Goal: Task Accomplishment & Management: Manage account settings

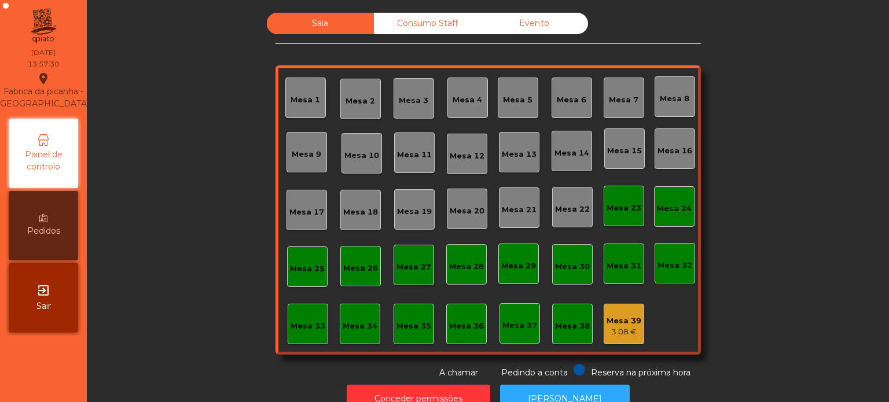
click at [678, 158] on div "Mesa 16" at bounding box center [675, 149] width 41 height 41
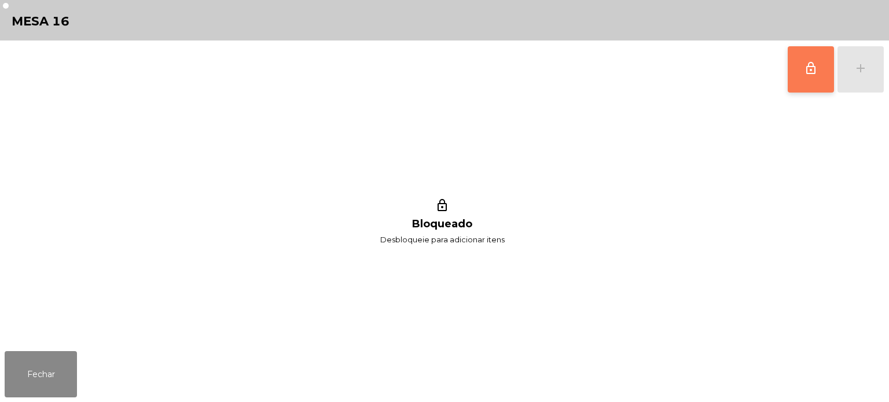
click at [814, 61] on span "lock_outline" at bounding box center [811, 68] width 14 height 14
click at [861, 68] on div "lock_outline add" at bounding box center [835, 70] width 97 height 58
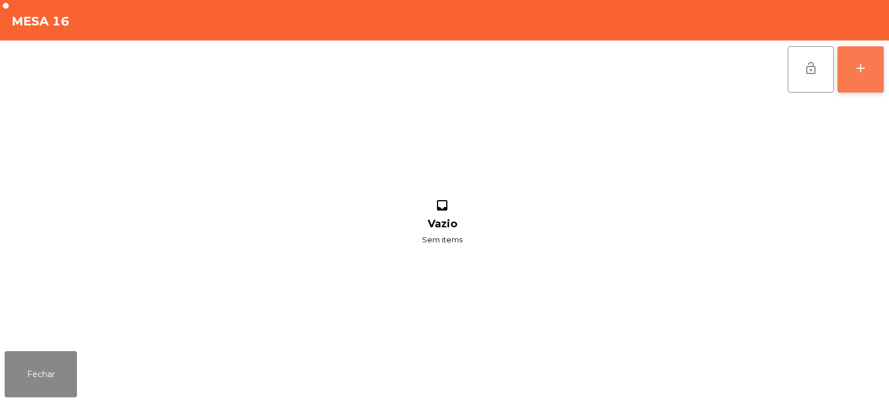
click at [867, 73] on div "add" at bounding box center [861, 68] width 14 height 14
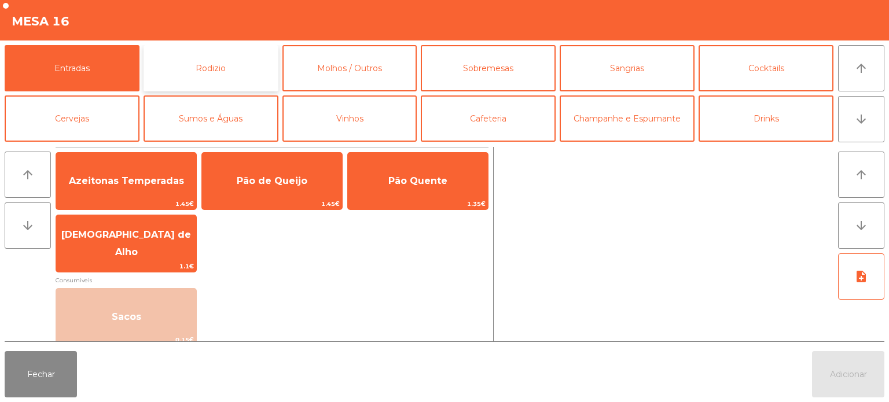
click at [240, 53] on button "Rodizio" at bounding box center [211, 68] width 135 height 46
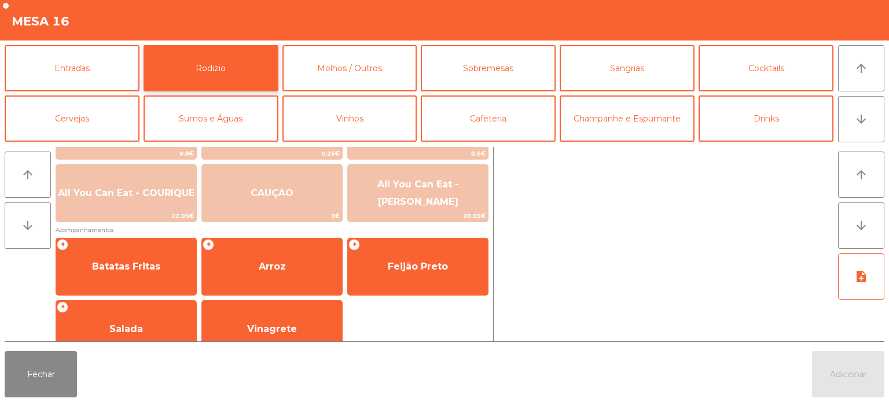
scroll to position [207, 0]
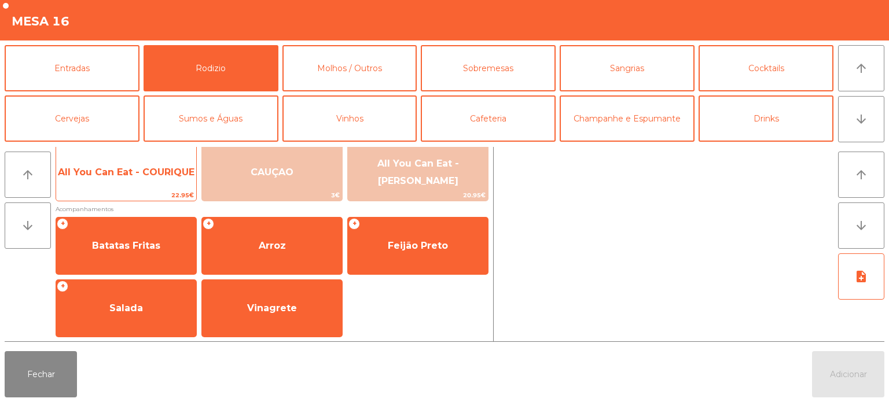
click at [153, 171] on span "All You Can Eat - COURIQUE" at bounding box center [126, 172] width 137 height 11
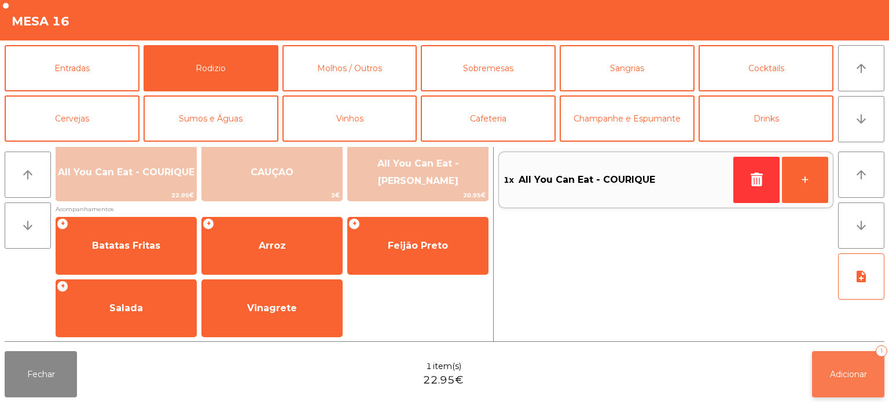
click at [857, 373] on span "Adicionar" at bounding box center [848, 374] width 37 height 10
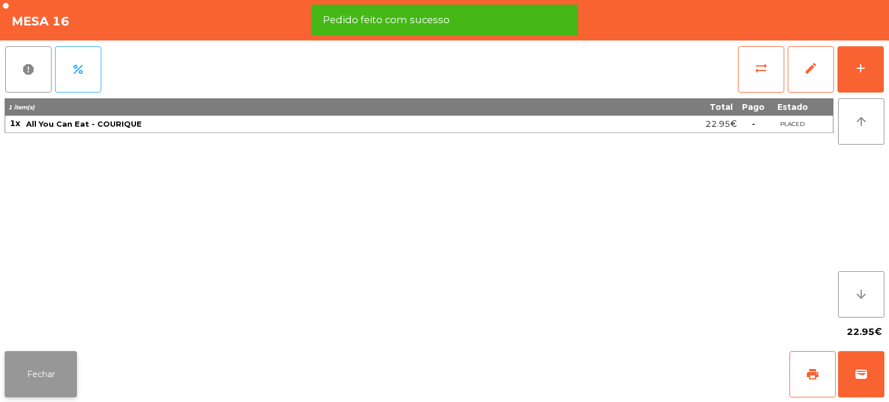
click at [47, 372] on button "Fechar" at bounding box center [41, 374] width 72 height 46
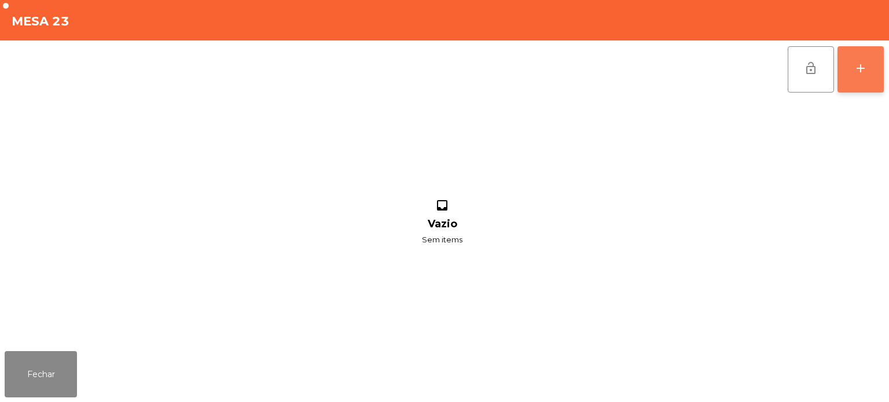
click at [857, 65] on div "add" at bounding box center [861, 68] width 14 height 14
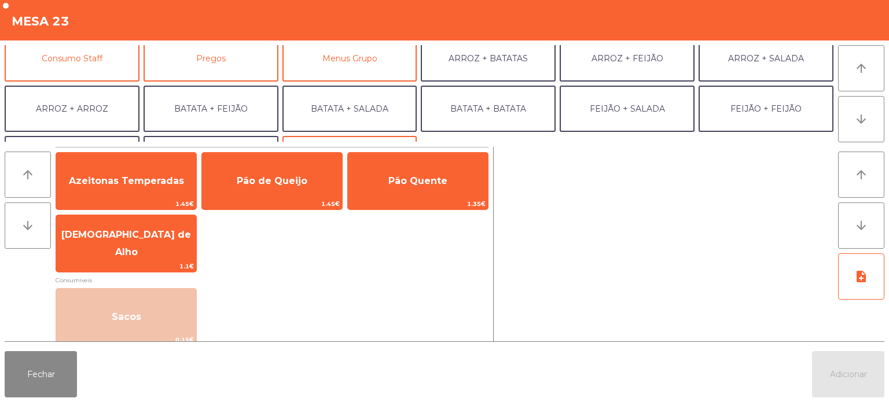
scroll to position [109, 0]
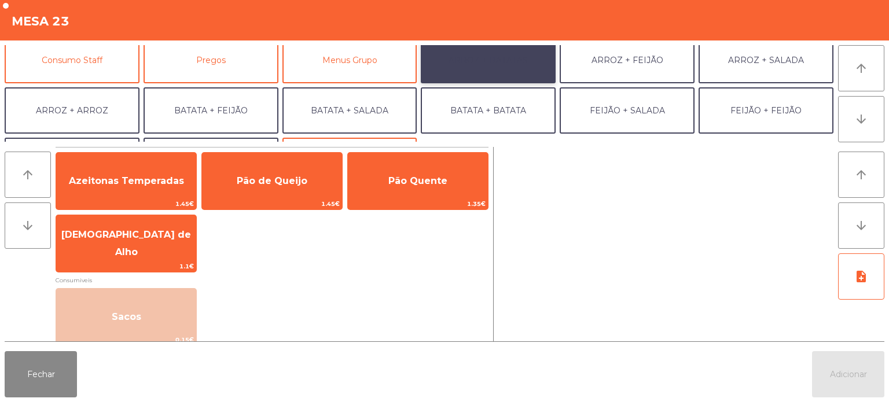
click at [486, 55] on button "ARROZ + BATATAS" at bounding box center [488, 60] width 135 height 46
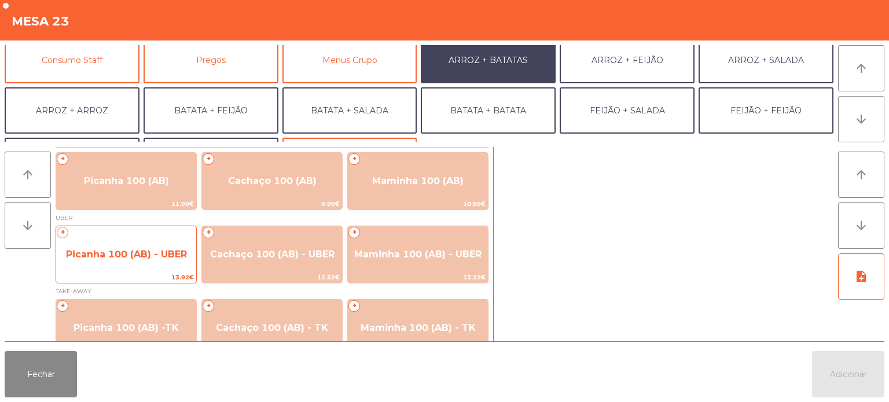
click at [128, 261] on span "Picanha 100 (AB) - UBER" at bounding box center [126, 254] width 140 height 31
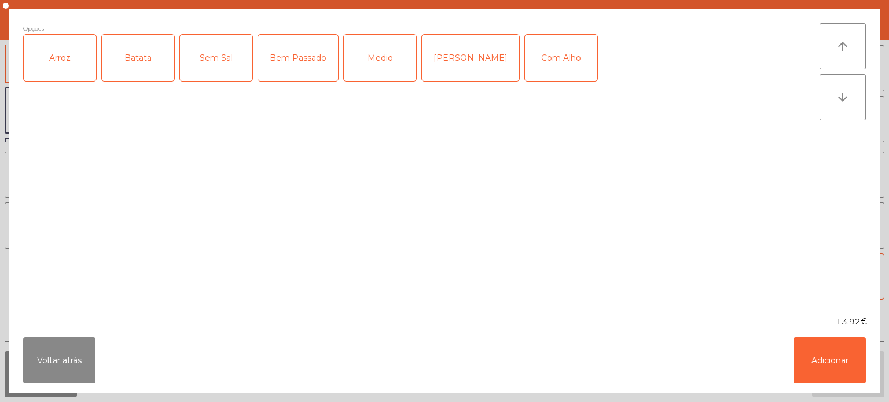
click at [71, 61] on div "Arroz" at bounding box center [60, 58] width 72 height 46
click at [146, 58] on div "Batata" at bounding box center [138, 58] width 72 height 46
click at [373, 51] on div "Medio" at bounding box center [380, 58] width 72 height 46
click at [816, 357] on button "Adicionar" at bounding box center [830, 360] width 72 height 46
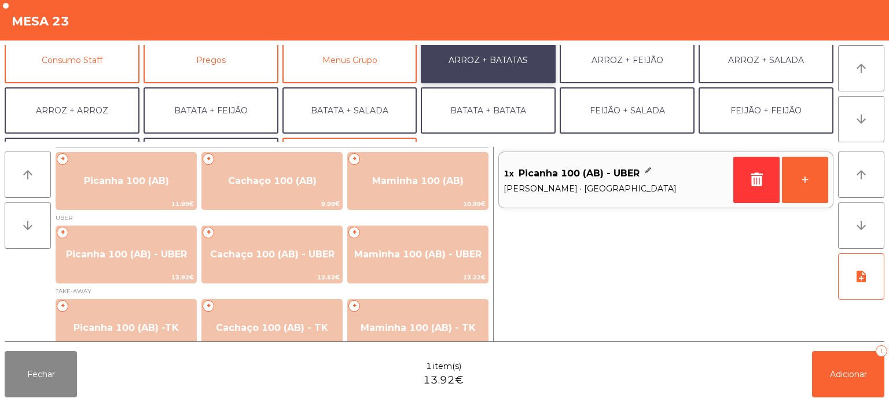
click at [486, 74] on button "ARROZ + BATATAS" at bounding box center [488, 60] width 135 height 46
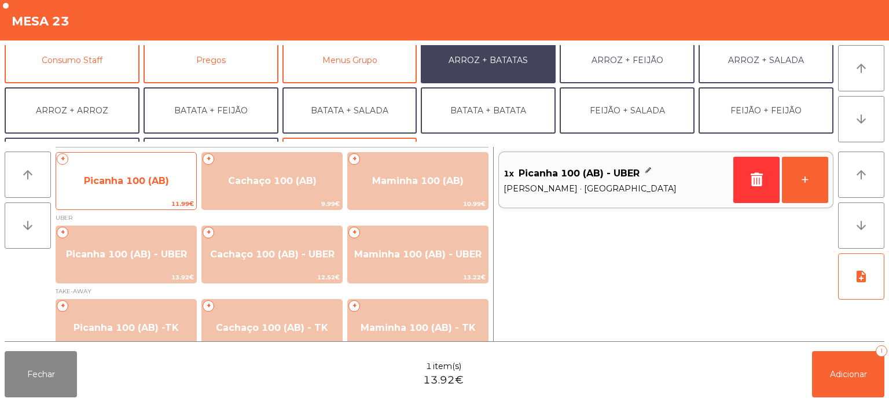
click at [135, 189] on span "Picanha 100 (AB)" at bounding box center [126, 181] width 140 height 31
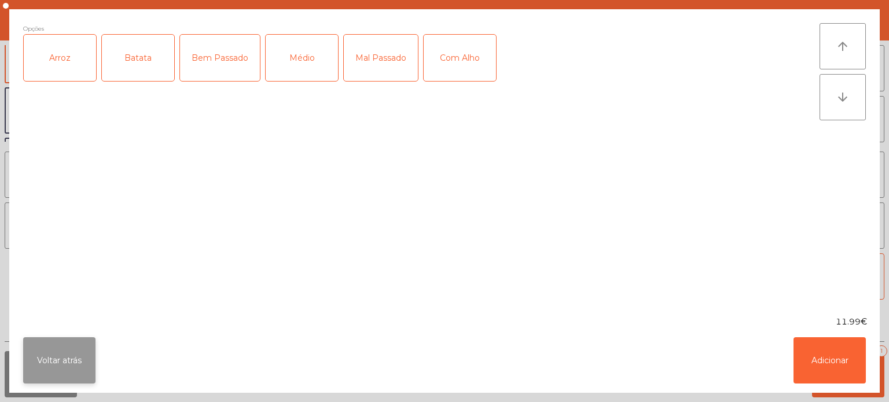
click at [51, 359] on button "Voltar atrás" at bounding box center [59, 360] width 72 height 46
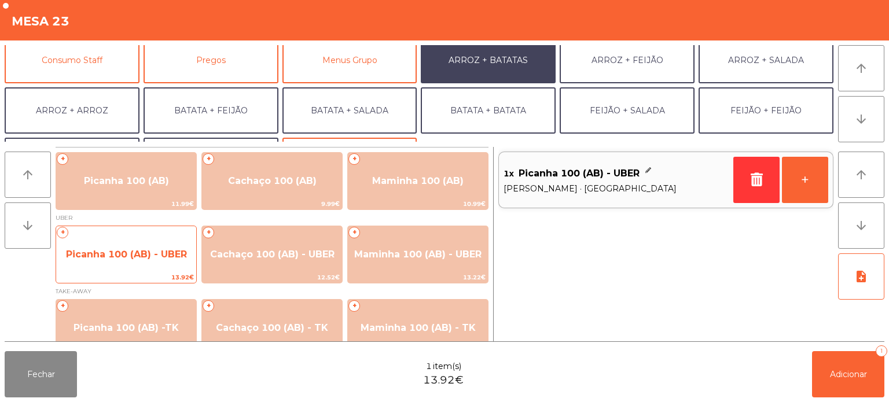
click at [132, 266] on span "Picanha 100 (AB) - UBER" at bounding box center [126, 254] width 140 height 31
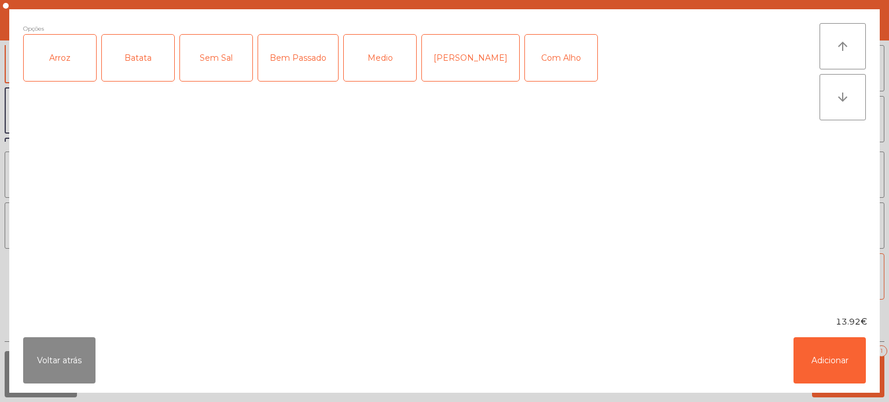
click at [53, 60] on div "Arroz" at bounding box center [60, 58] width 72 height 46
click at [137, 57] on div "Batata" at bounding box center [138, 58] width 72 height 46
click at [463, 54] on div "Mal Pssado" at bounding box center [470, 58] width 97 height 46
click at [820, 370] on button "Adicionar" at bounding box center [830, 360] width 72 height 46
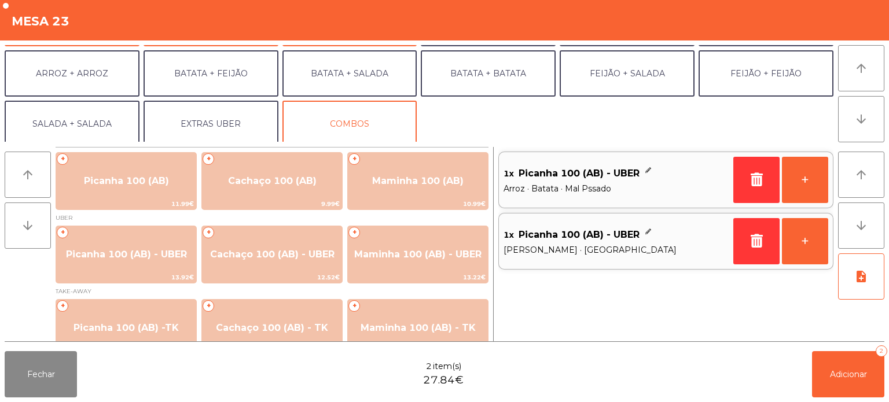
scroll to position [151, 0]
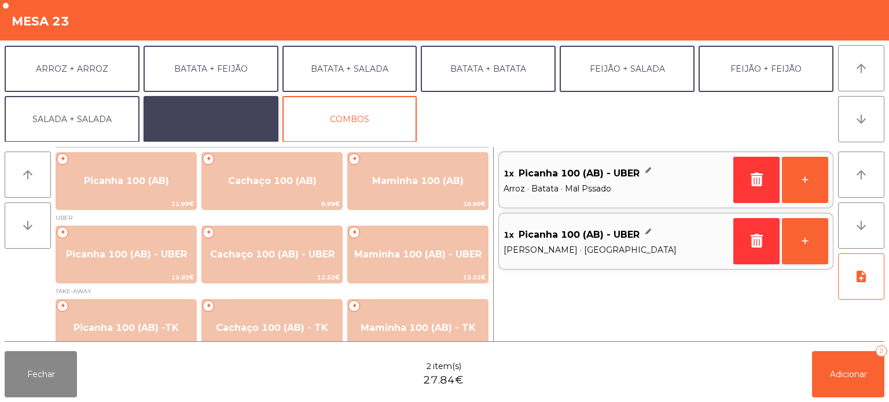
click at [226, 120] on button "EXTRAS UBER" at bounding box center [211, 119] width 135 height 46
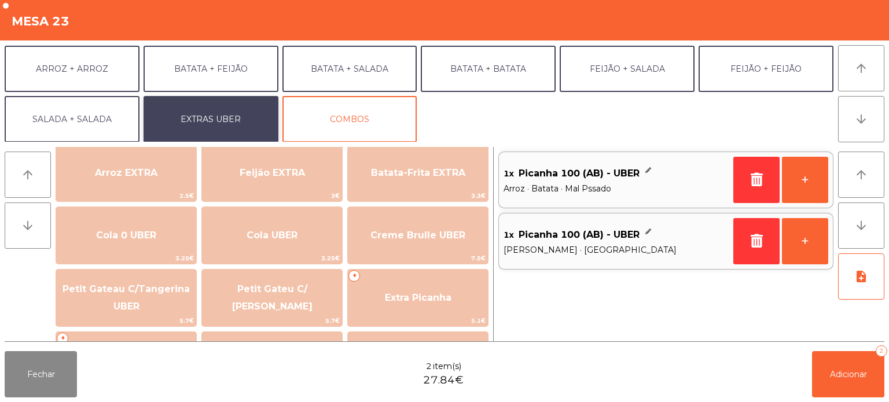
scroll to position [167, 0]
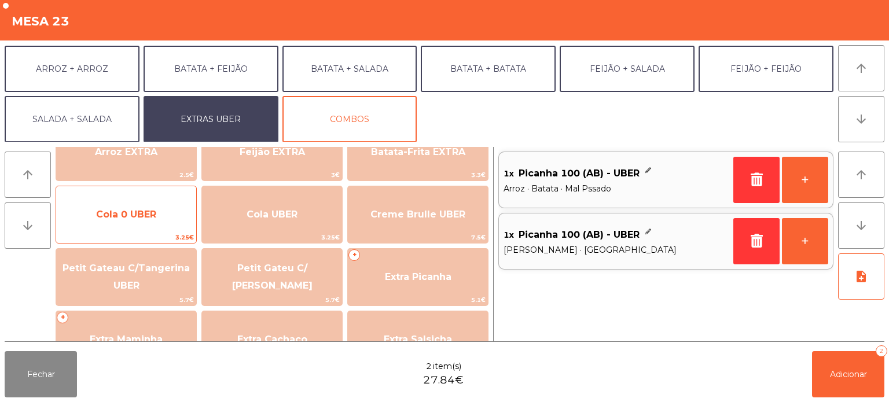
click at [136, 214] on span "Cola 0 UBER" at bounding box center [126, 214] width 60 height 11
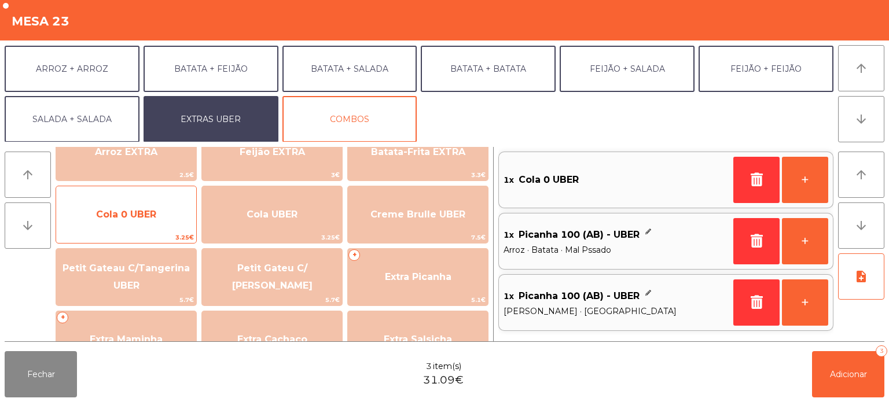
click at [133, 223] on span "Cola 0 UBER" at bounding box center [126, 214] width 140 height 31
click at [129, 212] on span "Cola 0 UBER" at bounding box center [126, 214] width 60 height 11
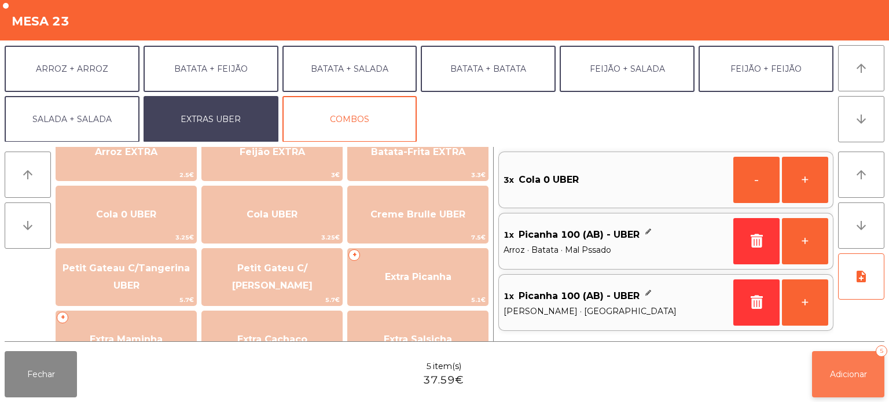
click at [854, 380] on button "Adicionar 5" at bounding box center [848, 374] width 72 height 46
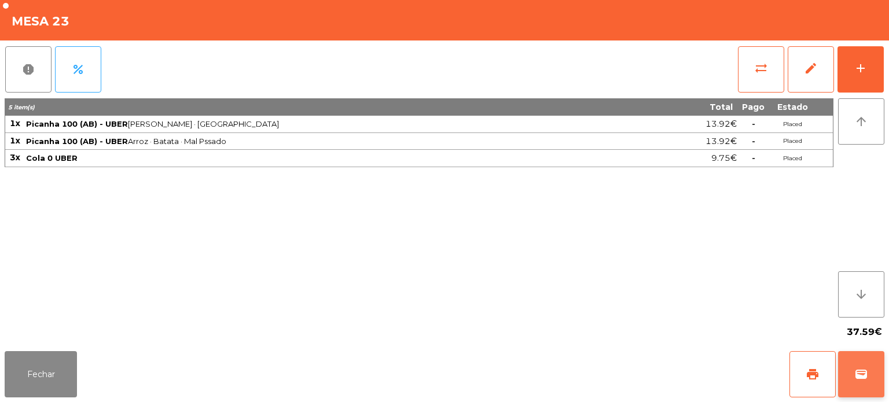
click at [861, 375] on span "wallet" at bounding box center [861, 375] width 14 height 14
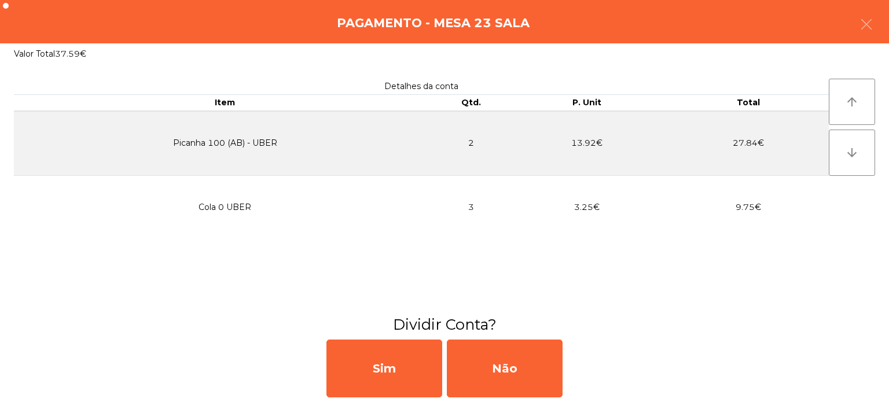
click at [839, 29] on div "Pagamento - Mesa 23 Sala" at bounding box center [444, 21] width 889 height 43
click at [859, 33] on button "button" at bounding box center [866, 25] width 32 height 35
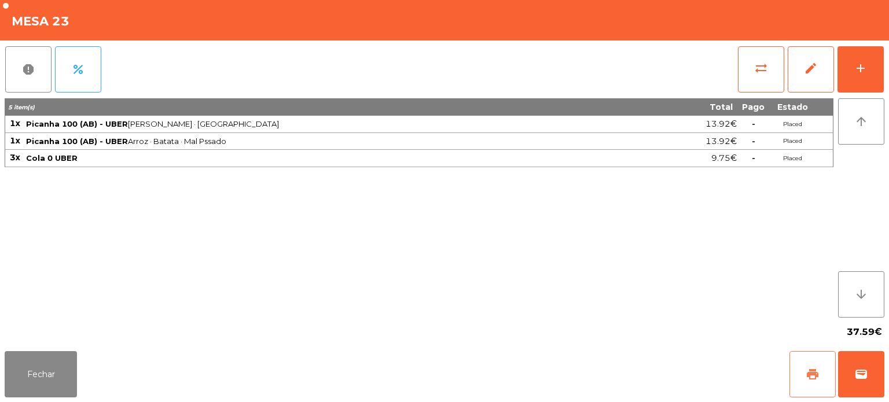
click at [809, 379] on span "print" at bounding box center [813, 375] width 14 height 14
click at [864, 387] on button "wallet" at bounding box center [861, 374] width 46 height 46
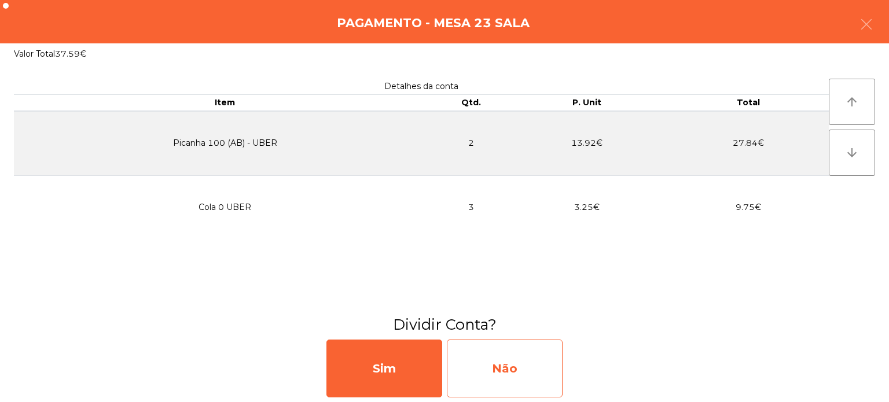
click at [493, 365] on div "Não" at bounding box center [505, 369] width 116 height 58
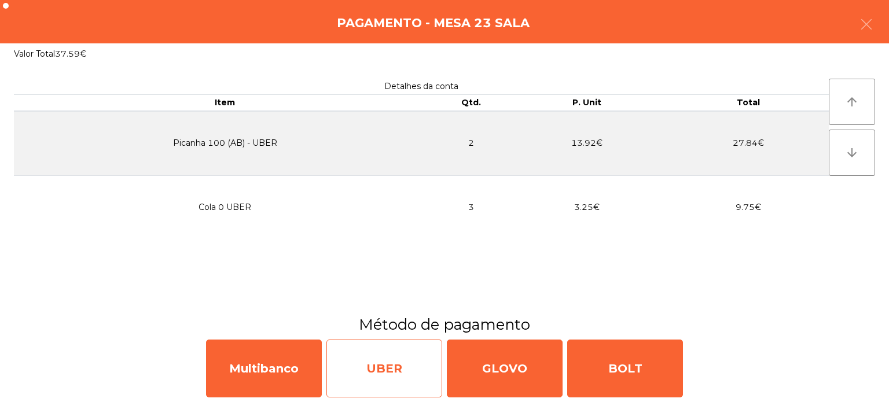
click at [379, 373] on div "UBER" at bounding box center [384, 369] width 116 height 58
select select "**"
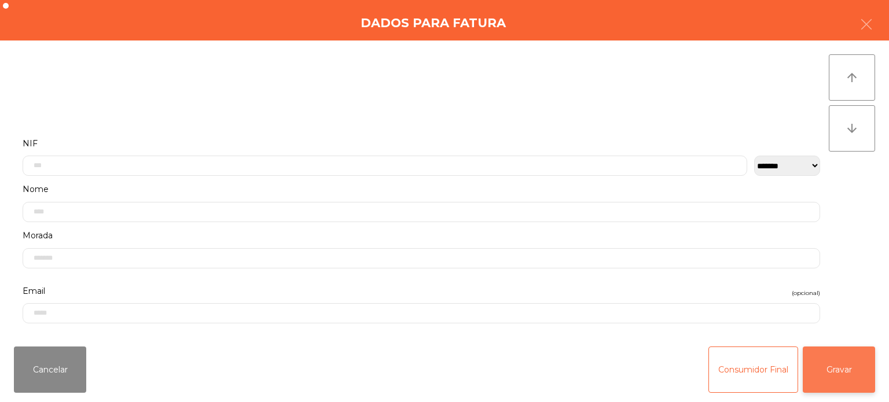
click at [848, 371] on button "Gravar" at bounding box center [839, 370] width 72 height 46
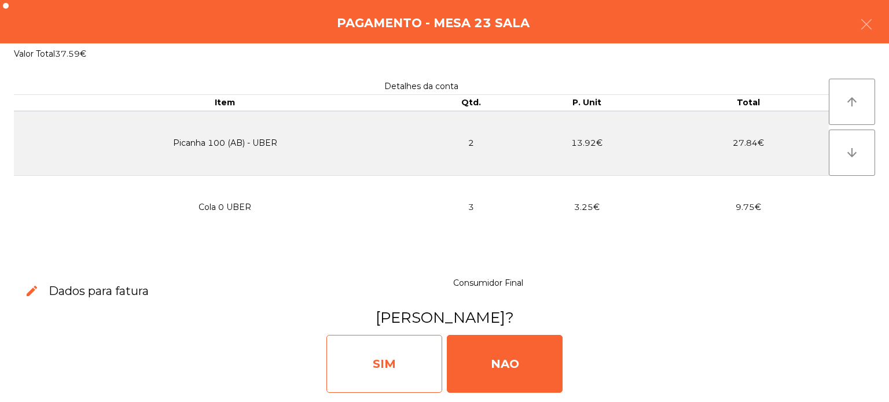
click at [389, 364] on div "SIM" at bounding box center [384, 364] width 116 height 58
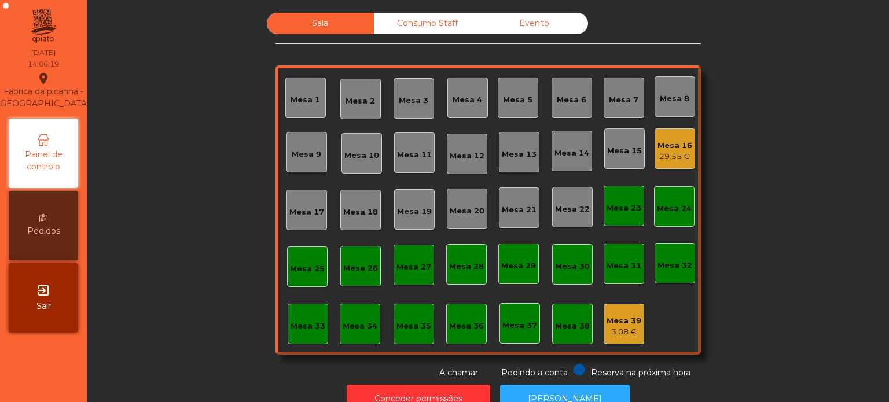
scroll to position [32, 0]
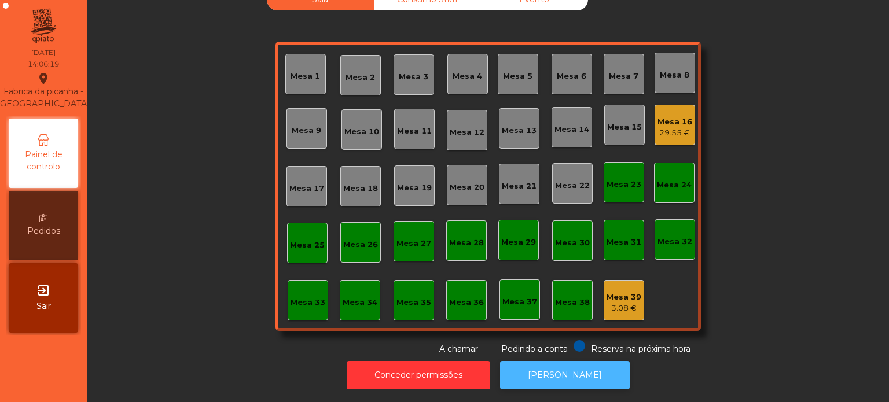
click at [571, 378] on button "[PERSON_NAME]" at bounding box center [565, 375] width 130 height 28
click at [470, 80] on div "Mesa 4" at bounding box center [467, 74] width 41 height 41
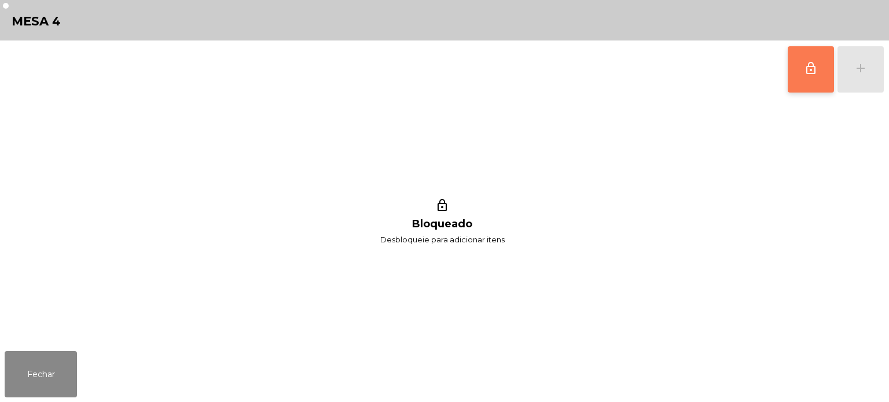
click at [812, 83] on button "lock_outline" at bounding box center [811, 69] width 46 height 46
click at [847, 68] on div "lock_outline add" at bounding box center [835, 70] width 97 height 58
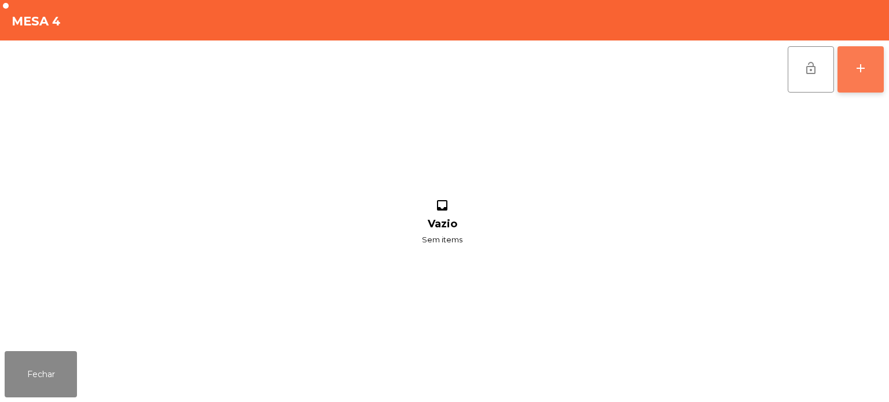
click at [883, 74] on button "add" at bounding box center [861, 69] width 46 height 46
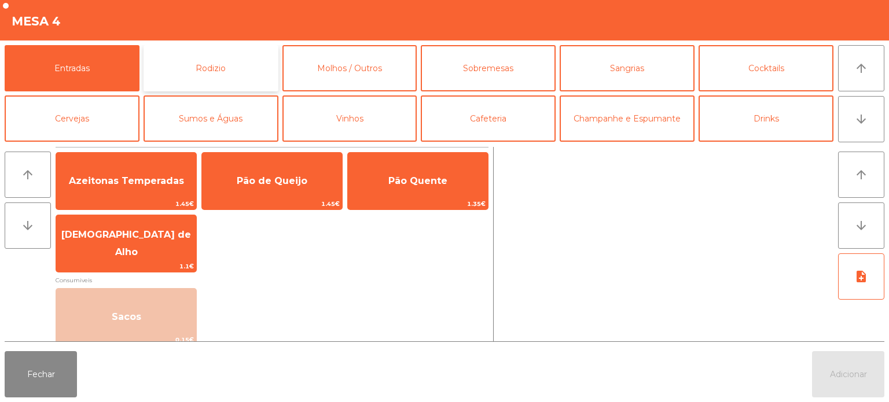
click at [211, 64] on button "Rodizio" at bounding box center [211, 68] width 135 height 46
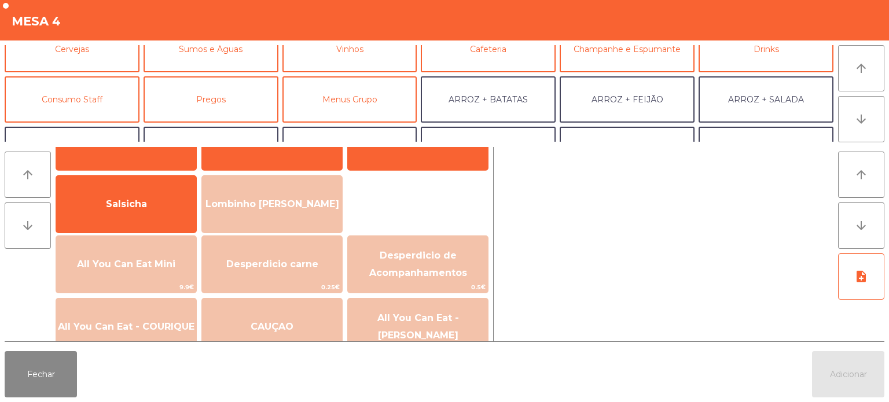
scroll to position [109, 0]
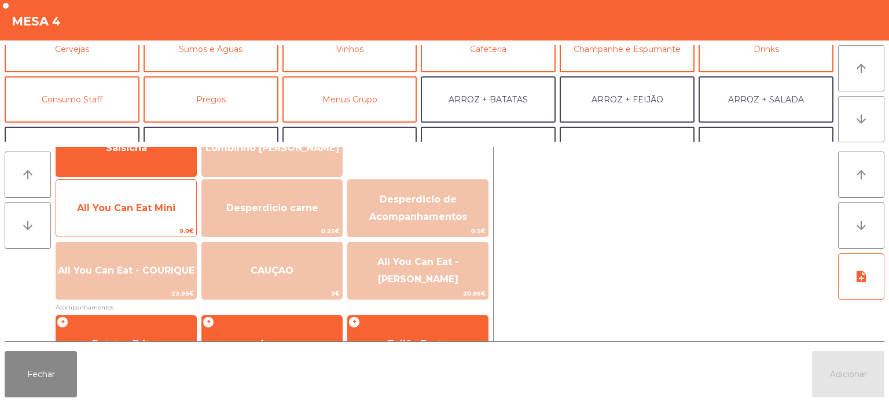
click at [157, 199] on span "All You Can Eat Mini" at bounding box center [126, 208] width 140 height 31
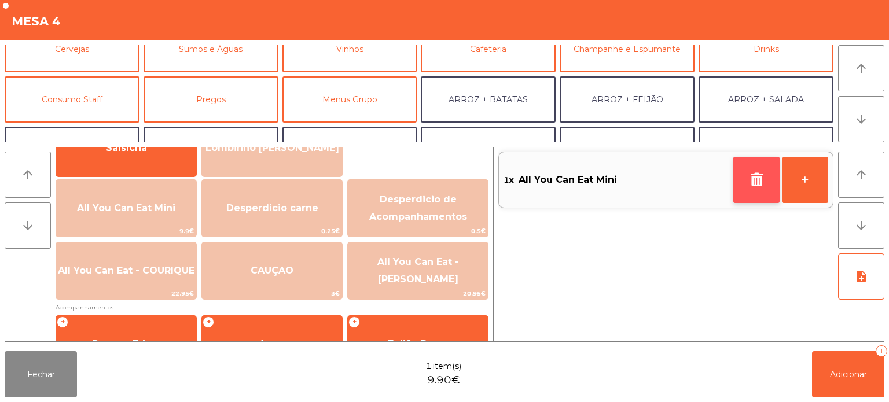
click at [754, 180] on icon "button" at bounding box center [756, 179] width 17 height 14
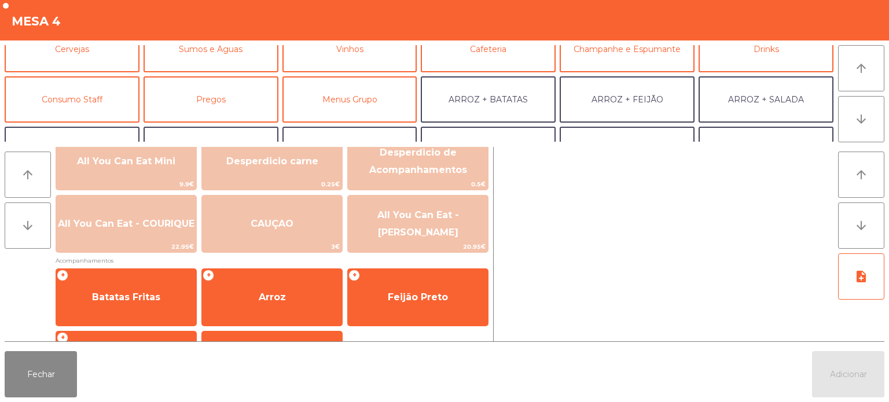
scroll to position [177, 0]
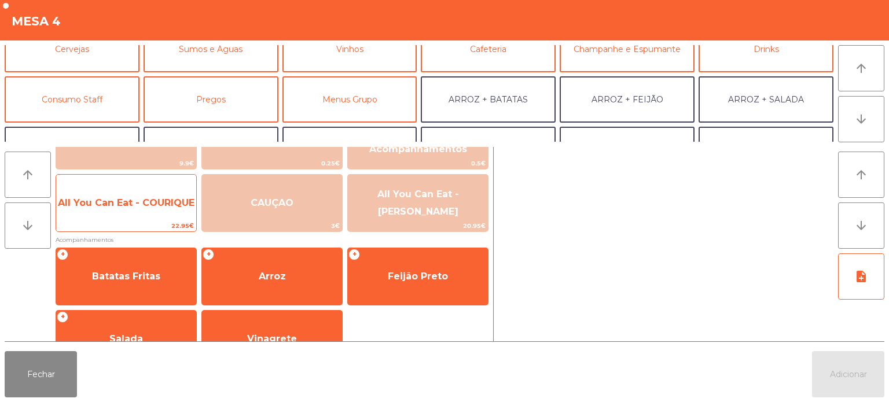
click at [145, 203] on span "All You Can Eat - COURIQUE" at bounding box center [126, 202] width 137 height 11
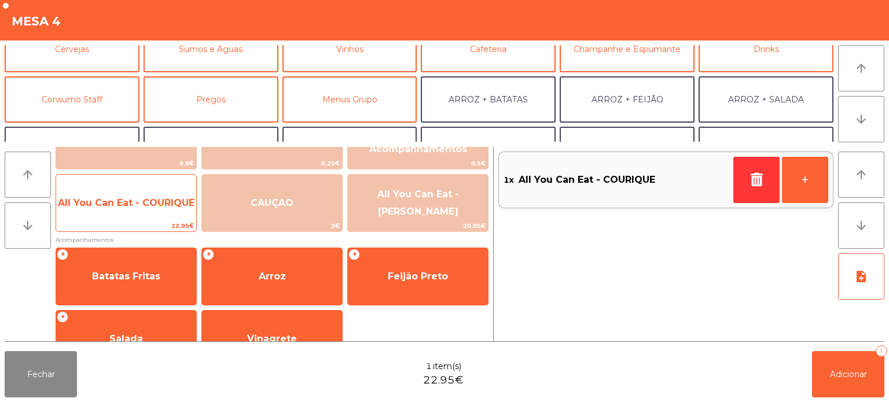
click at [141, 204] on span "All You Can Eat - COURIQUE" at bounding box center [126, 202] width 137 height 11
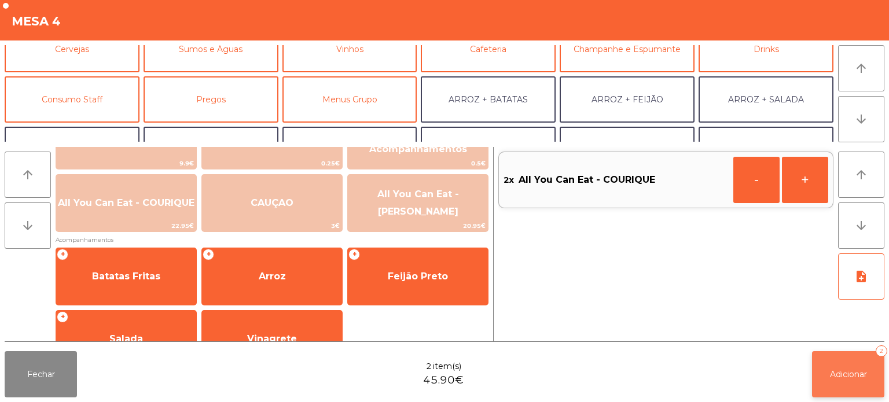
click at [847, 383] on button "Adicionar 2" at bounding box center [848, 374] width 72 height 46
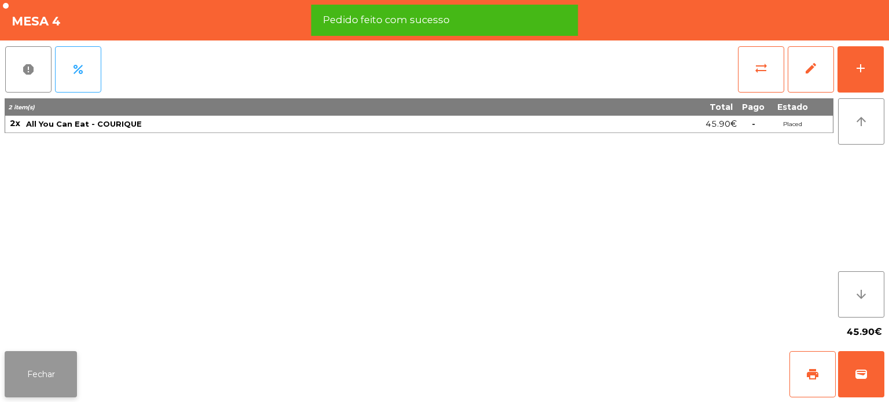
click at [51, 364] on button "Fechar" at bounding box center [41, 374] width 72 height 46
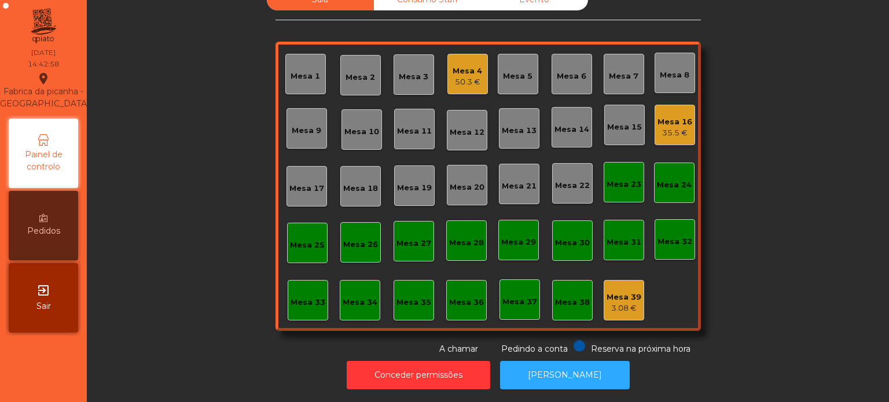
click at [471, 77] on div "50.3 €" at bounding box center [468, 82] width 30 height 12
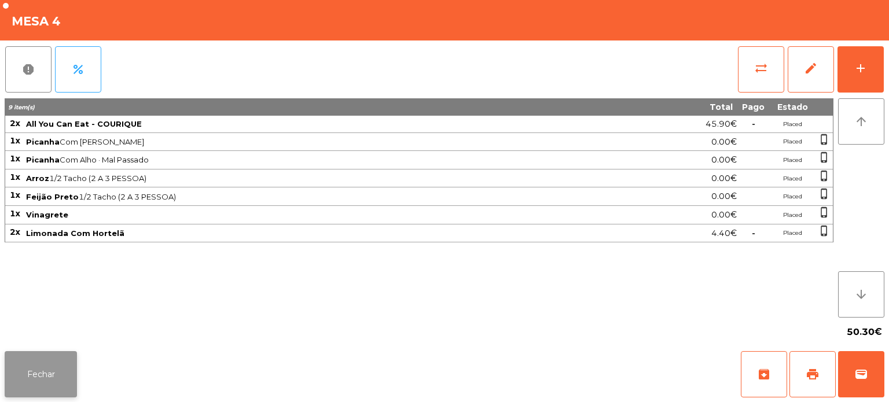
click at [55, 393] on button "Fechar" at bounding box center [41, 374] width 72 height 46
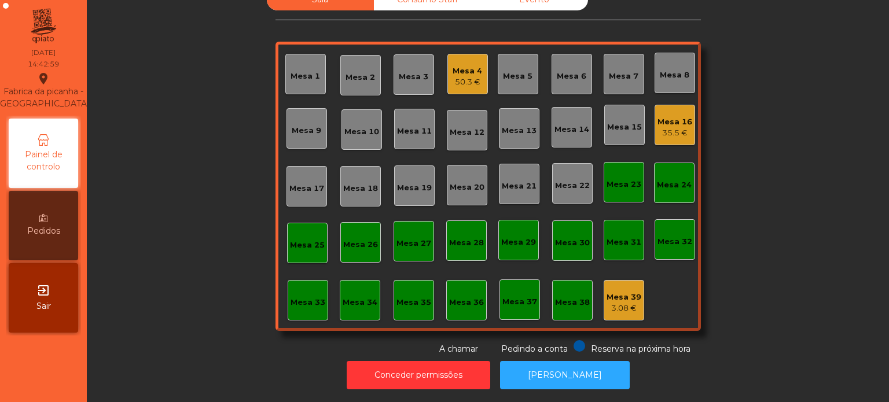
click at [138, 301] on div "Sala Consumo Staff Evento Mesa 1 Mesa 2 Mesa 3 Mesa 4 50.3 € Mesa 5 Mesa 6 Mesa…" at bounding box center [487, 172] width 771 height 366
click at [467, 80] on div "Mesa 4 50.3 €" at bounding box center [467, 74] width 41 height 41
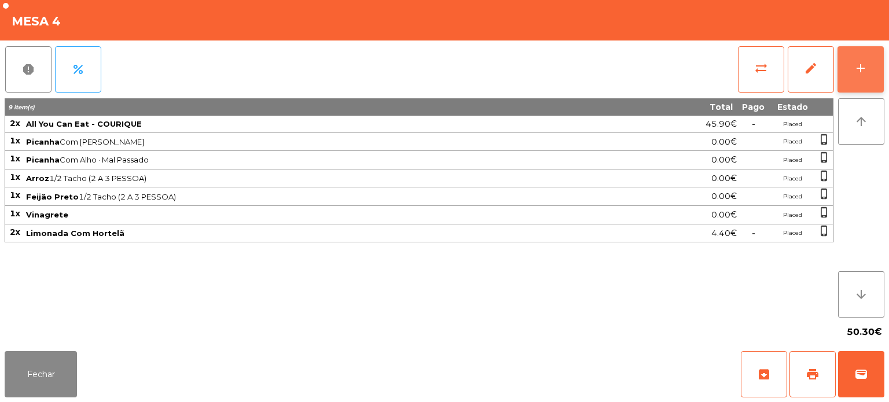
click at [861, 61] on div "add" at bounding box center [861, 68] width 14 height 14
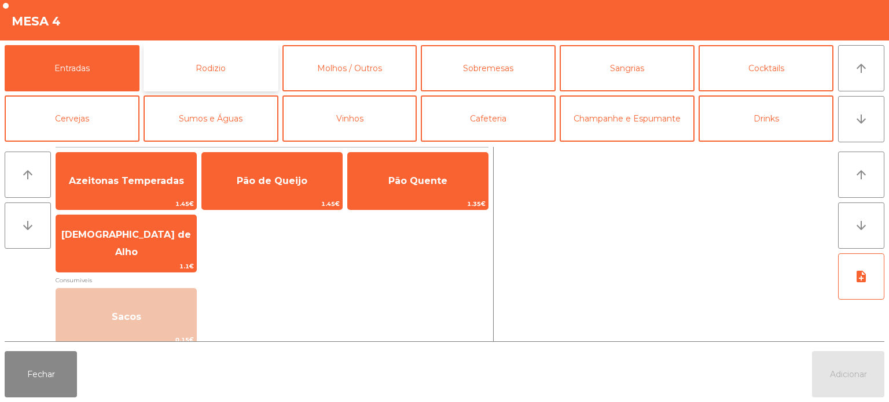
click at [250, 49] on button "Rodizio" at bounding box center [211, 68] width 135 height 46
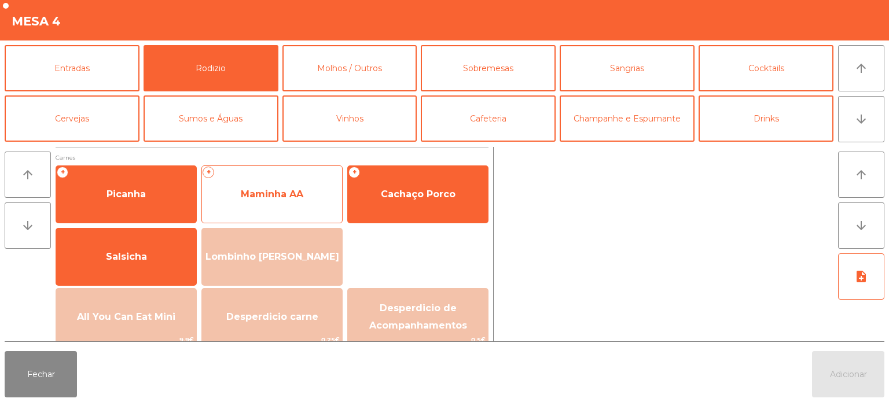
click at [262, 208] on span "Maminha AA" at bounding box center [272, 194] width 140 height 31
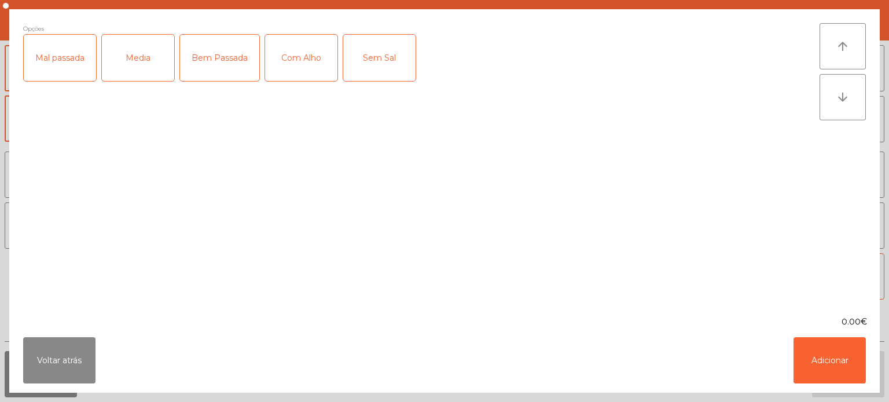
click at [140, 45] on div "Media" at bounding box center [138, 58] width 72 height 46
click at [325, 57] on div "Com Alho" at bounding box center [301, 58] width 72 height 46
click at [732, 380] on div "Voltar atrás Adicionar" at bounding box center [444, 360] width 871 height 65
click at [823, 366] on button "Adicionar" at bounding box center [830, 360] width 72 height 46
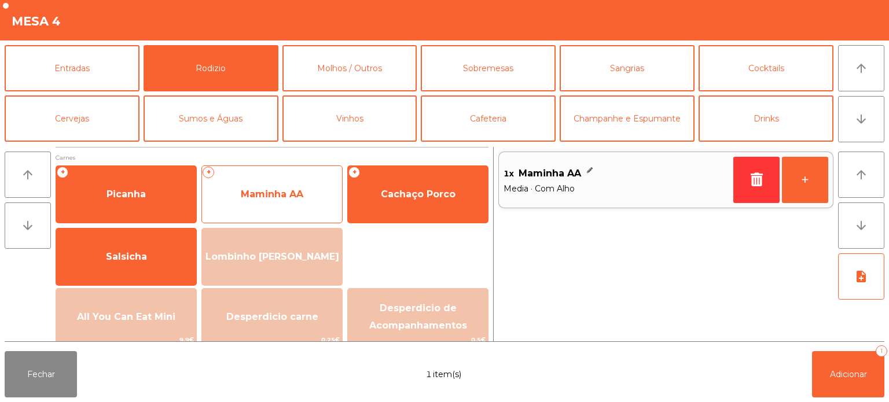
click at [306, 191] on span "Maminha AA" at bounding box center [272, 194] width 140 height 31
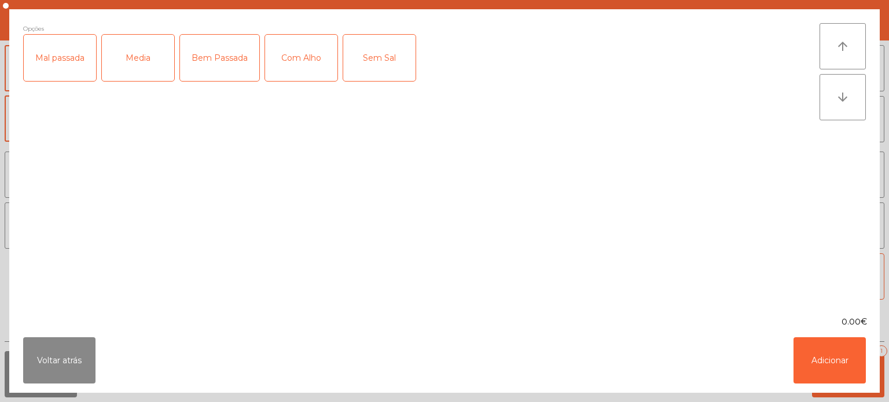
click at [60, 60] on div "Mal passada" at bounding box center [60, 58] width 72 height 46
click at [311, 58] on div "Com Alho" at bounding box center [301, 58] width 72 height 46
click at [862, 359] on button "Adicionar" at bounding box center [830, 360] width 72 height 46
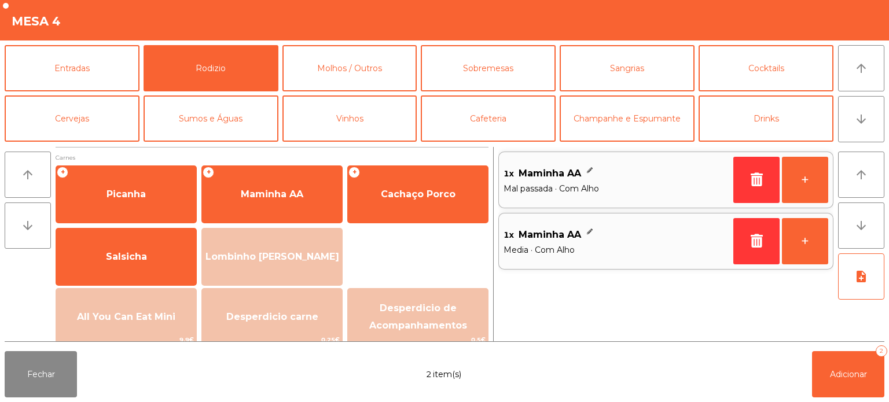
click at [843, 401] on div "Fechar 2 item(s) Adicionar 2" at bounding box center [444, 375] width 889 height 56
click at [831, 377] on span "Adicionar" at bounding box center [848, 374] width 37 height 10
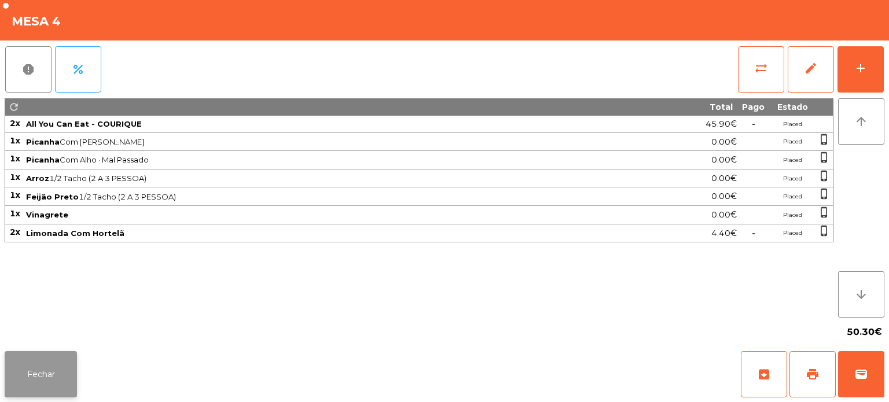
click at [65, 375] on button "Fechar" at bounding box center [41, 374] width 72 height 46
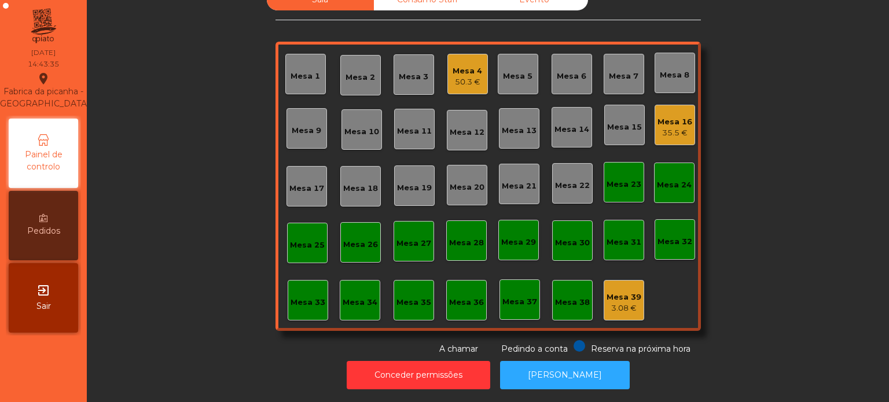
click at [76, 291] on div "exit_to_app Sair" at bounding box center [43, 297] width 69 height 69
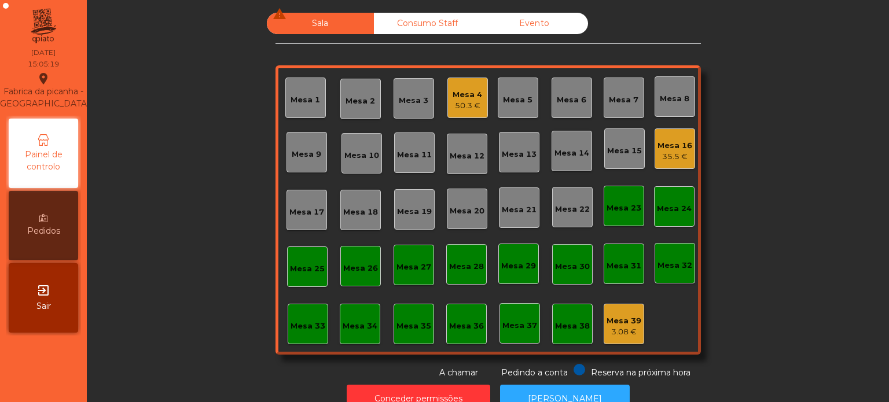
click at [660, 160] on div "35.5 €" at bounding box center [675, 157] width 35 height 12
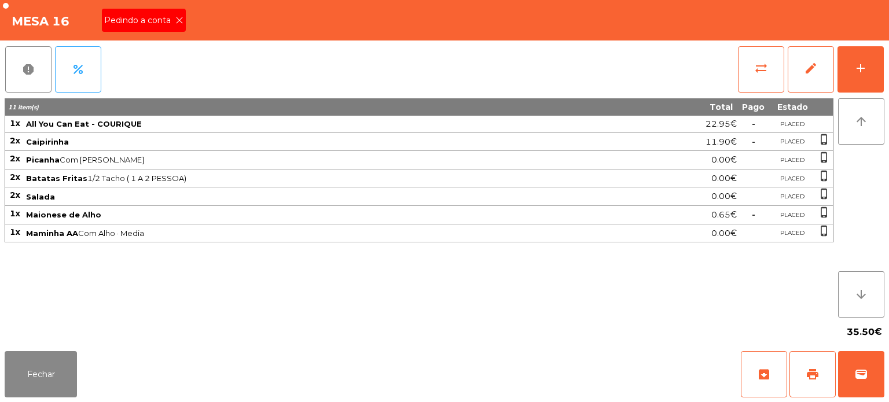
click at [147, 16] on span "Pedindo a conta" at bounding box center [139, 20] width 71 height 12
click at [828, 378] on button "print" at bounding box center [813, 374] width 46 height 46
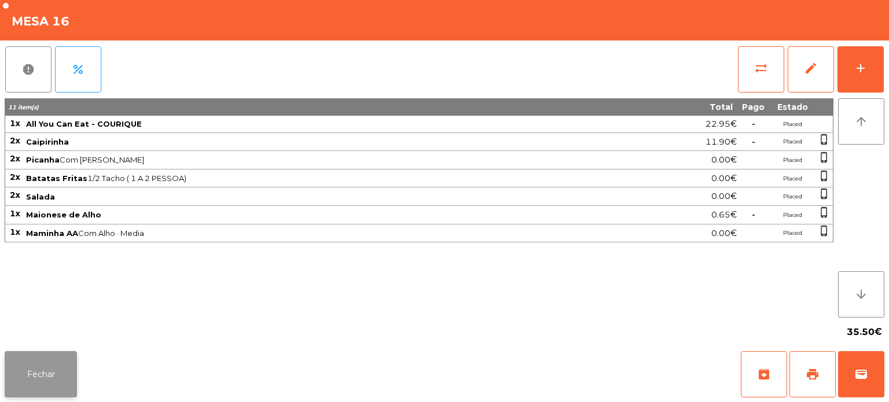
click at [40, 368] on button "Fechar" at bounding box center [41, 374] width 72 height 46
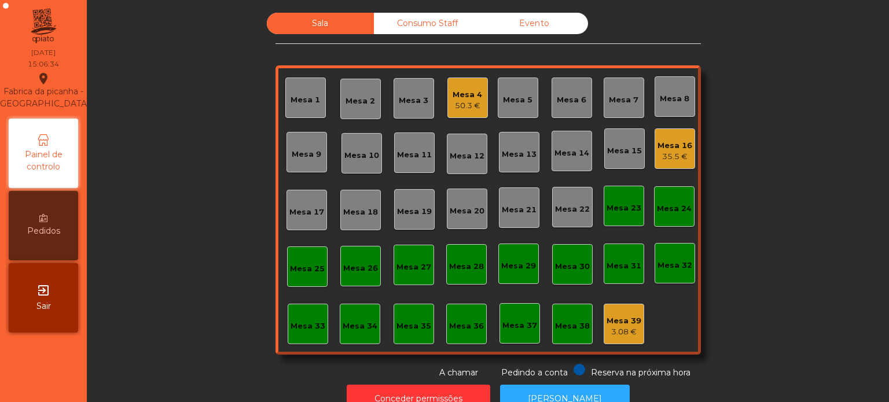
click at [447, 281] on div "Mesa 28" at bounding box center [466, 264] width 41 height 41
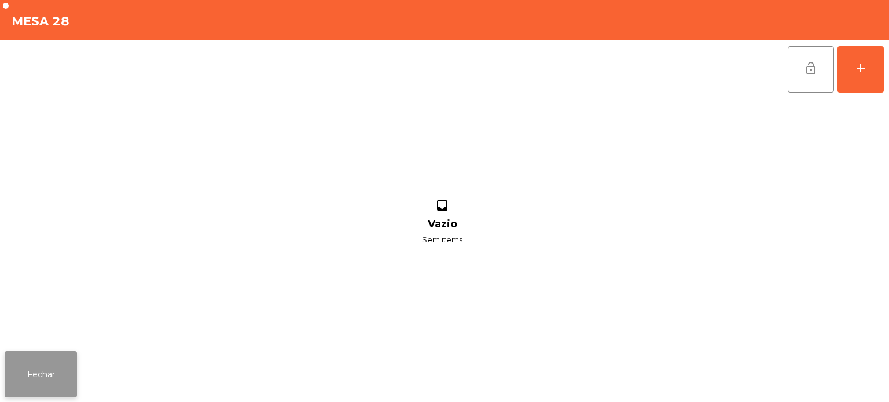
click at [65, 386] on button "Fechar" at bounding box center [41, 374] width 72 height 46
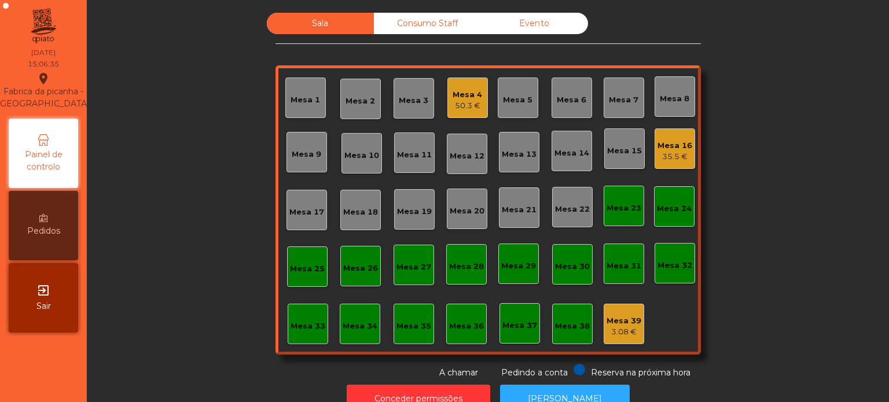
click at [406, 31] on div "Consumo Staff" at bounding box center [427, 23] width 107 height 21
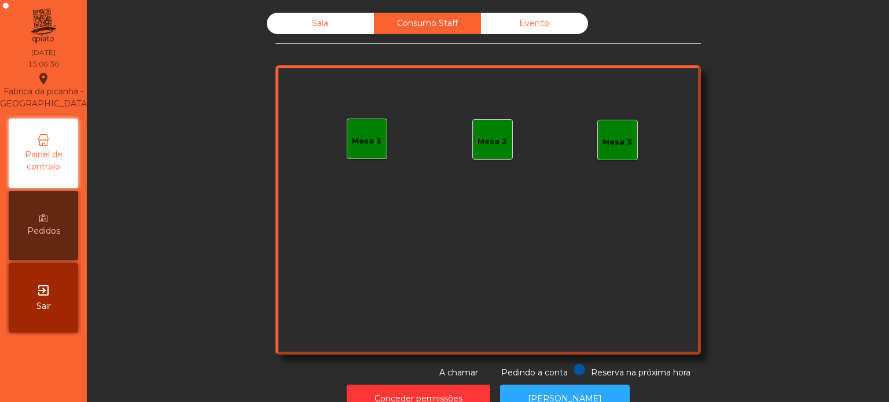
click at [354, 129] on div "Mesa 1" at bounding box center [367, 139] width 41 height 41
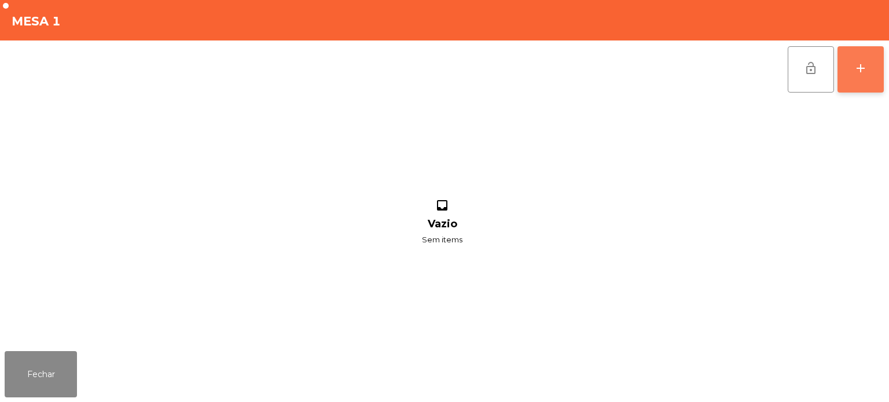
click at [868, 56] on button "add" at bounding box center [861, 69] width 46 height 46
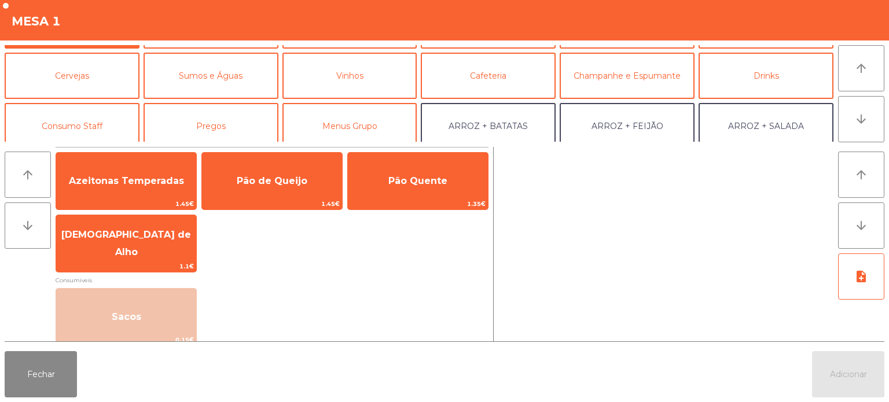
scroll to position [53, 0]
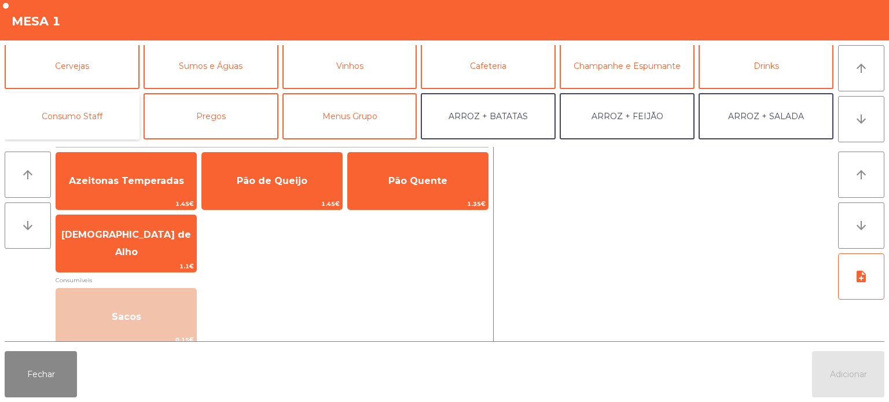
click at [92, 129] on button "Consumo Staff" at bounding box center [72, 116] width 135 height 46
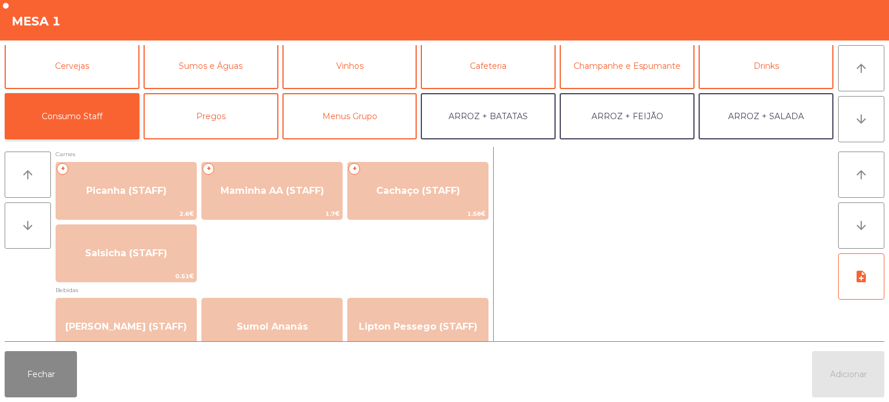
scroll to position [4, 0]
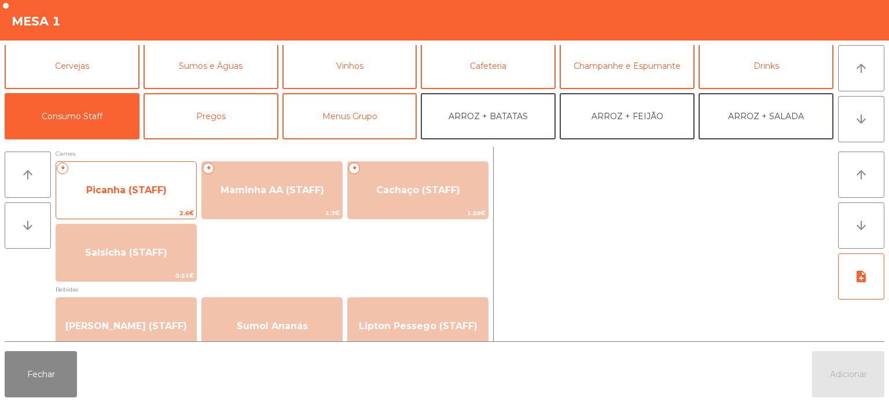
click at [142, 218] on span "2.6€" at bounding box center [126, 213] width 140 height 11
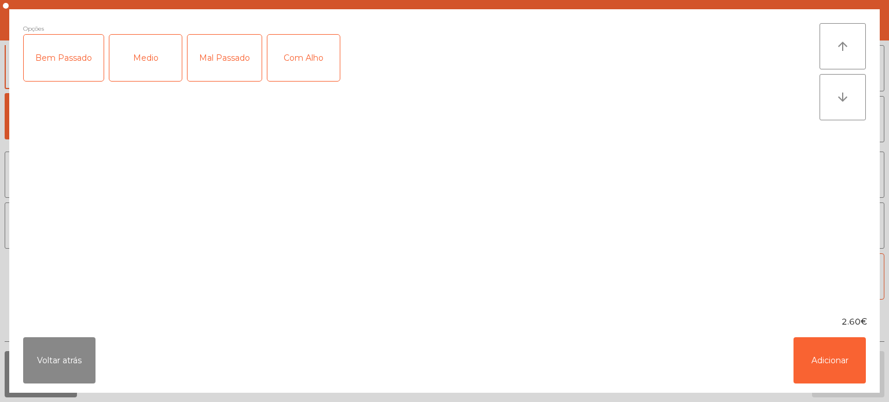
click at [137, 52] on div "Medio" at bounding box center [145, 58] width 72 height 46
click at [835, 321] on div "2.60€" at bounding box center [444, 322] width 871 height 12
click at [836, 364] on button "Adicionar" at bounding box center [830, 360] width 72 height 46
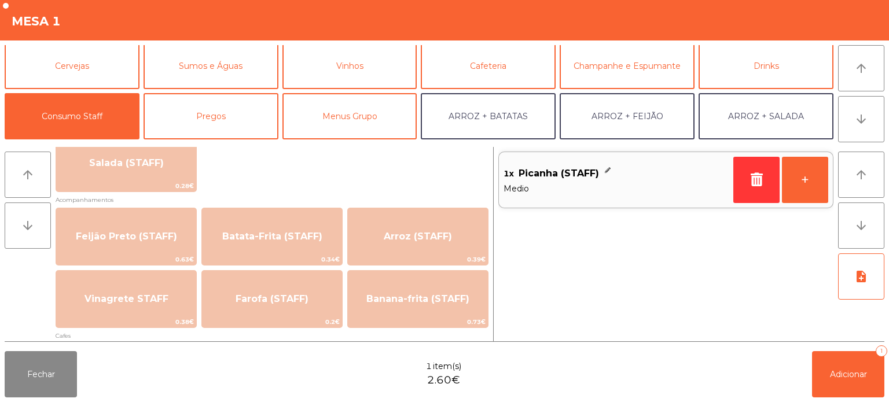
scroll to position [505, 0]
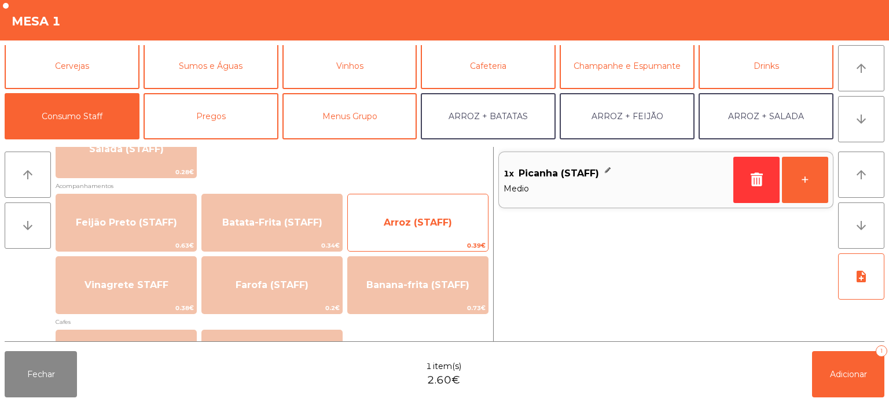
click at [468, 228] on span "Arroz (STAFF)" at bounding box center [418, 222] width 140 height 31
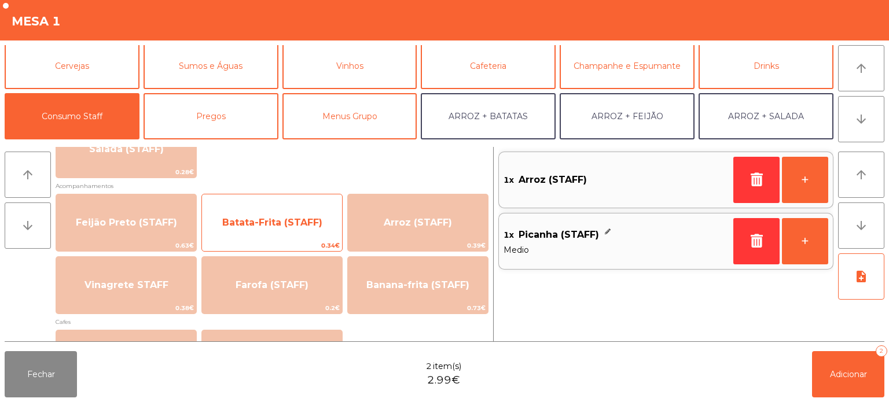
click at [271, 230] on span "Batata-Frita (STAFF)" at bounding box center [272, 222] width 140 height 31
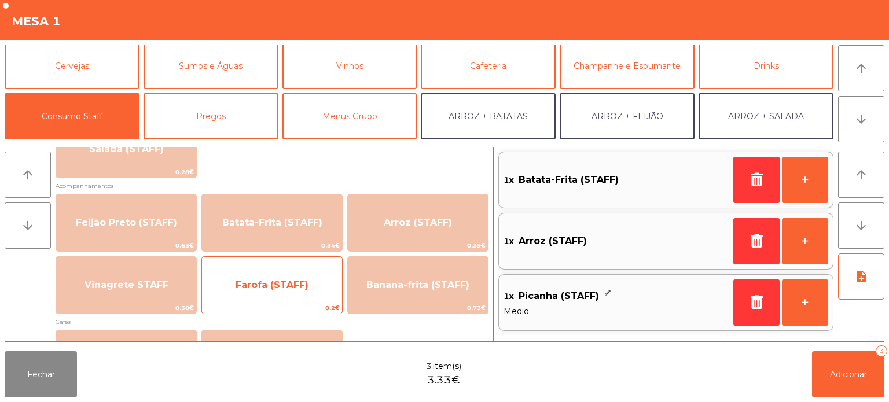
click at [309, 285] on span "Farofa (STAFF)" at bounding box center [272, 285] width 140 height 31
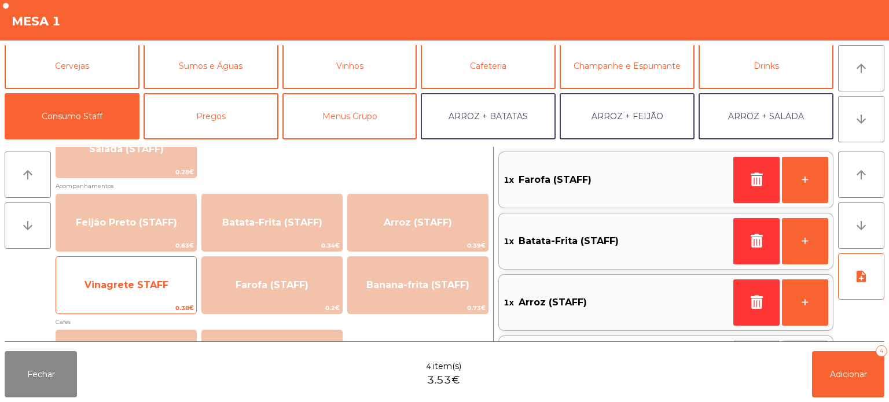
click at [146, 294] on span "Vinagrete STAFF" at bounding box center [126, 285] width 140 height 31
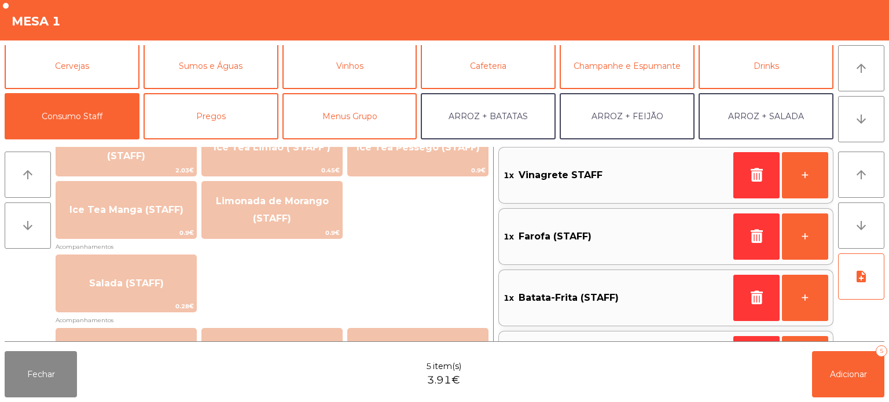
scroll to position [0, 0]
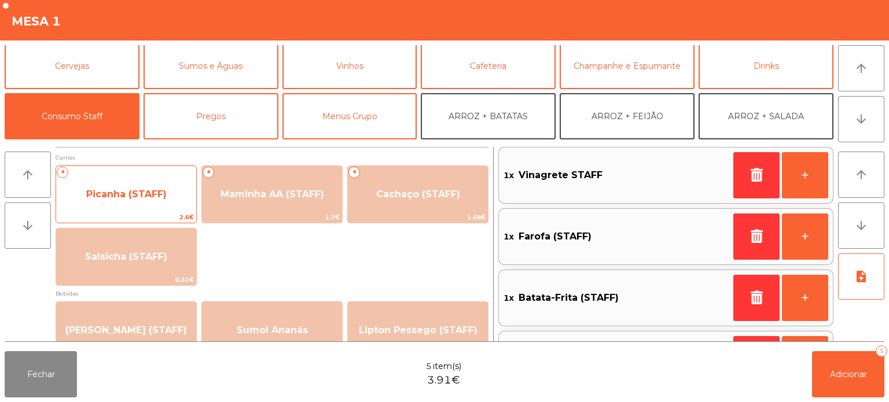
click at [134, 204] on span "Picanha (STAFF)" at bounding box center [126, 194] width 140 height 31
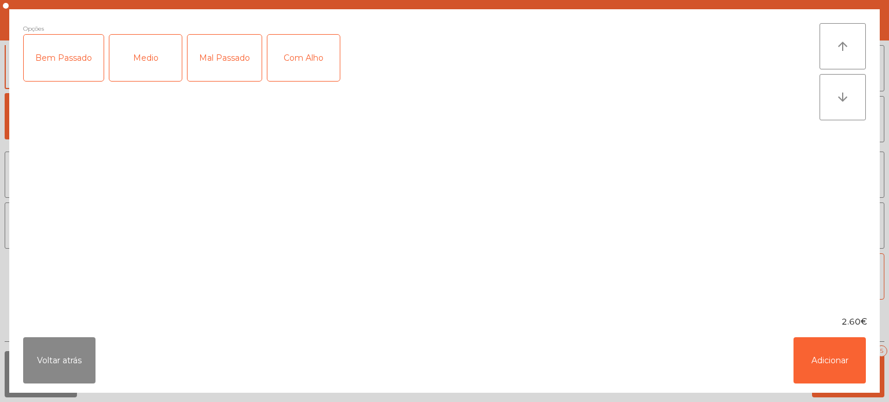
click at [223, 60] on div "Mal Passado" at bounding box center [225, 58] width 74 height 46
click at [296, 65] on div "Com Alho" at bounding box center [303, 58] width 72 height 46
click at [846, 353] on button "Adicionar" at bounding box center [830, 360] width 72 height 46
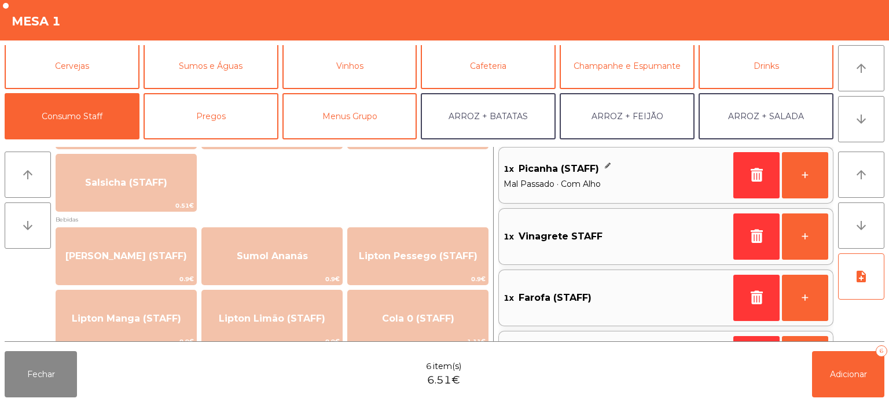
scroll to position [113, 0]
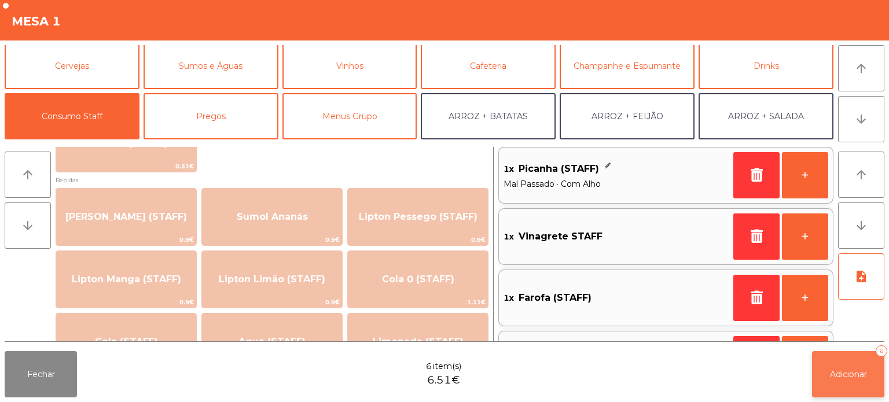
click at [845, 370] on span "Adicionar" at bounding box center [848, 374] width 37 height 10
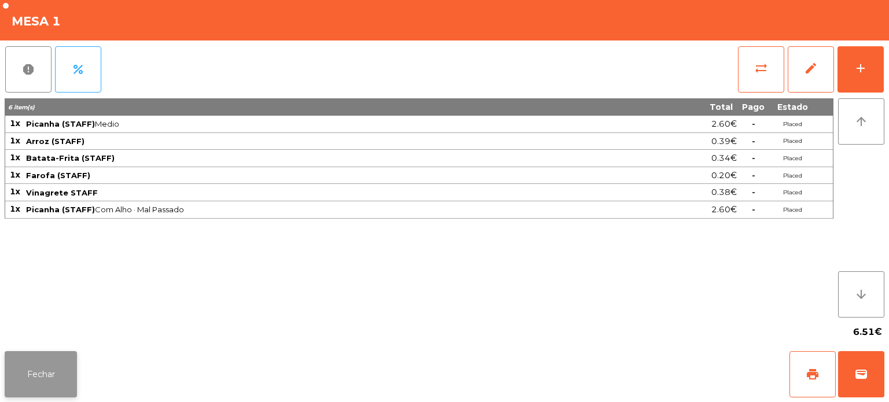
click at [75, 376] on button "Fechar" at bounding box center [41, 374] width 72 height 46
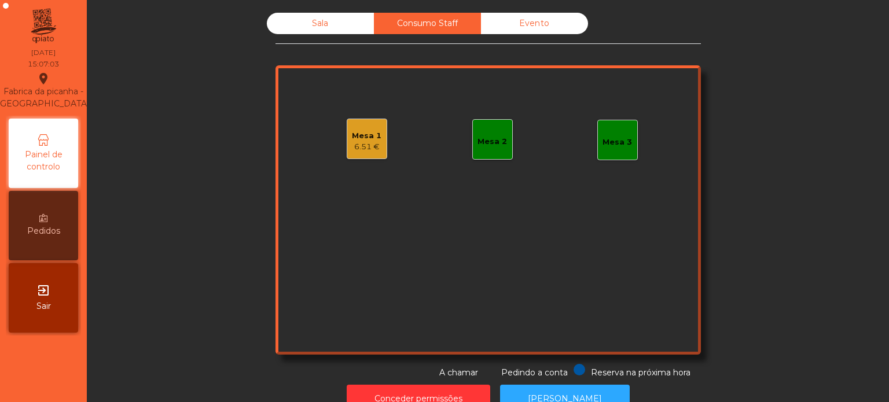
click at [352, 142] on div "6.51 €" at bounding box center [367, 147] width 30 height 12
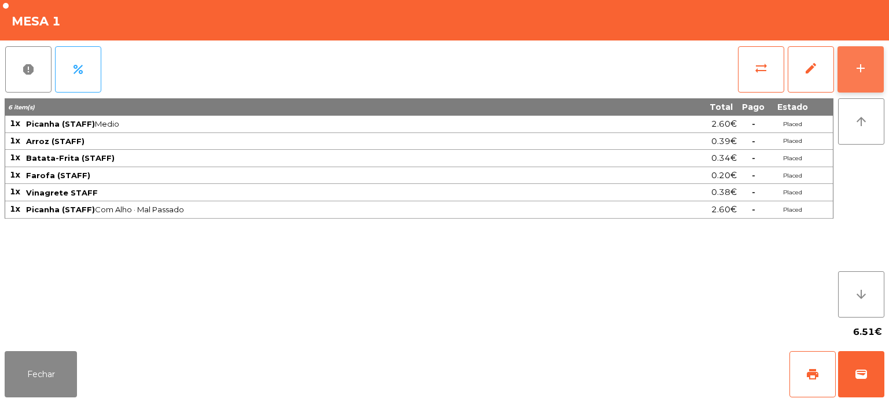
click at [864, 74] on div "add" at bounding box center [861, 68] width 14 height 14
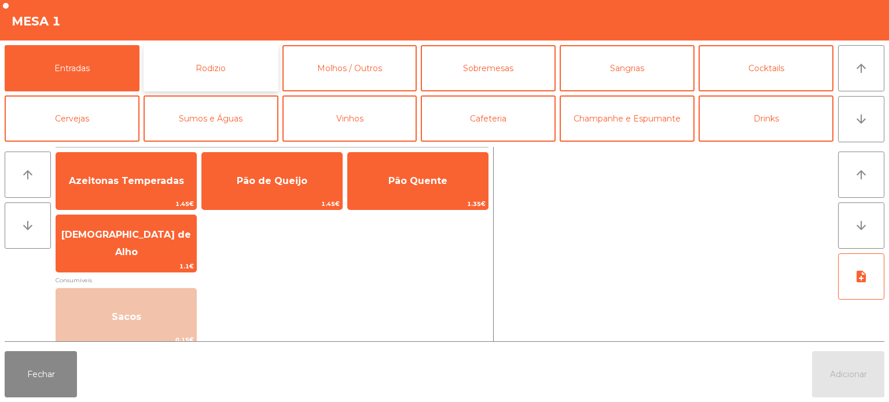
click at [216, 80] on button "Rodizio" at bounding box center [211, 68] width 135 height 46
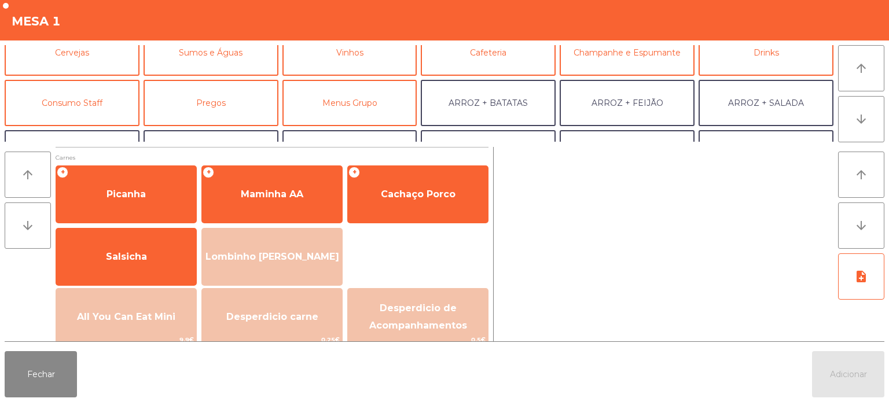
scroll to position [67, 0]
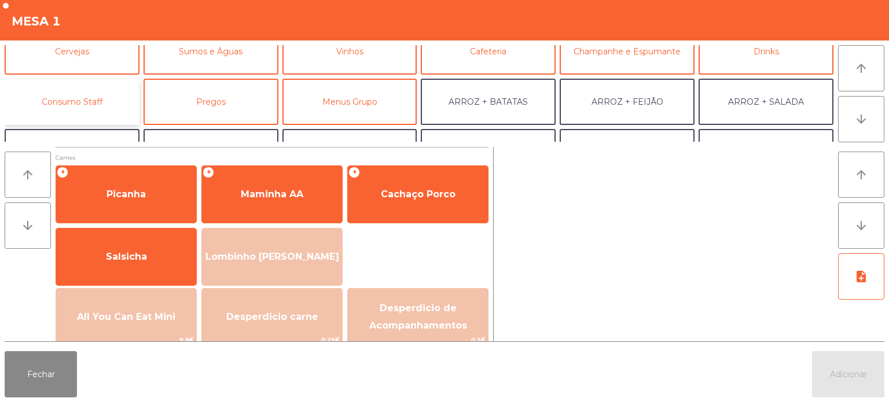
click at [112, 104] on button "Consumo Staff" at bounding box center [72, 102] width 135 height 46
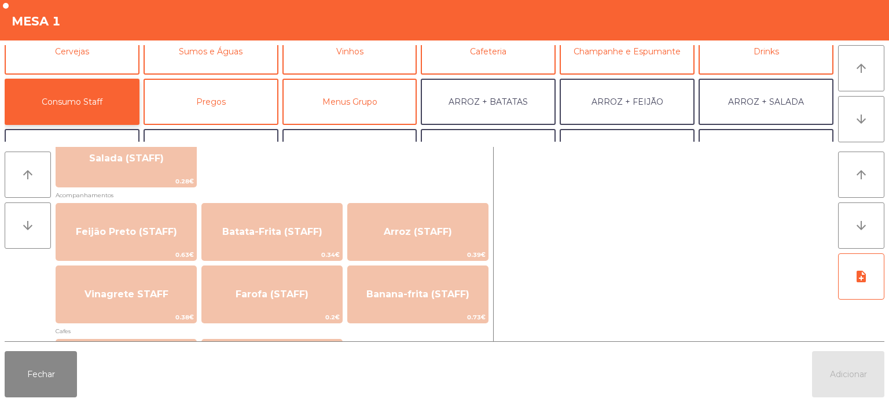
scroll to position [0, 0]
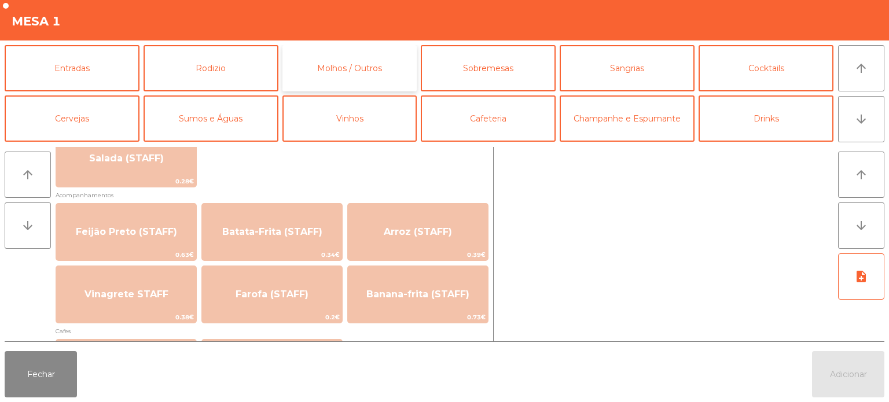
click at [369, 65] on button "Molhos / Outros" at bounding box center [349, 68] width 135 height 46
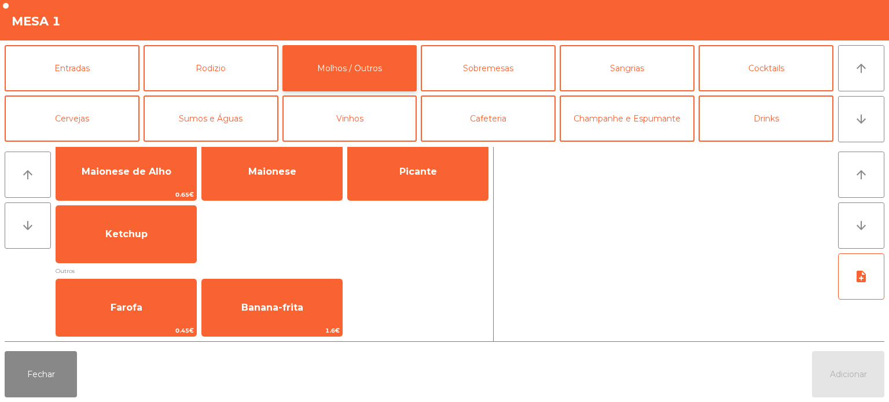
scroll to position [22, 0]
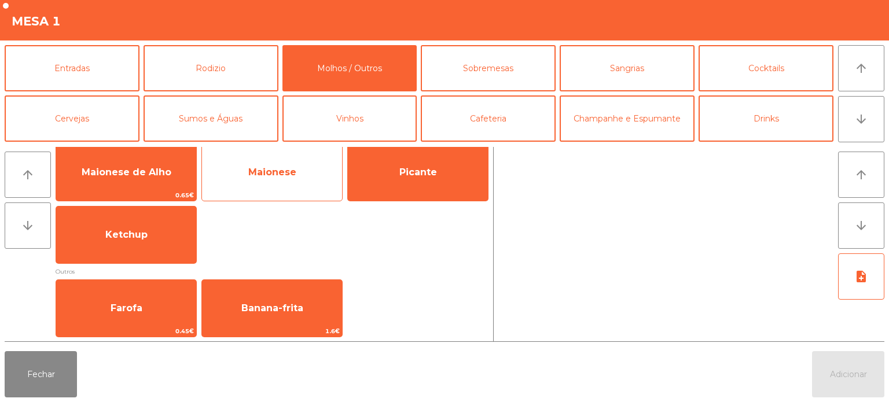
click at [306, 182] on span "Maionese" at bounding box center [272, 172] width 140 height 31
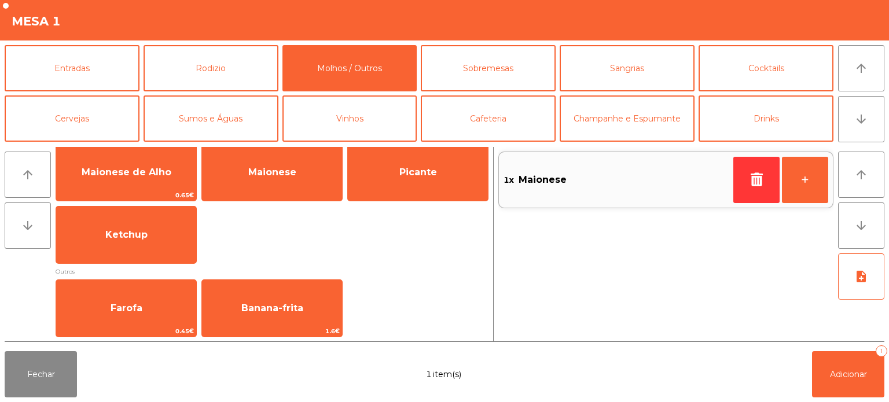
click at [842, 317] on div "note_add" at bounding box center [861, 295] width 46 height 83
click at [851, 377] on span "Adicionar" at bounding box center [848, 374] width 37 height 10
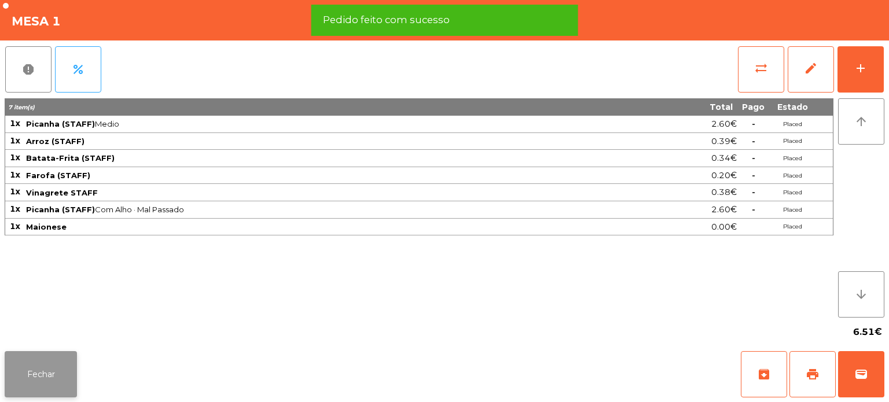
click at [76, 380] on button "Fechar" at bounding box center [41, 374] width 72 height 46
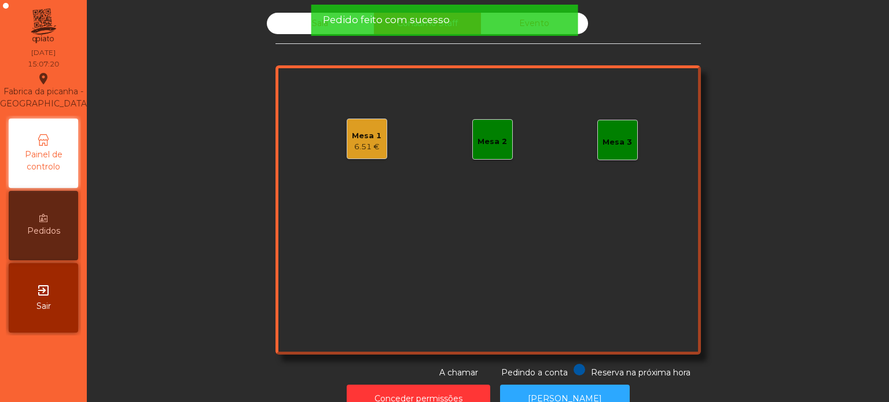
click at [369, 135] on div "Mesa 1" at bounding box center [367, 136] width 30 height 12
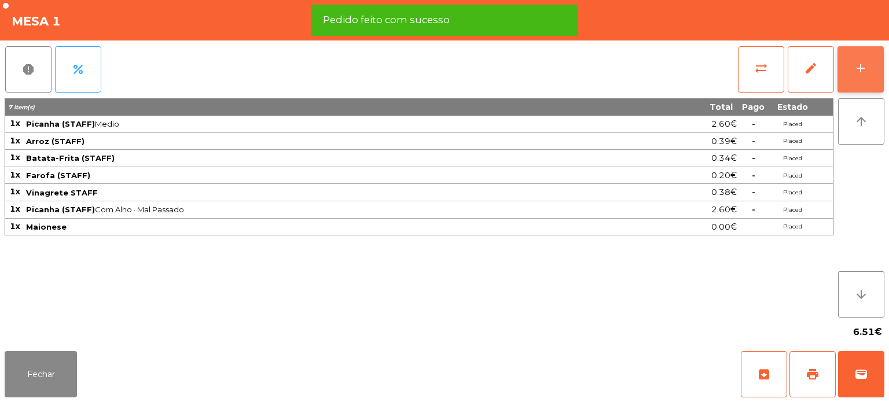
click at [858, 60] on button "add" at bounding box center [861, 69] width 46 height 46
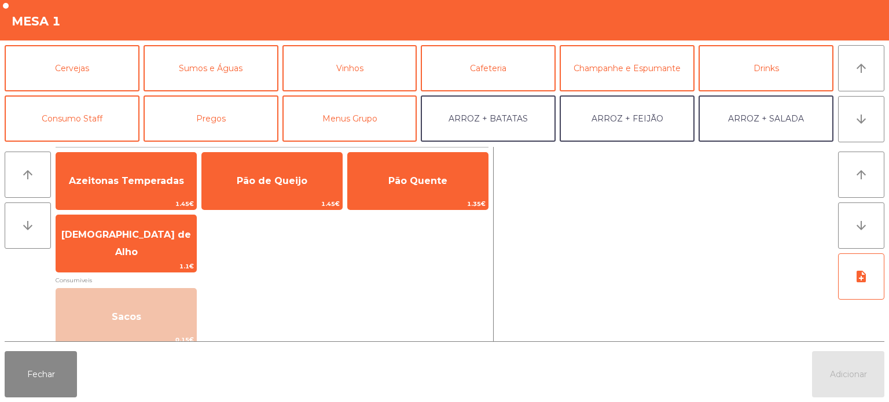
scroll to position [54, 0]
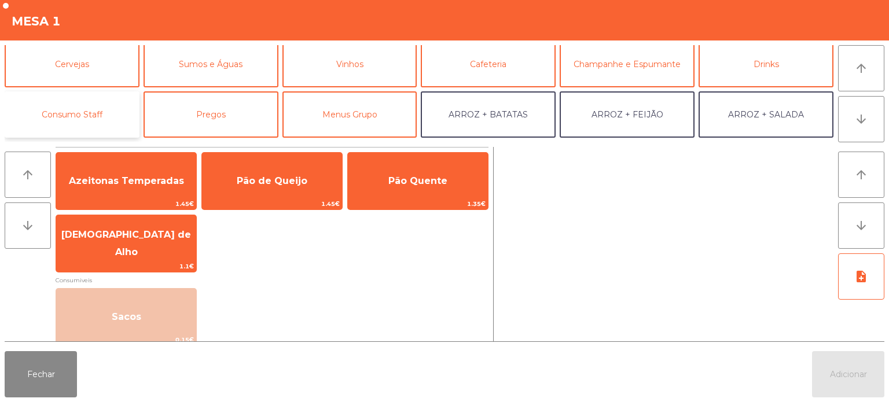
click at [93, 120] on button "Consumo Staff" at bounding box center [72, 114] width 135 height 46
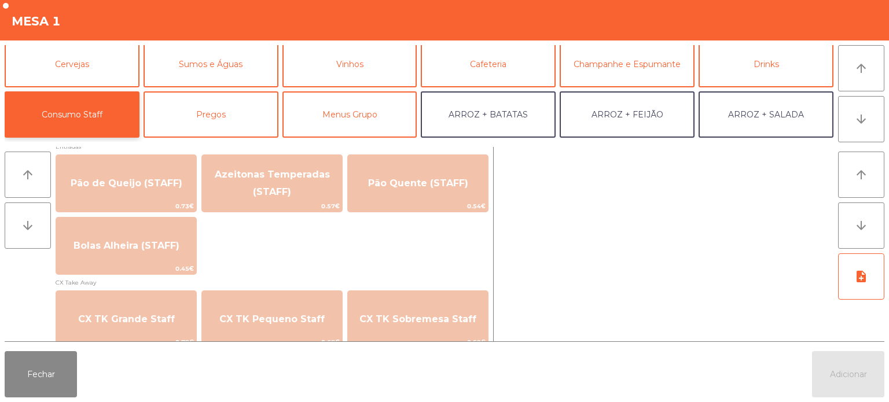
scroll to position [950, 0]
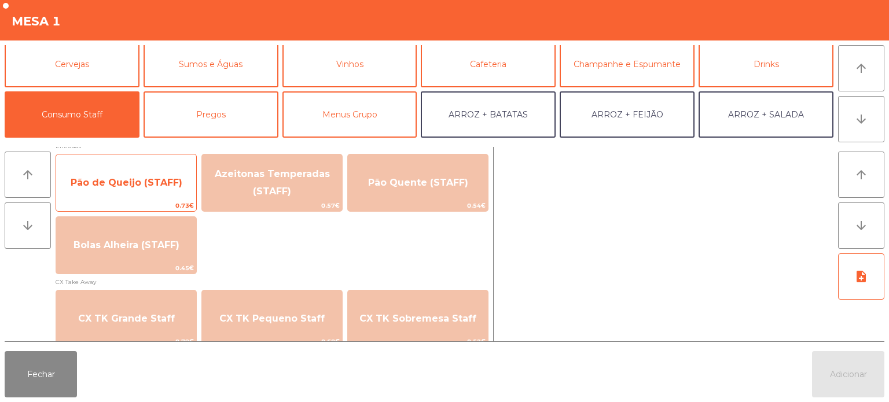
click at [167, 193] on span "Pão de Queijo (STAFF)" at bounding box center [126, 182] width 140 height 31
click at [157, 196] on span "Pão de Queijo (STAFF)" at bounding box center [126, 182] width 140 height 31
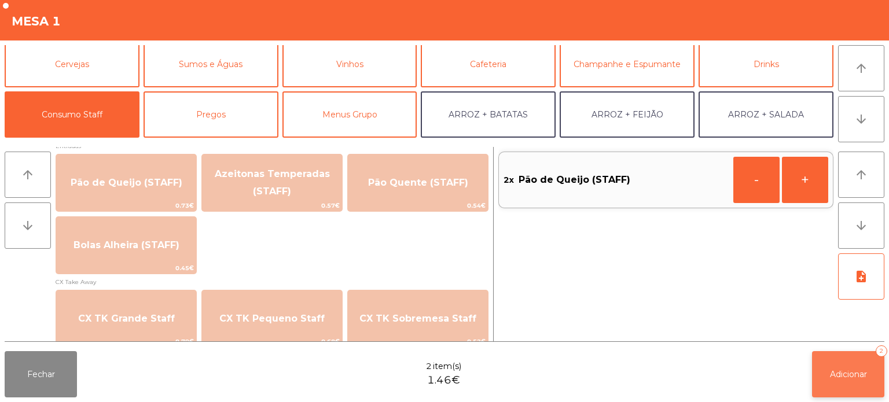
click at [864, 394] on button "Adicionar 2" at bounding box center [848, 374] width 72 height 46
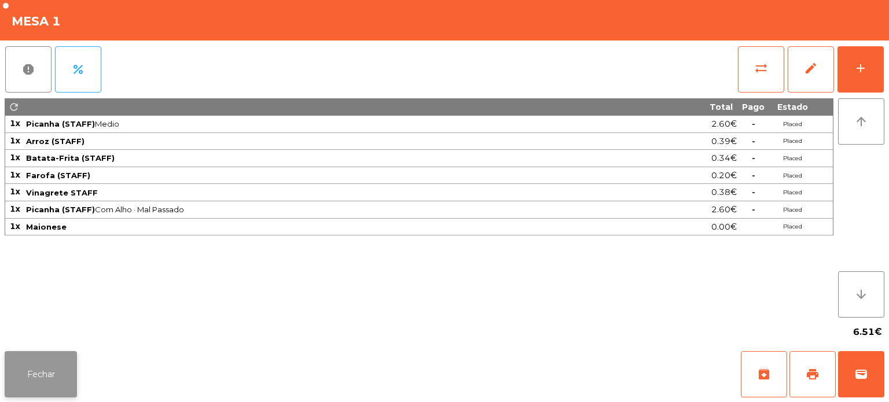
click at [50, 384] on button "Fechar" at bounding box center [41, 374] width 72 height 46
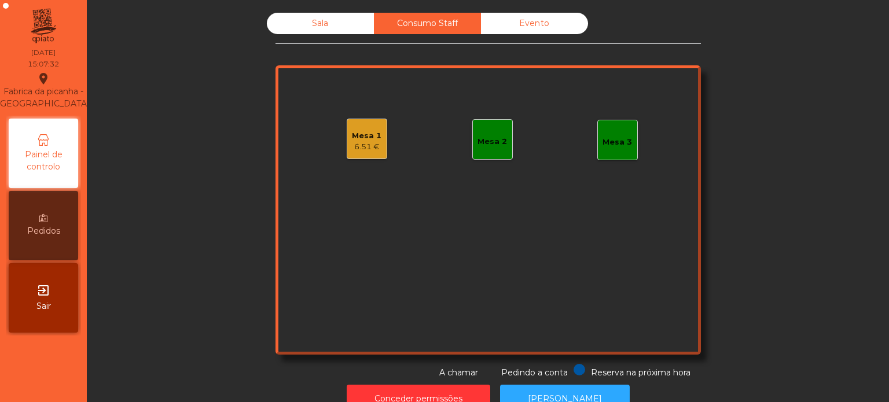
click at [332, 24] on div "Sala" at bounding box center [320, 23] width 107 height 21
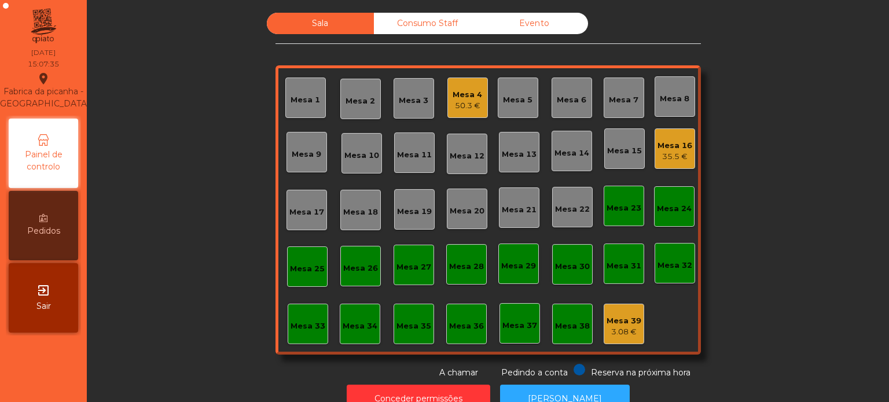
click at [667, 155] on div "35.5 €" at bounding box center [675, 157] width 35 height 12
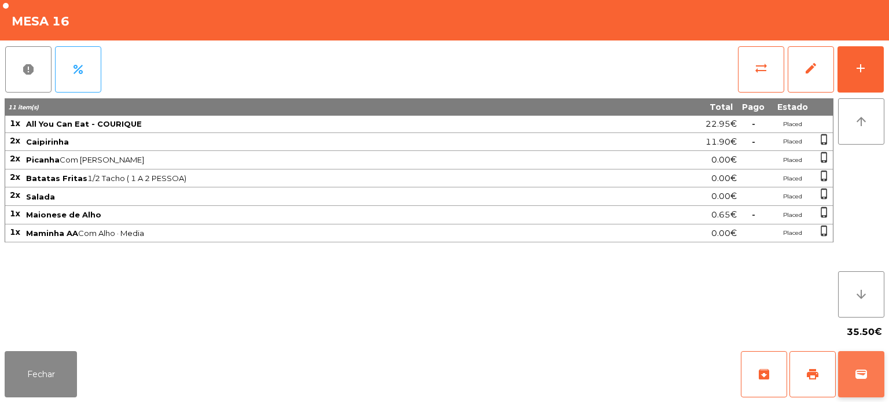
click at [868, 380] on span "wallet" at bounding box center [861, 375] width 14 height 14
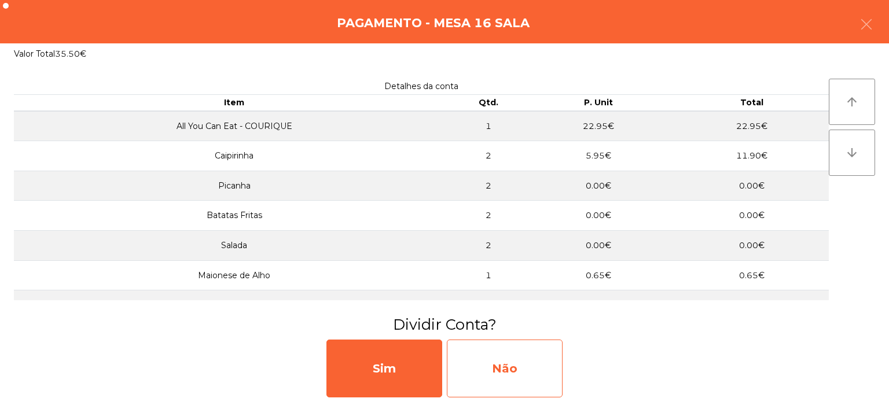
click at [528, 370] on div "Não" at bounding box center [505, 369] width 116 height 58
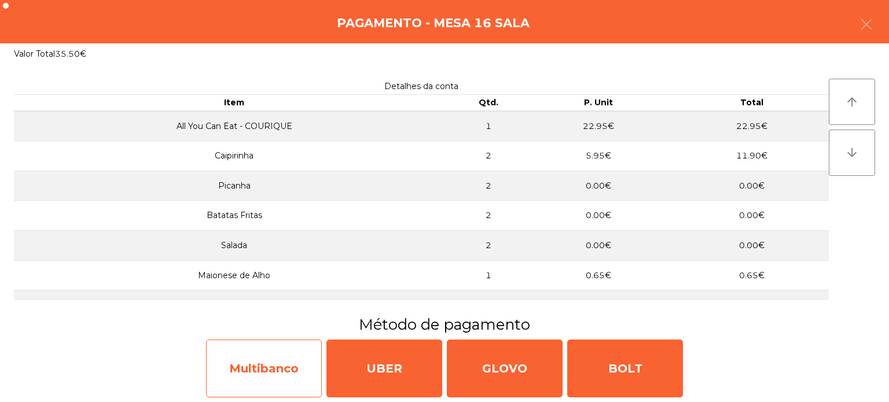
click at [254, 374] on div "Multibanco" at bounding box center [264, 369] width 116 height 58
select select "**"
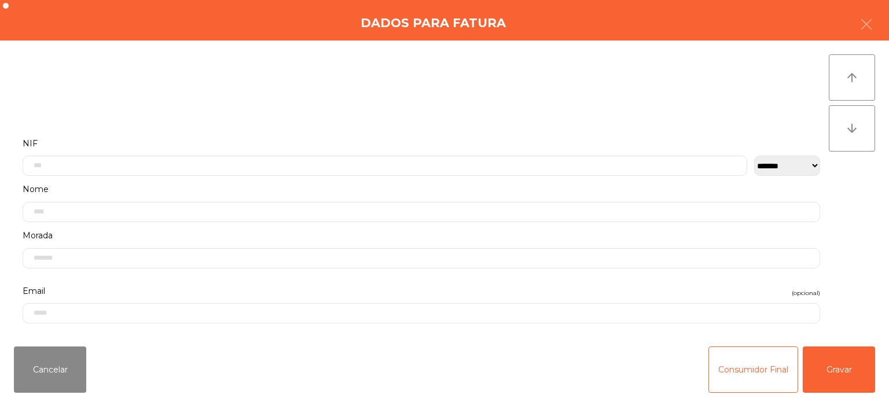
click at [146, 141] on label "NIF" at bounding box center [422, 144] width 798 height 16
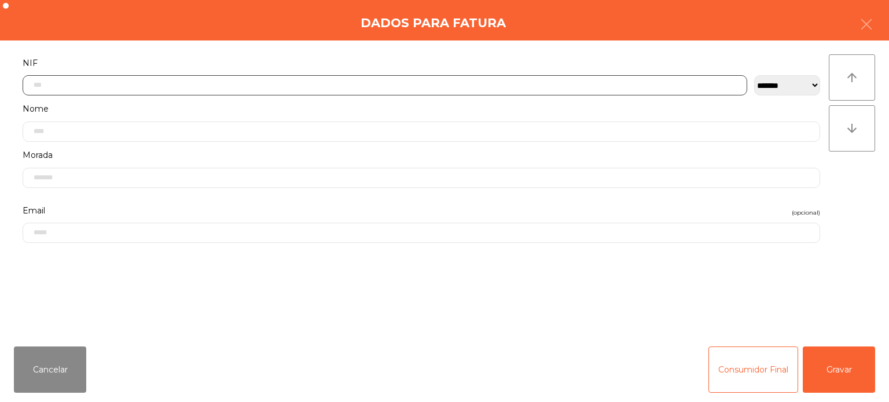
click at [140, 83] on input "text" at bounding box center [385, 85] width 725 height 20
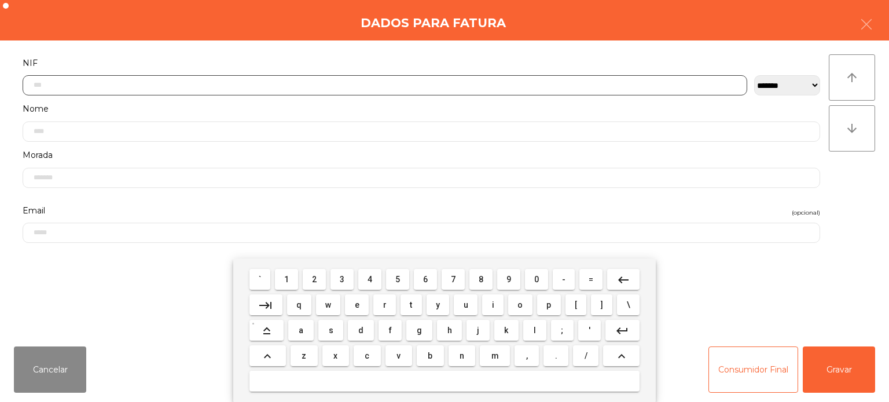
click at [341, 281] on span "3" at bounding box center [342, 279] width 5 height 9
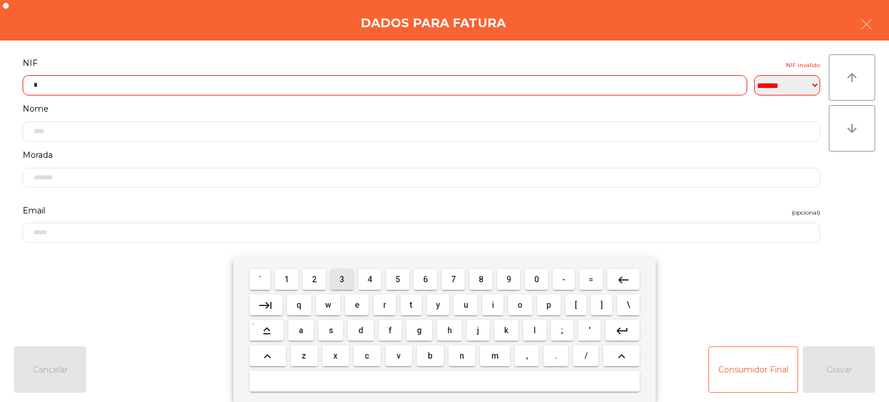
click at [289, 275] on span "1" at bounding box center [286, 279] width 5 height 9
click at [452, 277] on span "7" at bounding box center [453, 279] width 5 height 9
click at [452, 281] on span "7" at bounding box center [453, 279] width 5 height 9
click at [341, 280] on span "3" at bounding box center [342, 279] width 5 height 9
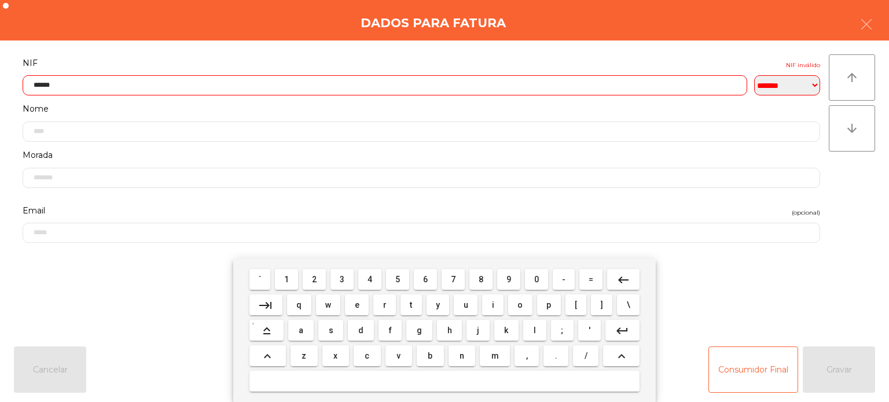
click at [398, 280] on span "5" at bounding box center [397, 279] width 5 height 9
click at [315, 280] on span "2" at bounding box center [314, 279] width 5 height 9
click at [426, 277] on span "6" at bounding box center [425, 279] width 5 height 9
type input "*********"
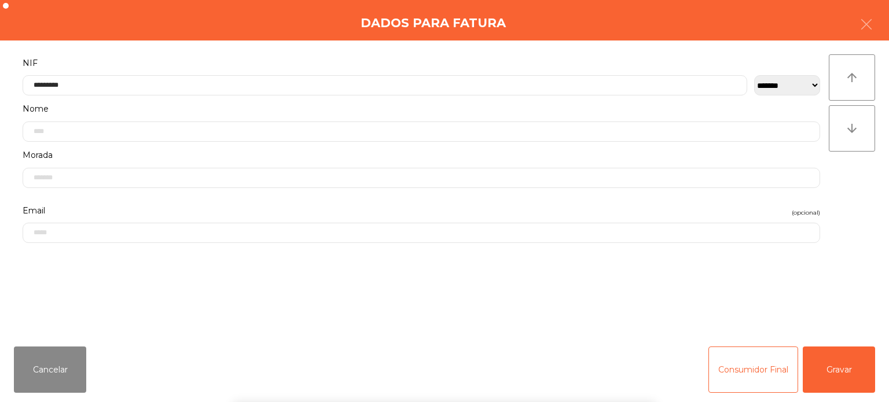
click at [282, 57] on label "NIF" at bounding box center [422, 64] width 798 height 16
click at [852, 376] on button "Gravar" at bounding box center [839, 370] width 72 height 46
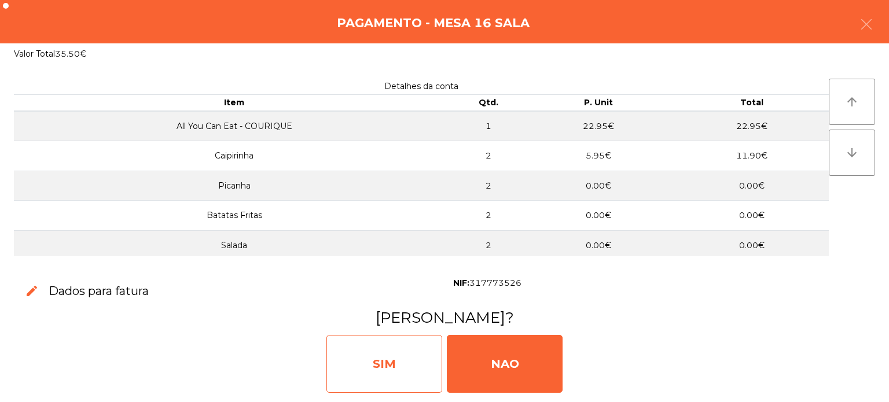
click at [399, 361] on div "SIM" at bounding box center [384, 364] width 116 height 58
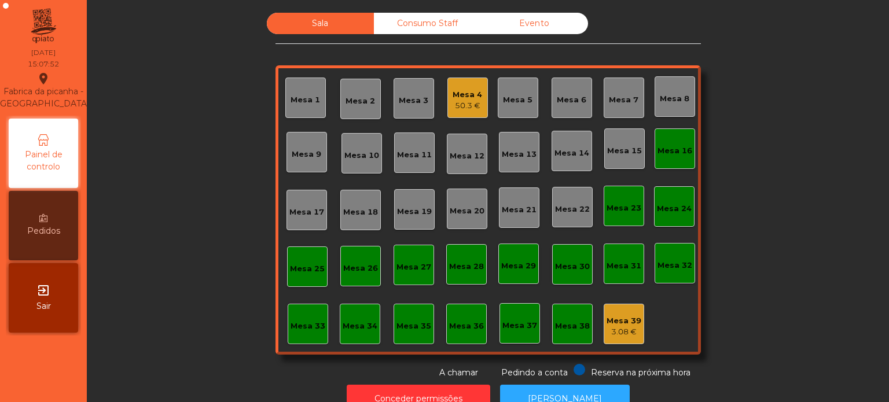
click at [673, 160] on div "Mesa 16" at bounding box center [675, 149] width 41 height 41
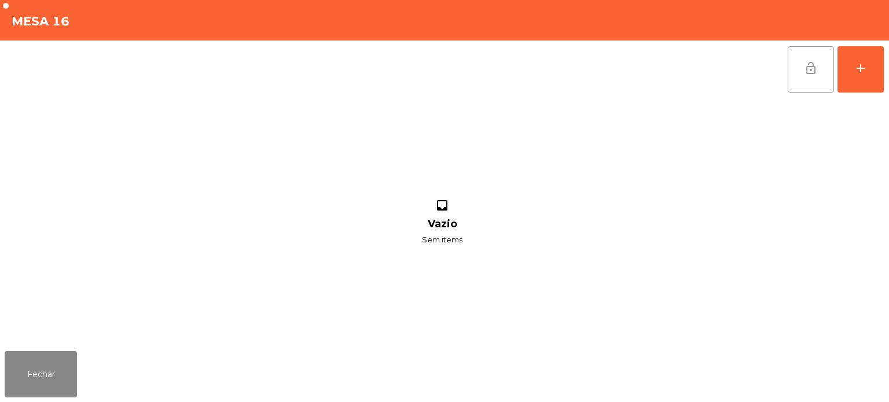
click at [798, 71] on button "lock_open" at bounding box center [811, 69] width 46 height 46
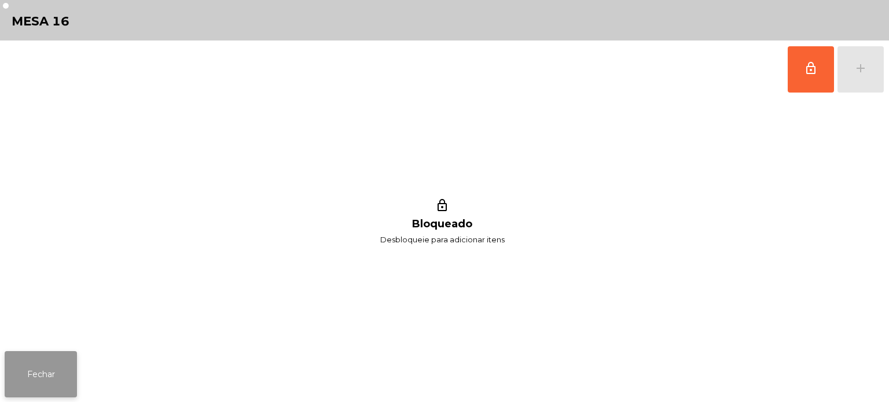
click at [35, 370] on button "Fechar" at bounding box center [41, 374] width 72 height 46
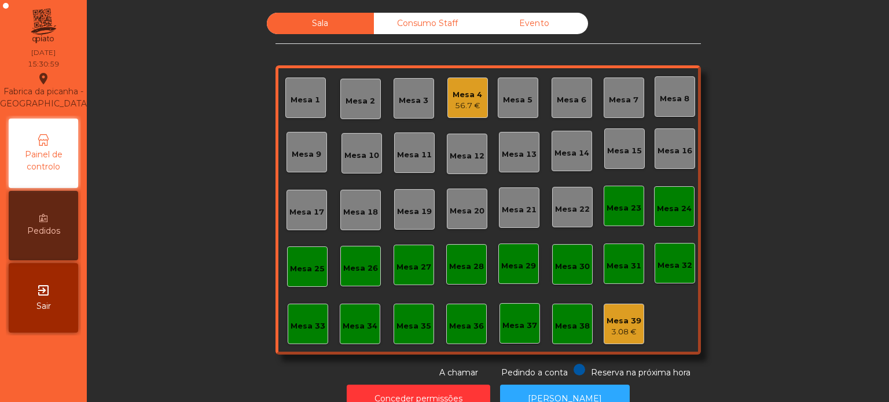
scroll to position [32, 0]
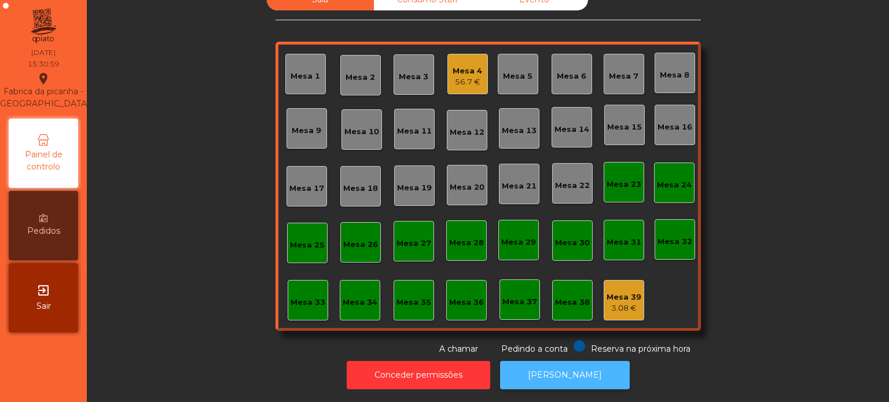
click at [579, 369] on button "[PERSON_NAME]" at bounding box center [565, 375] width 130 height 28
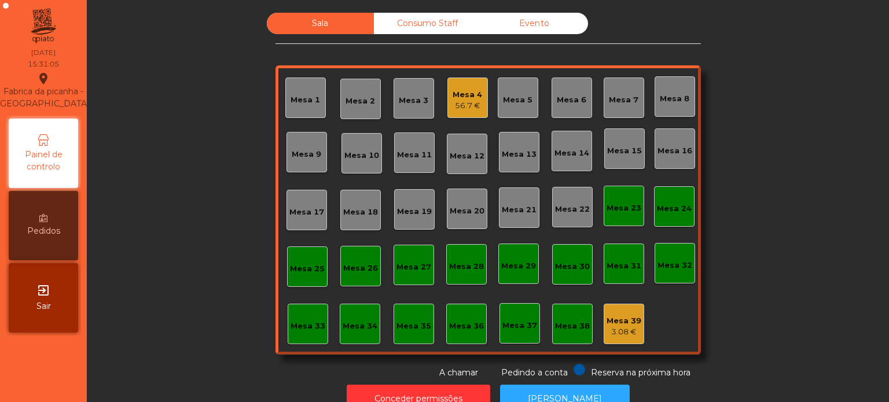
click at [424, 19] on div "Consumo Staff" at bounding box center [427, 23] width 107 height 21
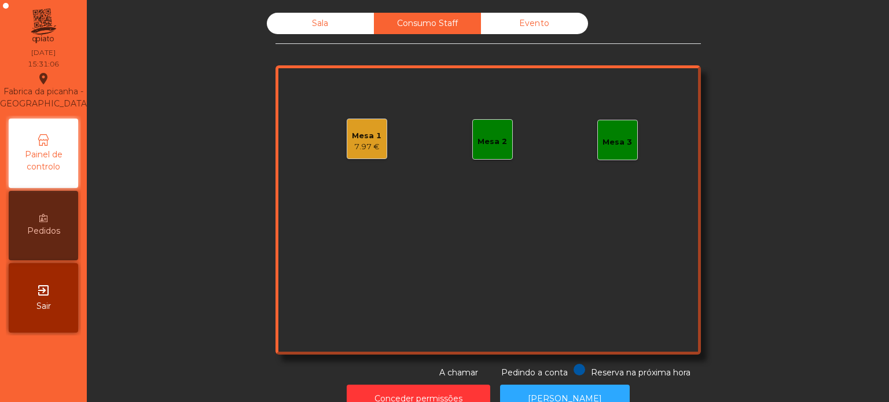
click at [361, 141] on div "7.97 €" at bounding box center [367, 147] width 30 height 12
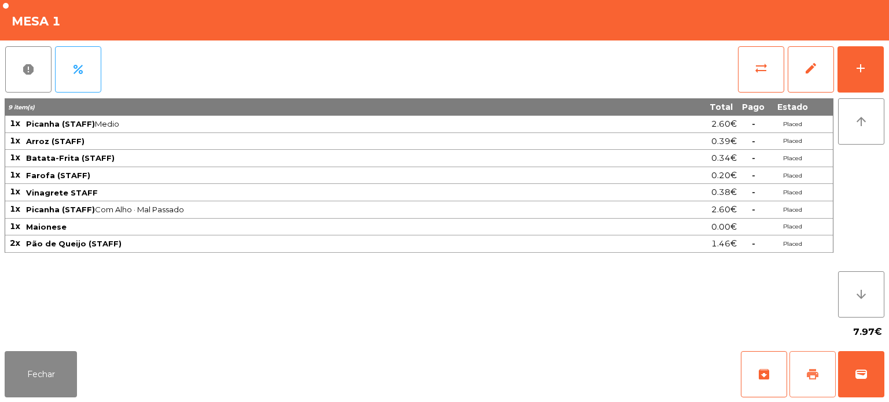
click at [816, 364] on button "print" at bounding box center [813, 374] width 46 height 46
click at [54, 359] on button "Fechar" at bounding box center [41, 374] width 72 height 46
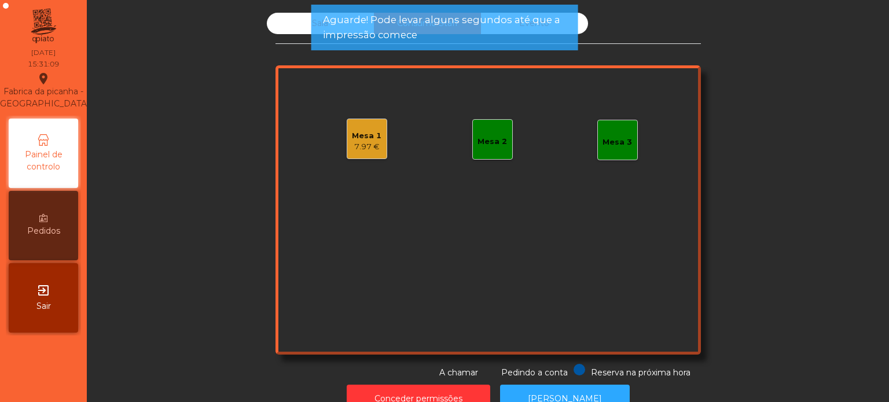
click at [339, 30] on span "Aguarde! Pode levar alguns segundos até que a impressão comece" at bounding box center [445, 27] width 244 height 29
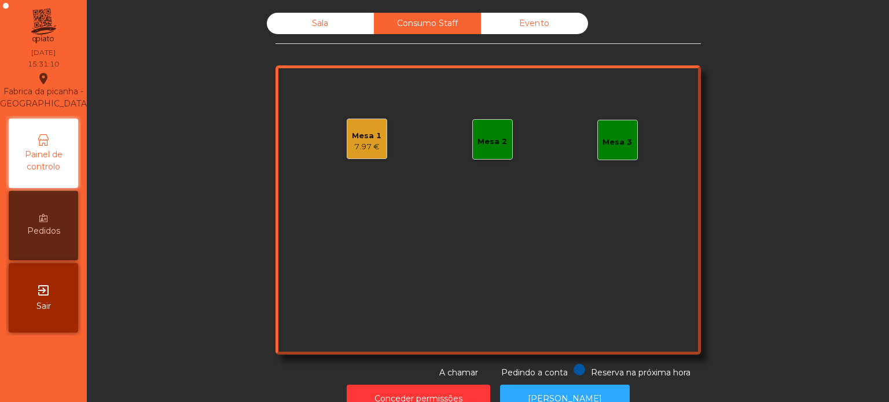
click at [335, 16] on div "Sala" at bounding box center [320, 23] width 107 height 21
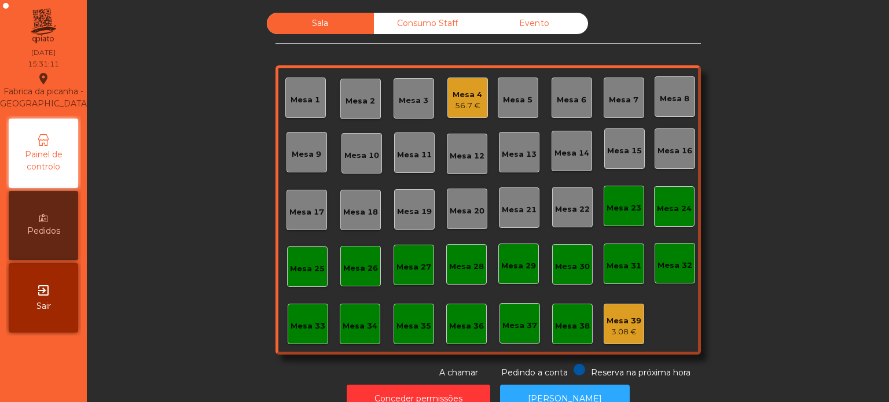
click at [634, 331] on div "3.08 €" at bounding box center [624, 332] width 35 height 12
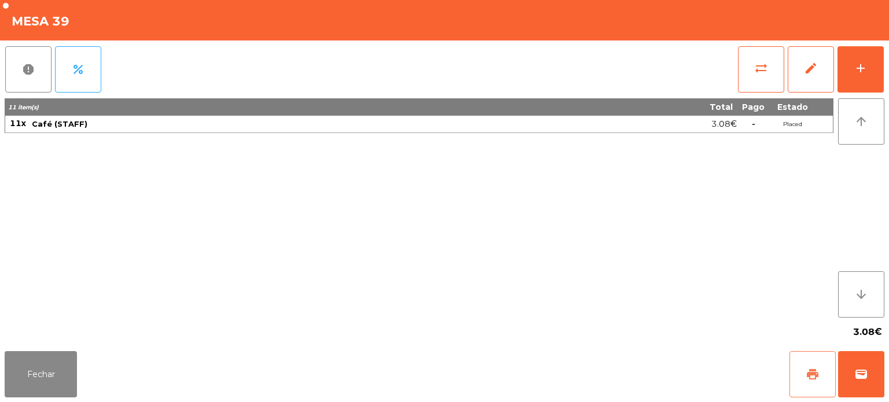
click at [808, 382] on button "print" at bounding box center [813, 374] width 46 height 46
click at [54, 375] on button "Fechar" at bounding box center [41, 374] width 72 height 46
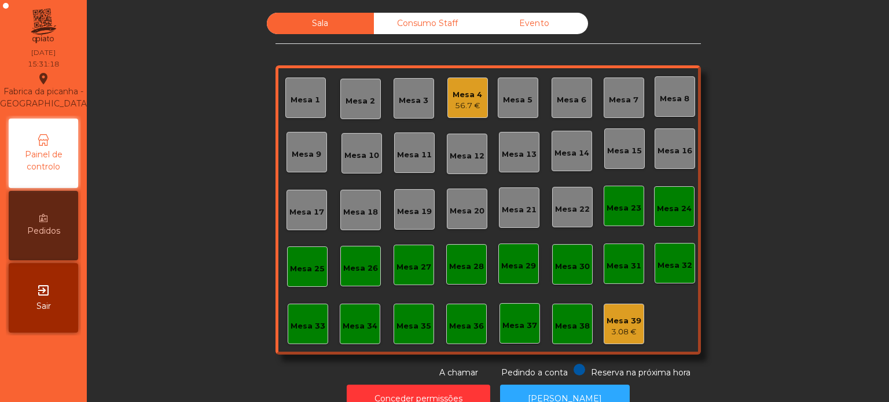
click at [425, 26] on div "Consumo Staff" at bounding box center [427, 23] width 107 height 21
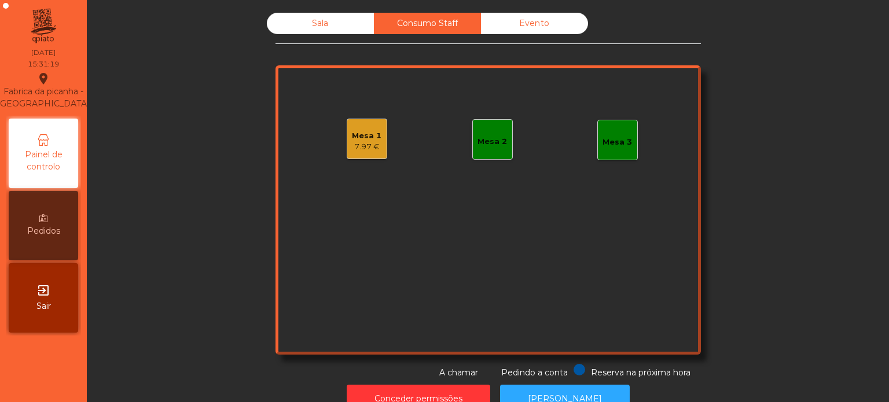
click at [358, 148] on div "7.97 €" at bounding box center [367, 147] width 30 height 12
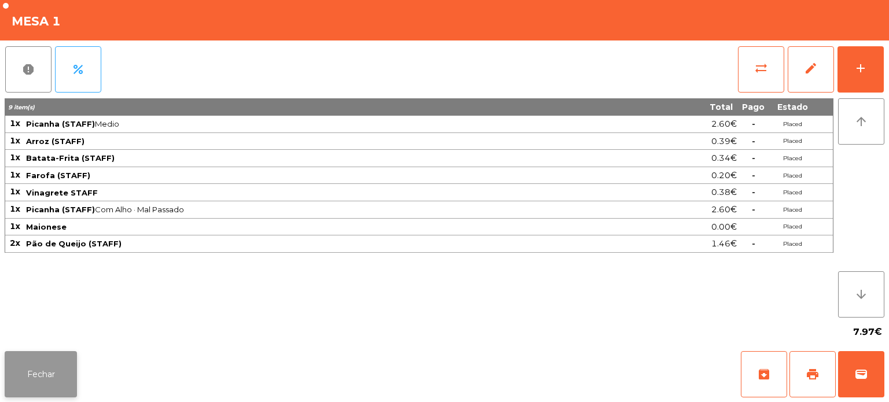
click at [49, 355] on button "Fechar" at bounding box center [41, 374] width 72 height 46
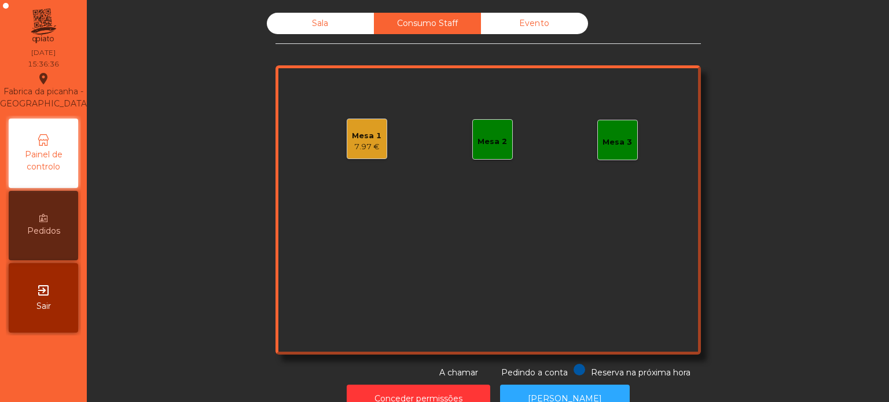
click at [357, 23] on div "Sala" at bounding box center [320, 23] width 107 height 21
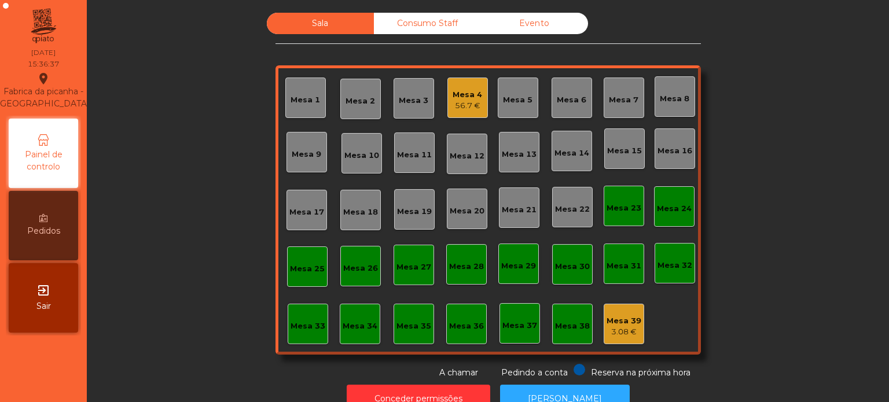
click at [621, 333] on div "3.08 €" at bounding box center [624, 332] width 35 height 12
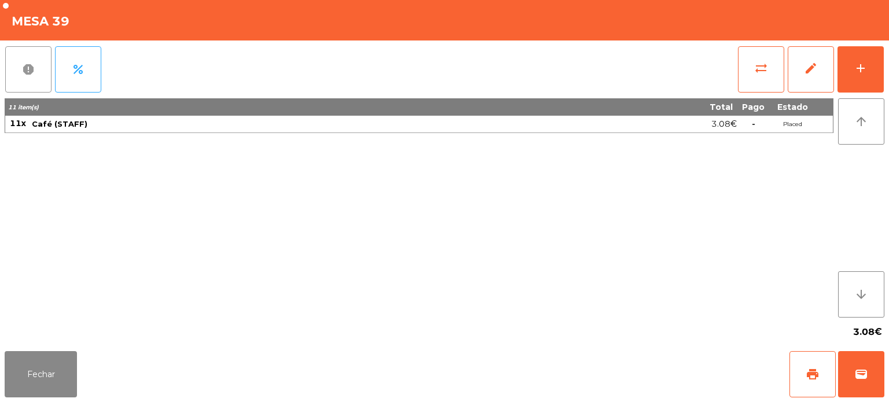
click at [21, 65] on span "report" at bounding box center [28, 70] width 14 height 14
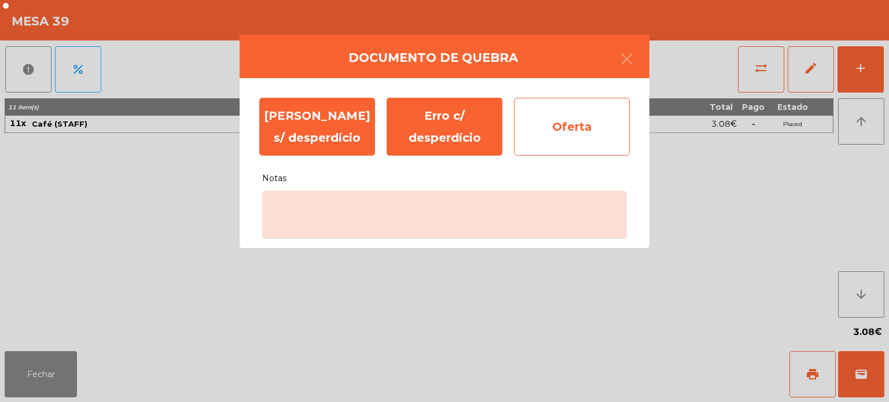
click at [577, 140] on div "Oferta" at bounding box center [572, 127] width 116 height 58
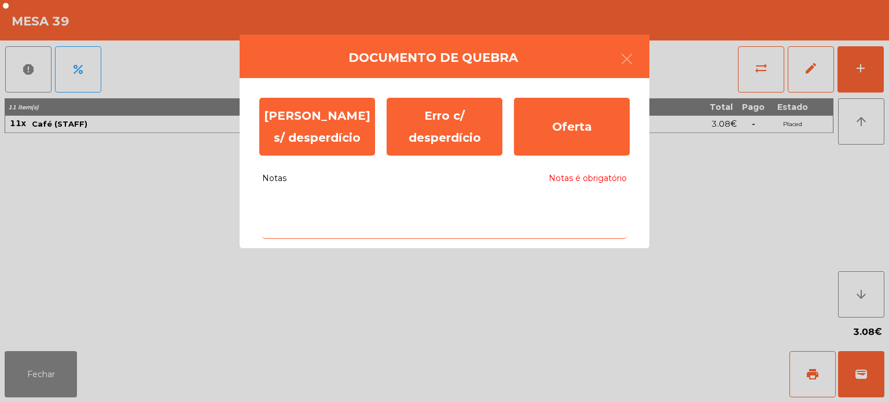
click at [355, 205] on textarea "Notas Notas é obrigatório" at bounding box center [444, 215] width 365 height 48
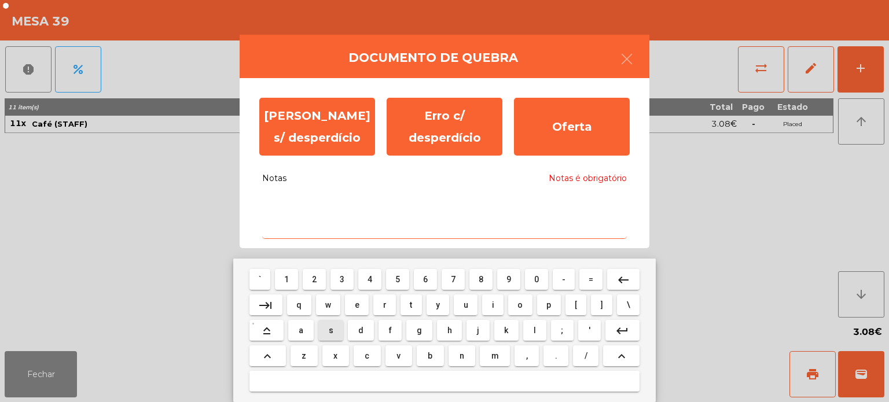
click at [331, 331] on span "s" at bounding box center [331, 330] width 5 height 9
click at [410, 303] on span "t" at bounding box center [411, 304] width 2 height 9
click at [301, 331] on span "a" at bounding box center [301, 330] width 5 height 9
click at [390, 331] on span "f" at bounding box center [390, 330] width 3 height 9
click at [391, 331] on span "f" at bounding box center [390, 330] width 3 height 9
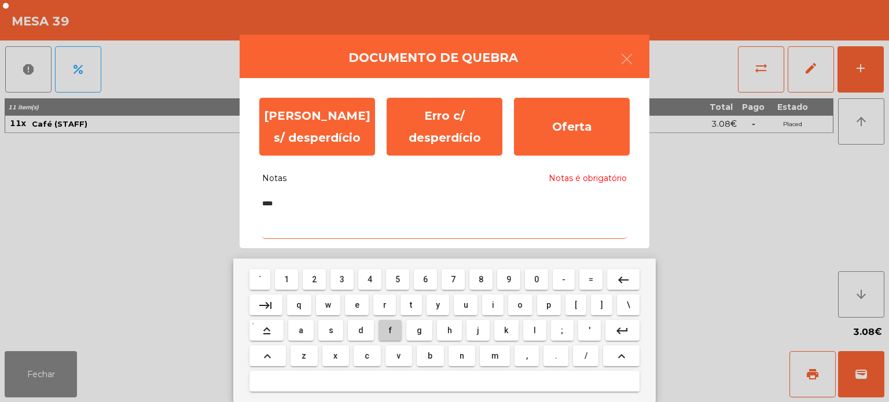
type textarea "*****"
click at [449, 225] on textarea "*****" at bounding box center [444, 215] width 365 height 48
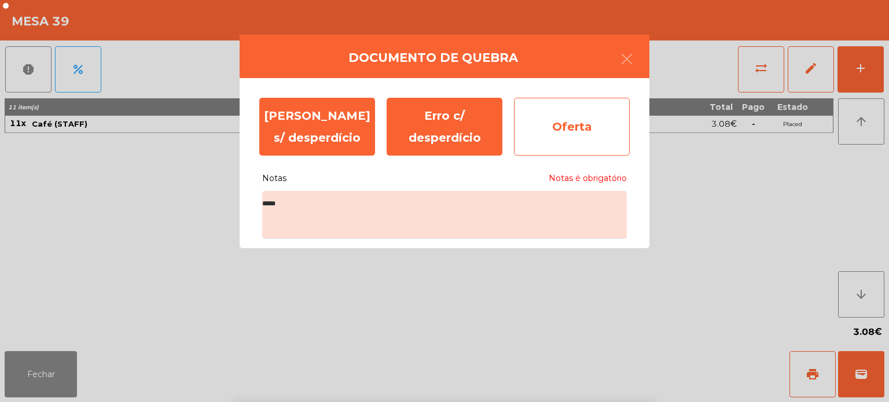
click at [595, 142] on div "Oferta" at bounding box center [572, 127] width 116 height 58
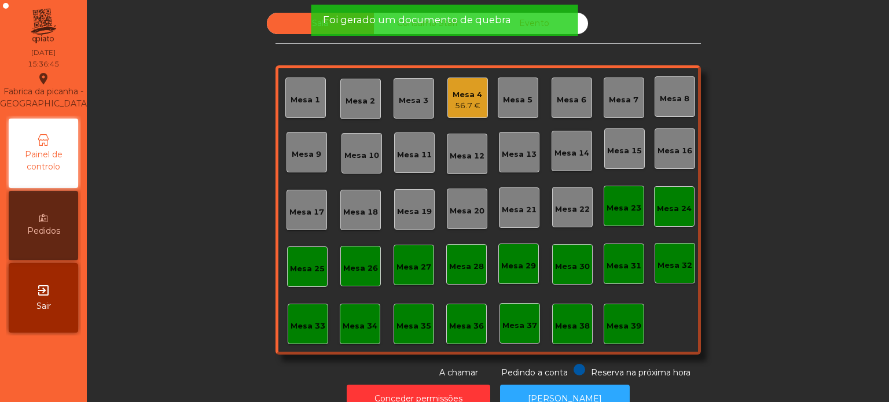
click at [355, 20] on span "Foi gerado um documento de quebra" at bounding box center [417, 20] width 188 height 14
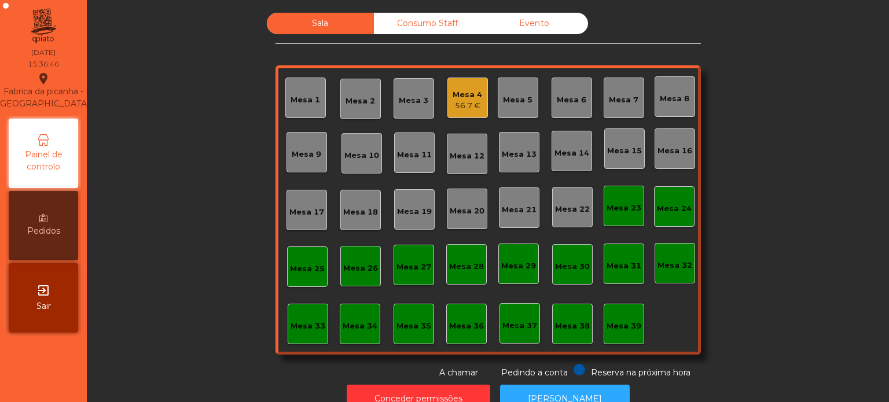
click at [411, 21] on div "Consumo Staff" at bounding box center [427, 23] width 107 height 21
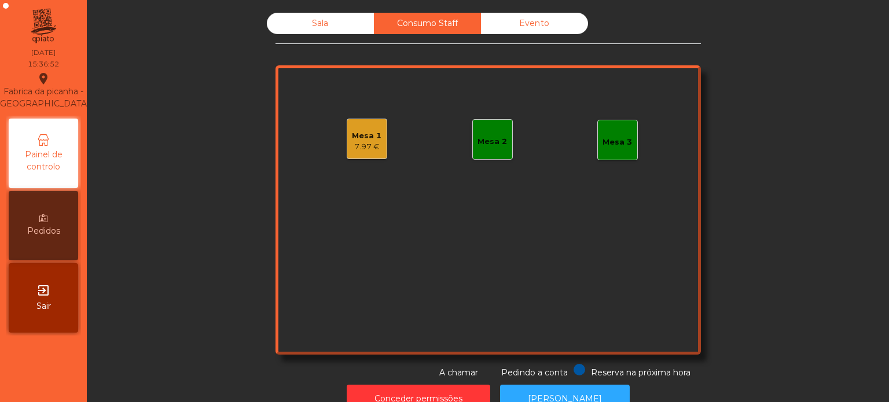
click at [374, 137] on div "Mesa 1" at bounding box center [367, 136] width 30 height 12
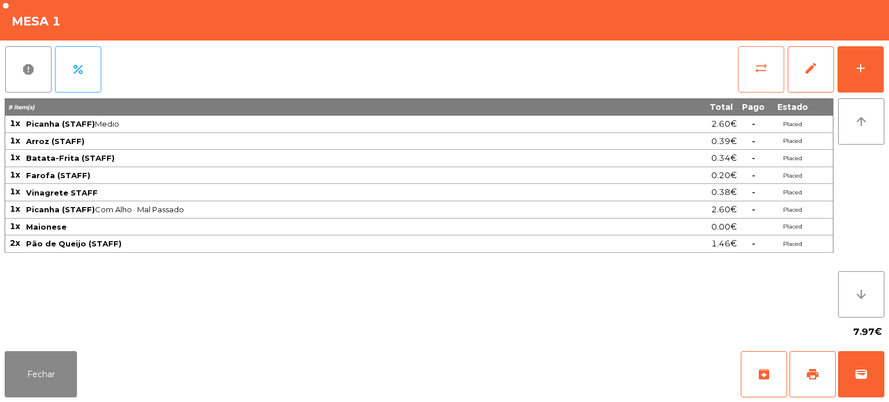
click at [774, 54] on button "sync_alt" at bounding box center [761, 69] width 46 height 46
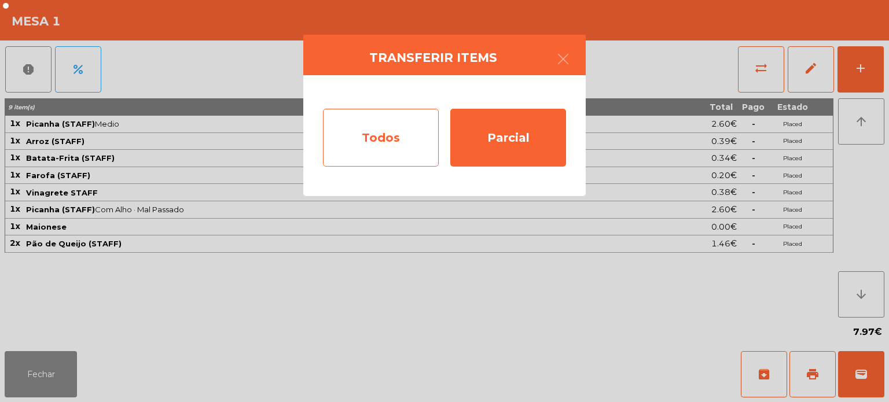
click at [397, 140] on div "Todos" at bounding box center [381, 138] width 116 height 58
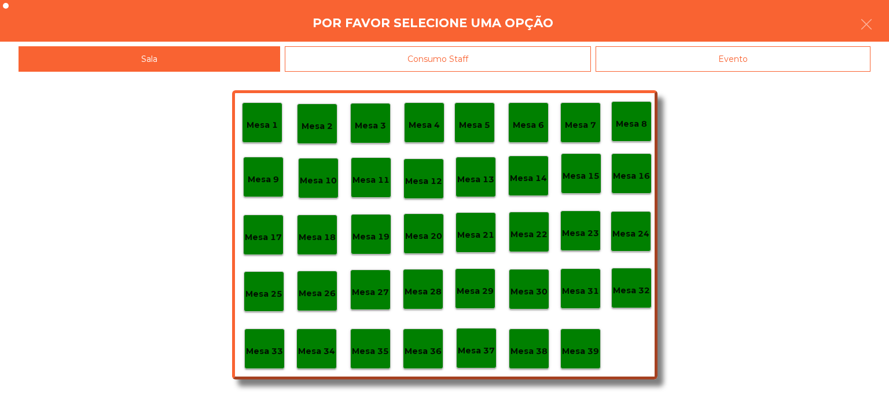
click at [577, 361] on div "Mesa 39" at bounding box center [580, 349] width 41 height 41
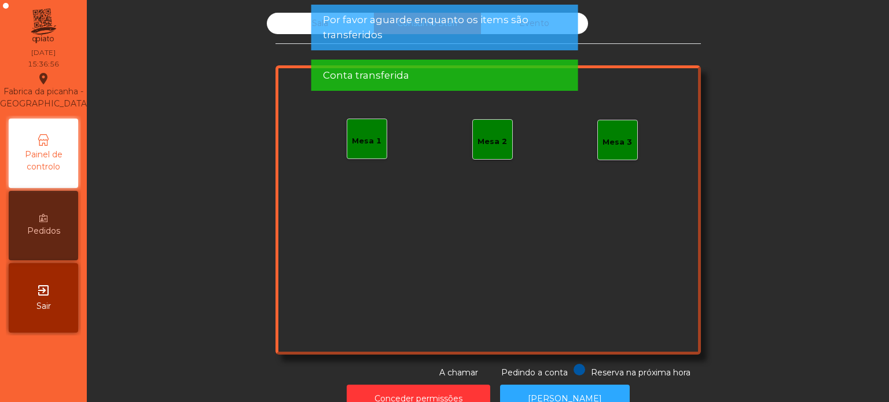
click at [287, 29] on div "Sala" at bounding box center [320, 23] width 107 height 21
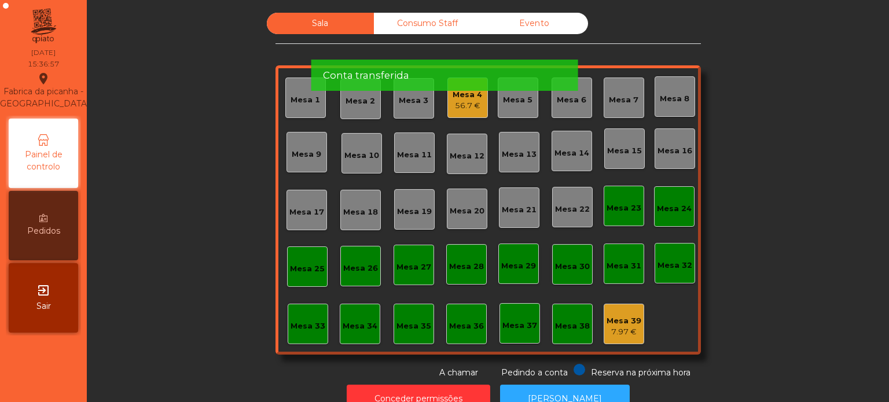
click at [780, 266] on div "Sala Consumo Staff Evento Mesa 1 Mesa 2 Mesa 3 Mesa 4 56.7 € [GEOGRAPHIC_DATA] …" at bounding box center [487, 196] width 771 height 366
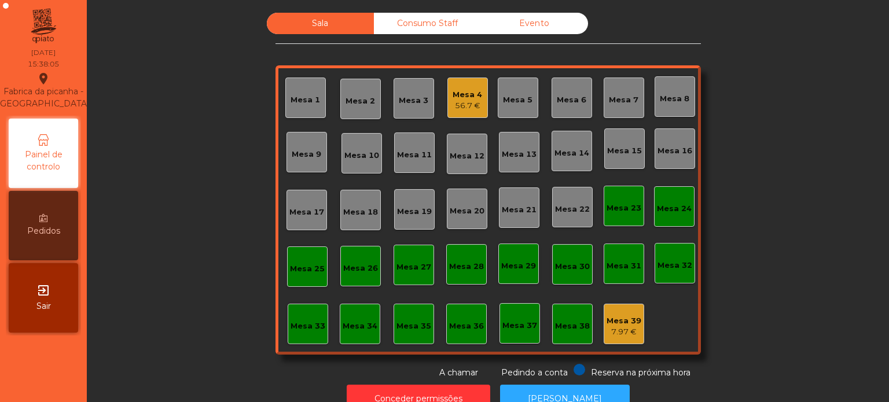
click at [479, 107] on div "Mesa 4 56.7 €" at bounding box center [467, 98] width 41 height 41
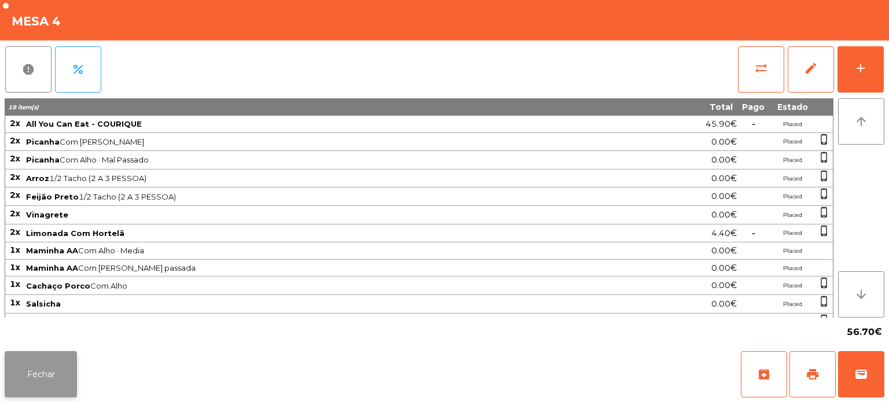
click at [47, 396] on button "Fechar" at bounding box center [41, 374] width 72 height 46
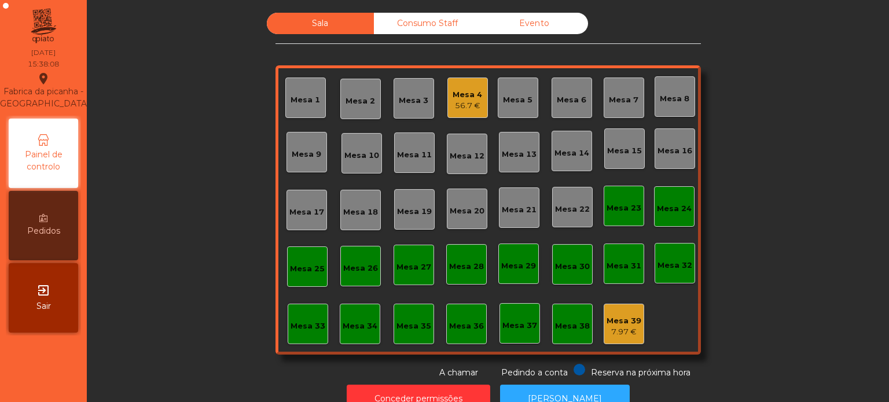
click at [447, 81] on div "Mesa 4 56.7 €" at bounding box center [467, 98] width 41 height 41
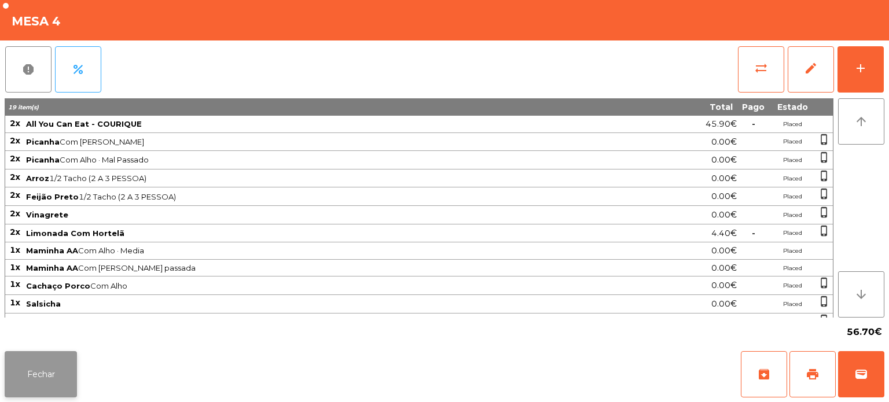
click at [42, 384] on button "Fechar" at bounding box center [41, 374] width 72 height 46
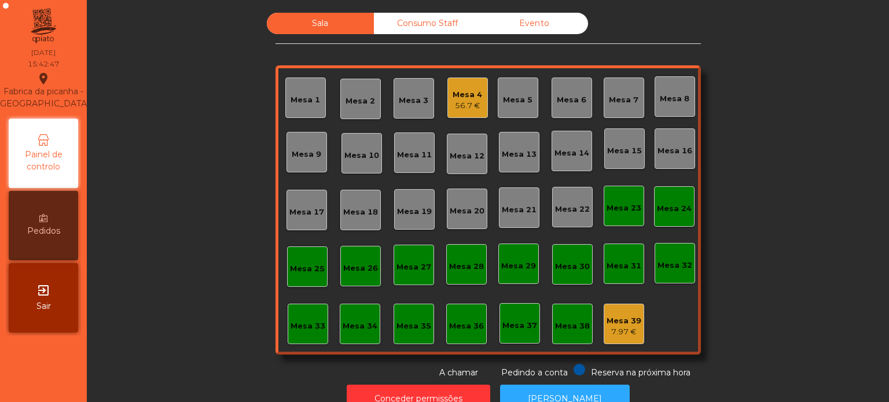
click at [462, 89] on div "Mesa 4" at bounding box center [468, 95] width 30 height 12
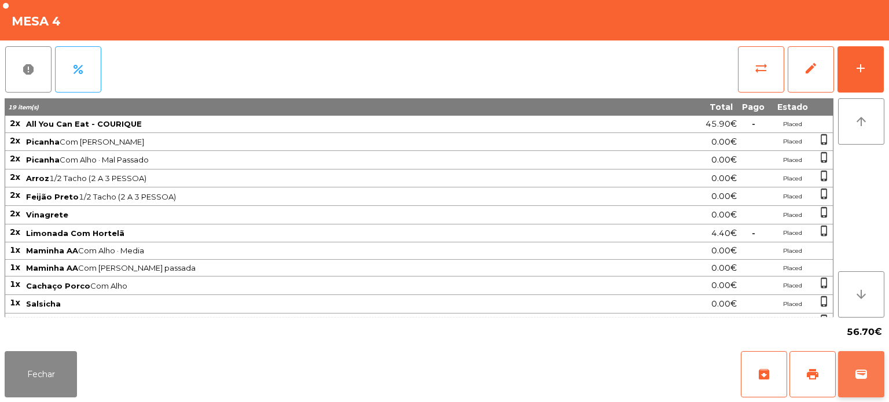
click at [862, 368] on span "wallet" at bounding box center [861, 375] width 14 height 14
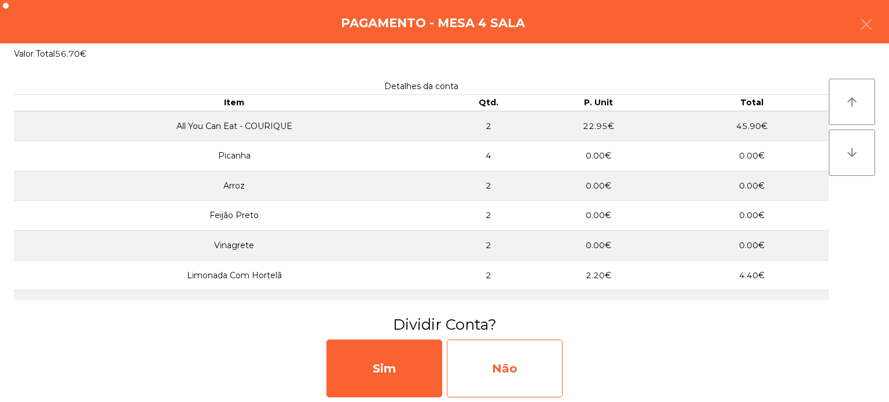
click at [515, 369] on div "Não" at bounding box center [505, 369] width 116 height 58
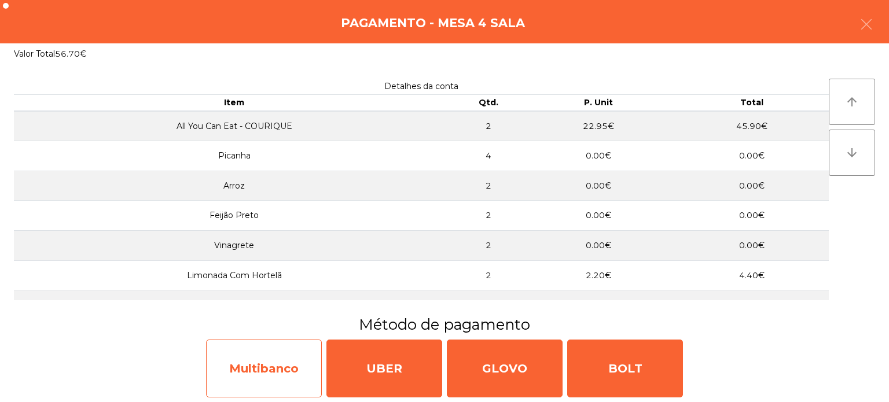
click at [287, 359] on div "Multibanco" at bounding box center [264, 369] width 116 height 58
select select "**"
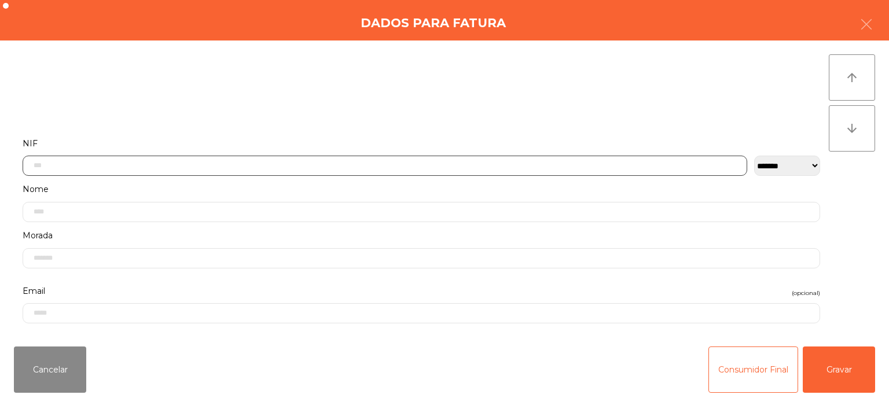
click at [120, 168] on input "text" at bounding box center [385, 166] width 725 height 20
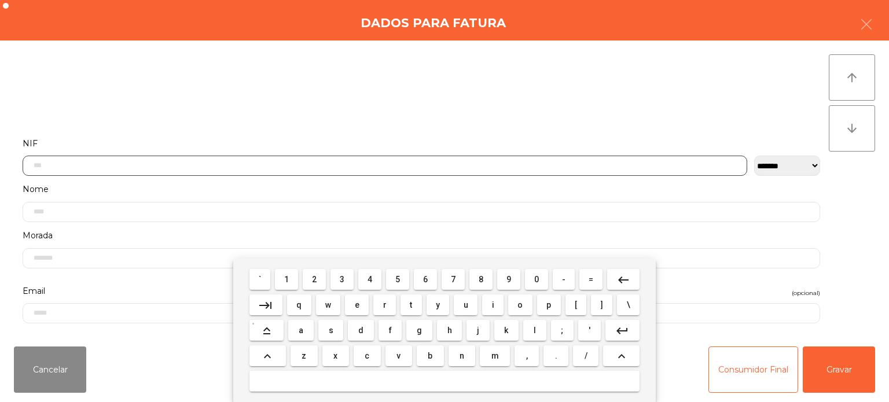
scroll to position [80, 0]
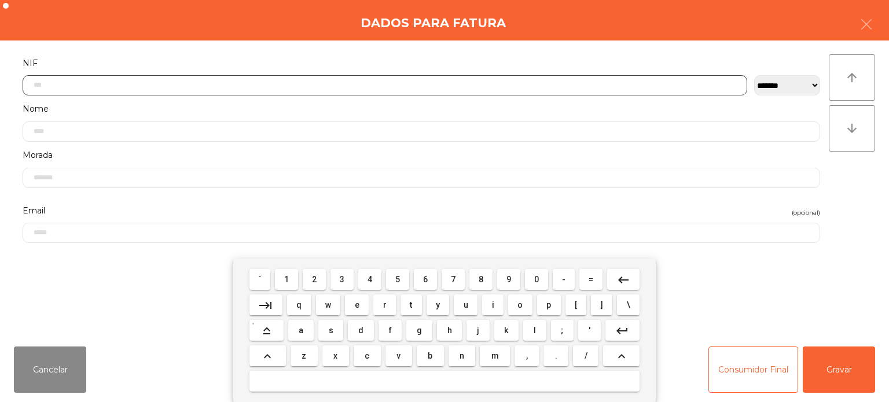
click at [315, 278] on span "2" at bounding box center [314, 279] width 5 height 9
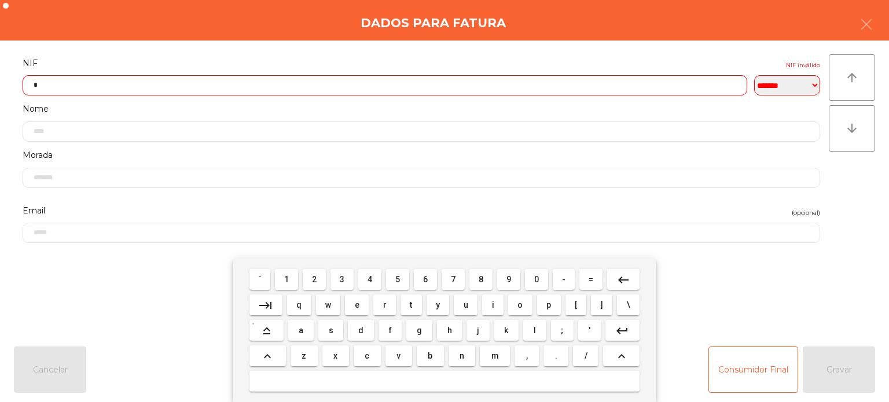
click at [398, 280] on span "5" at bounding box center [397, 279] width 5 height 9
click at [425, 280] on span "6" at bounding box center [425, 279] width 5 height 9
click at [534, 283] on span "0" at bounding box center [536, 279] width 5 height 9
click at [480, 282] on span "8" at bounding box center [481, 279] width 5 height 9
click at [342, 278] on span "3" at bounding box center [342, 279] width 5 height 9
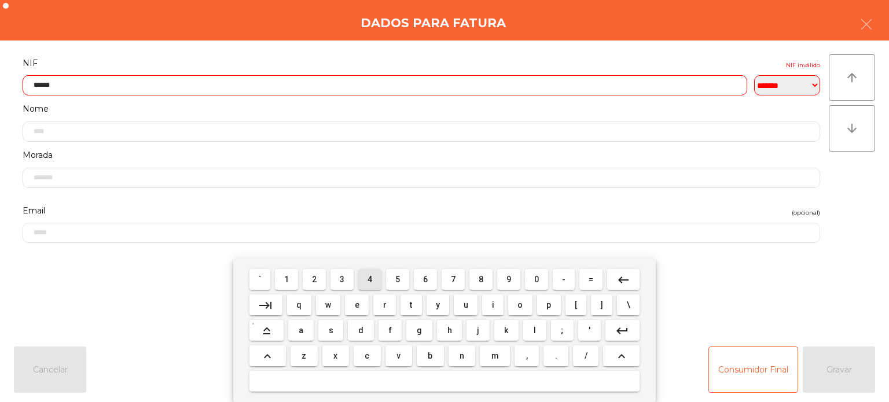
click at [368, 276] on span "4" at bounding box center [370, 279] width 5 height 9
click at [398, 279] on span "5" at bounding box center [397, 279] width 5 height 9
click at [315, 280] on span "2" at bounding box center [314, 279] width 5 height 9
type input "*********"
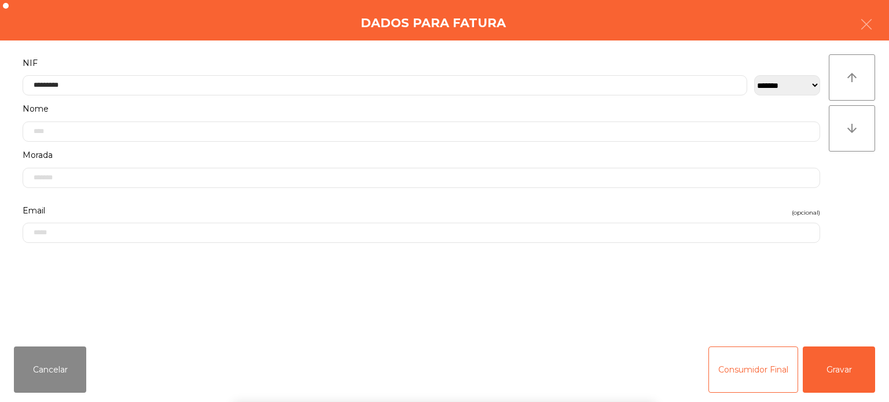
click at [233, 29] on div "Dados para Fatura" at bounding box center [444, 20] width 889 height 41
click at [840, 374] on button "Gravar" at bounding box center [839, 370] width 72 height 46
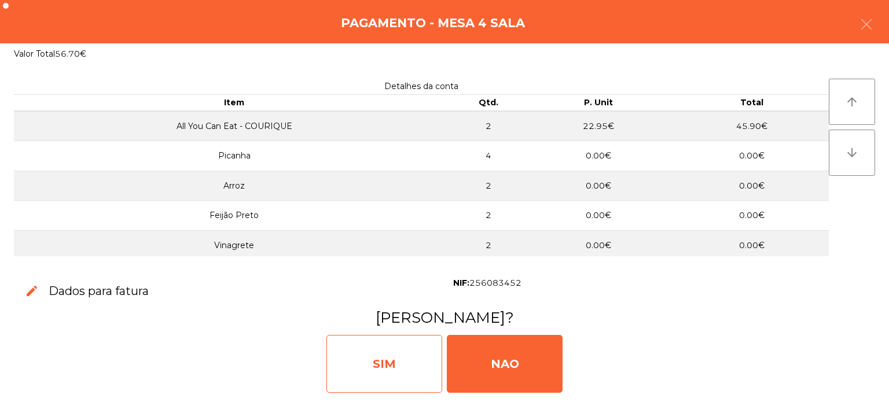
click at [391, 363] on div "SIM" at bounding box center [384, 364] width 116 height 58
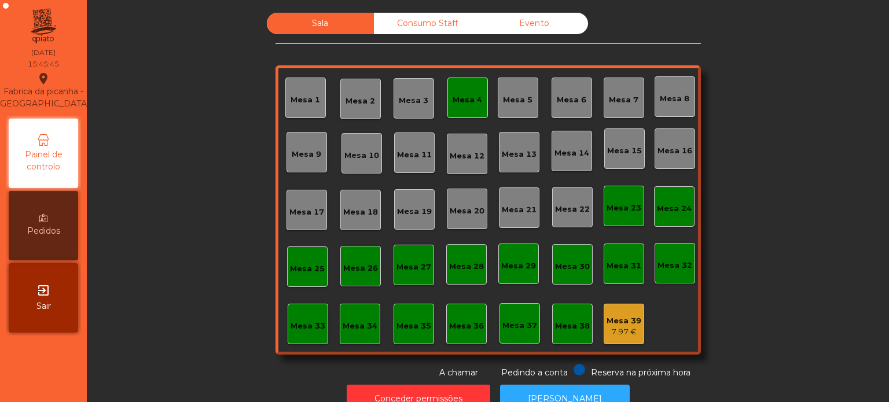
click at [476, 91] on div "Mesa 4" at bounding box center [468, 98] width 30 height 16
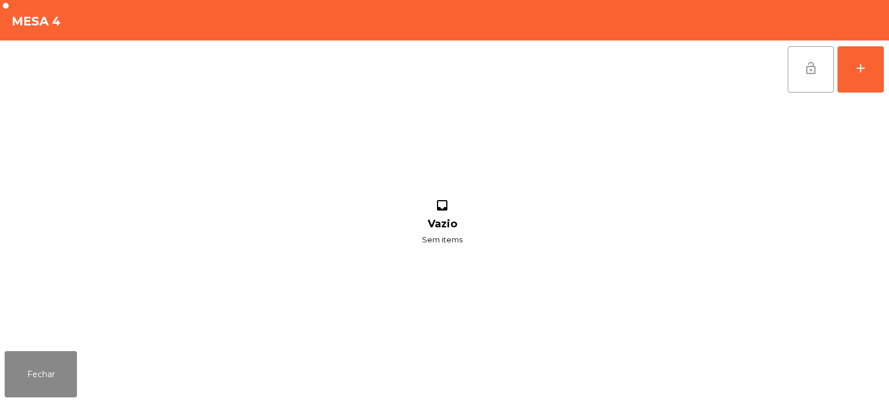
click at [816, 76] on button "lock_open" at bounding box center [811, 69] width 46 height 46
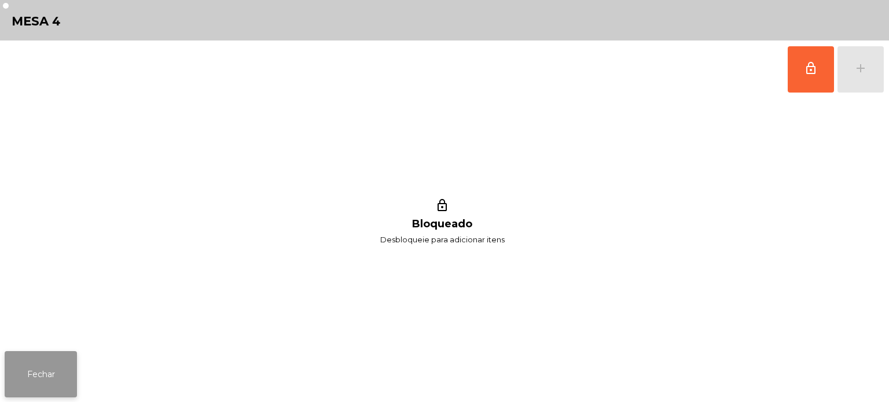
click at [54, 365] on button "Fechar" at bounding box center [41, 374] width 72 height 46
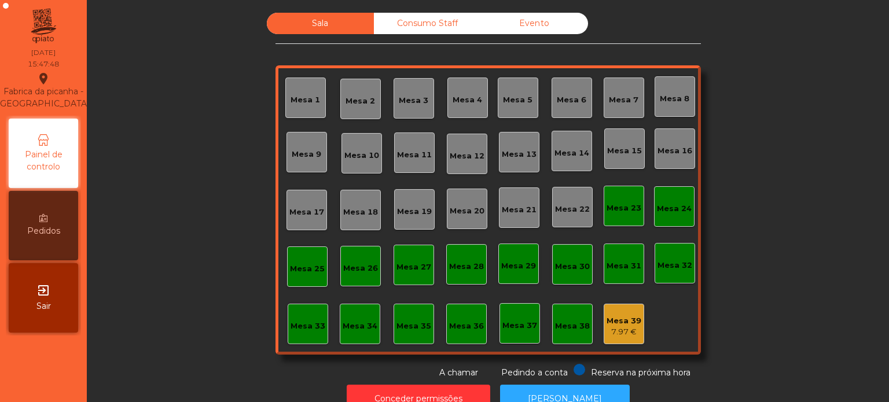
click at [539, 27] on div "Evento" at bounding box center [534, 23] width 107 height 21
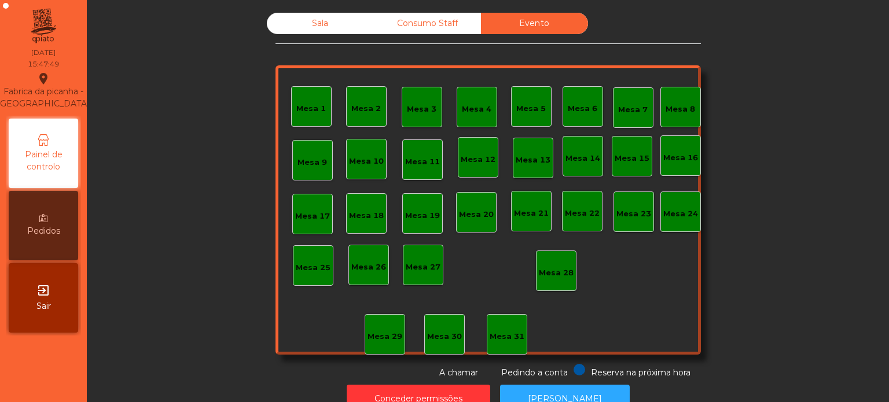
click at [413, 23] on div "Consumo Staff" at bounding box center [427, 23] width 107 height 21
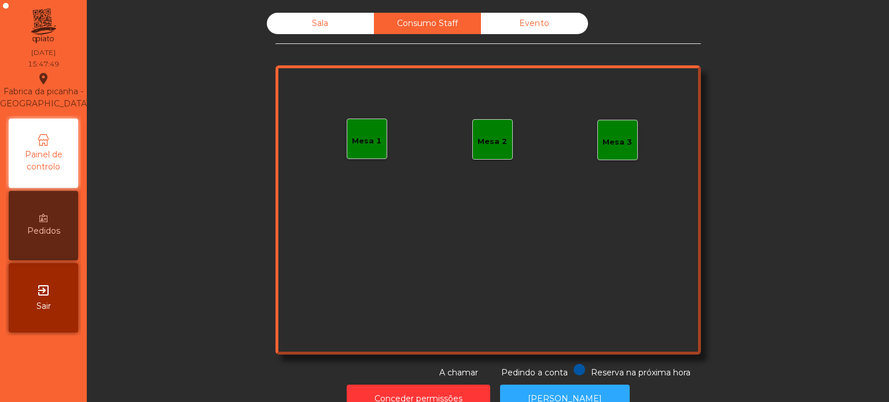
click at [307, 23] on div "Sala" at bounding box center [320, 23] width 107 height 21
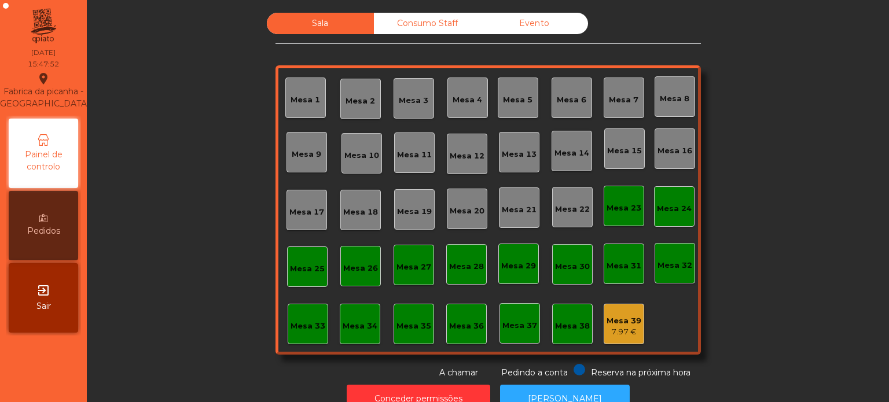
scroll to position [32, 0]
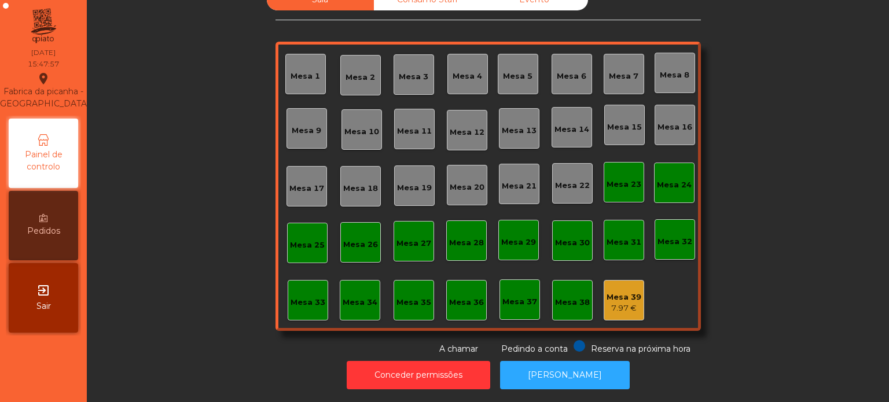
click at [618, 292] on div "Mesa 39" at bounding box center [624, 298] width 35 height 12
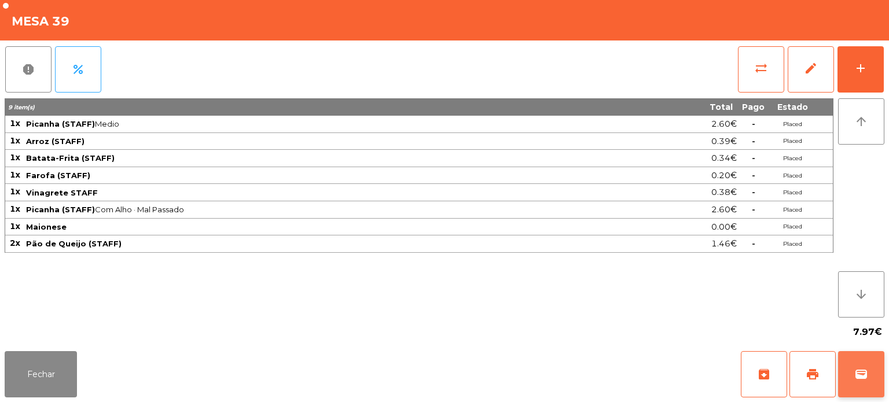
click at [882, 387] on button "wallet" at bounding box center [861, 374] width 46 height 46
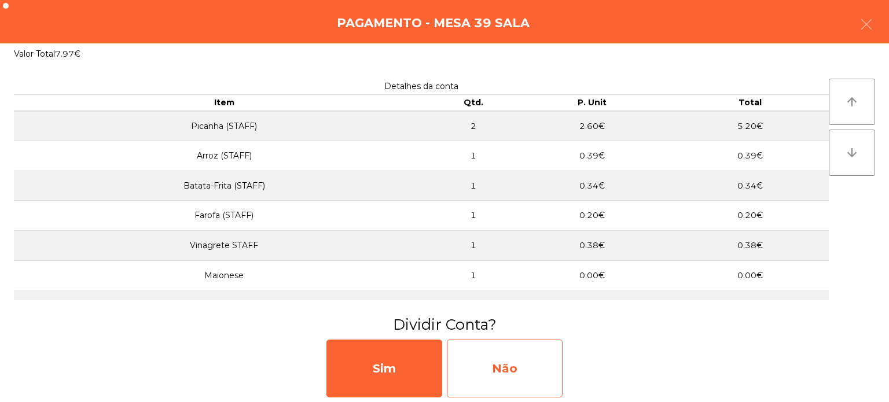
click at [530, 366] on div "Não" at bounding box center [505, 369] width 116 height 58
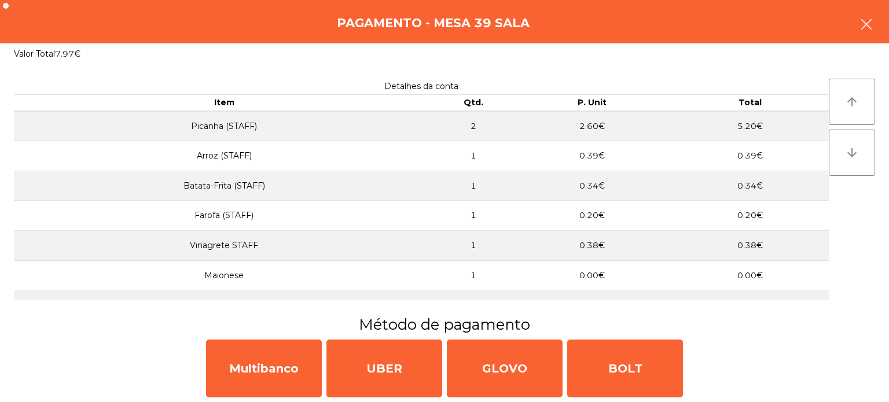
click at [878, 23] on button "button" at bounding box center [866, 25] width 32 height 35
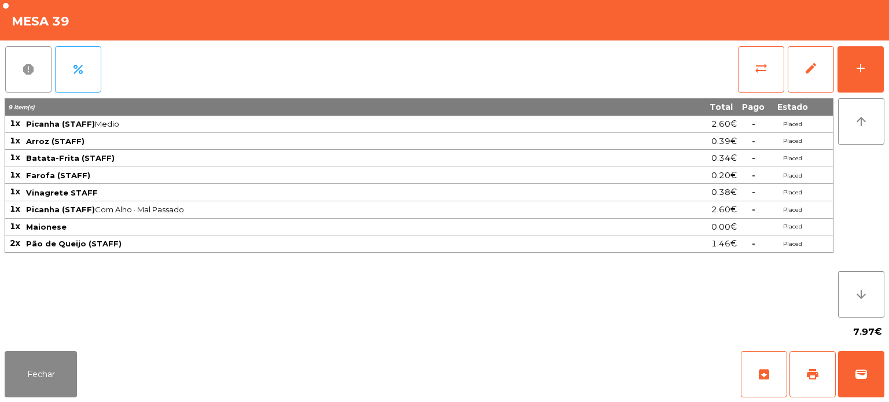
click at [26, 70] on span "report" at bounding box center [28, 70] width 14 height 14
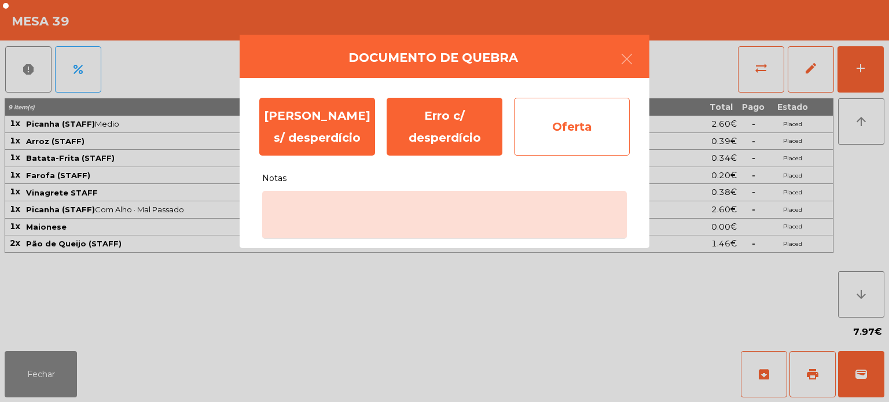
click at [589, 118] on div "Oferta" at bounding box center [572, 127] width 116 height 58
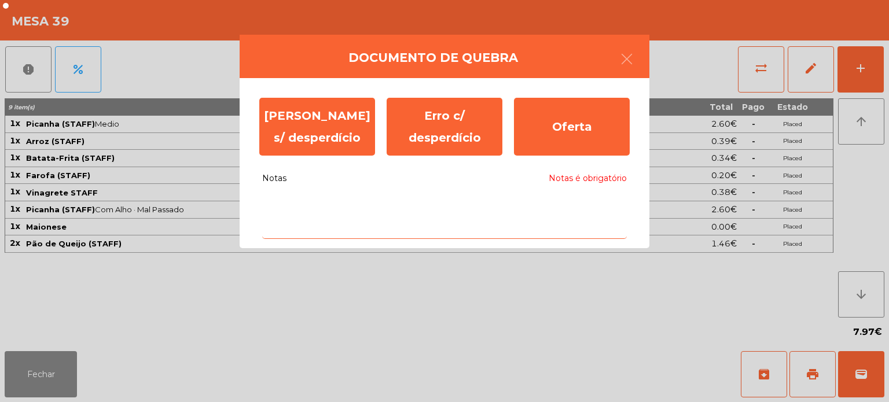
click at [364, 208] on textarea "Notas Notas é obrigatório" at bounding box center [444, 215] width 365 height 48
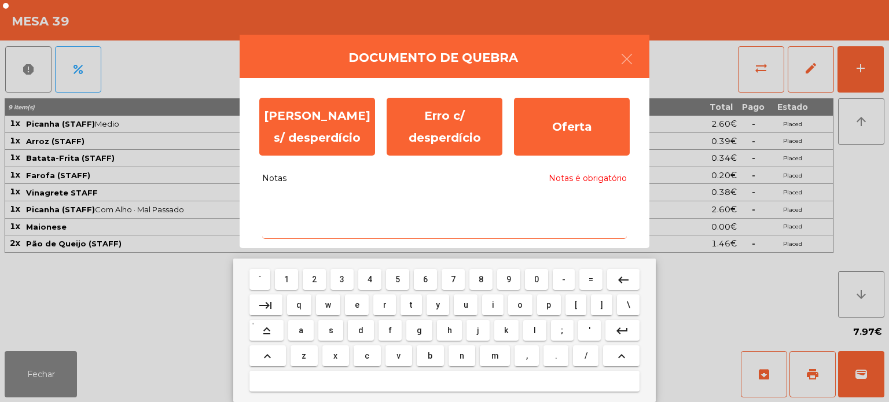
click at [331, 331] on span "s" at bounding box center [331, 330] width 5 height 9
click at [409, 296] on button "t" at bounding box center [411, 305] width 21 height 21
click at [299, 328] on span "a" at bounding box center [301, 330] width 5 height 9
click at [390, 330] on span "f" at bounding box center [390, 330] width 3 height 9
click at [390, 329] on span "f" at bounding box center [390, 330] width 3 height 9
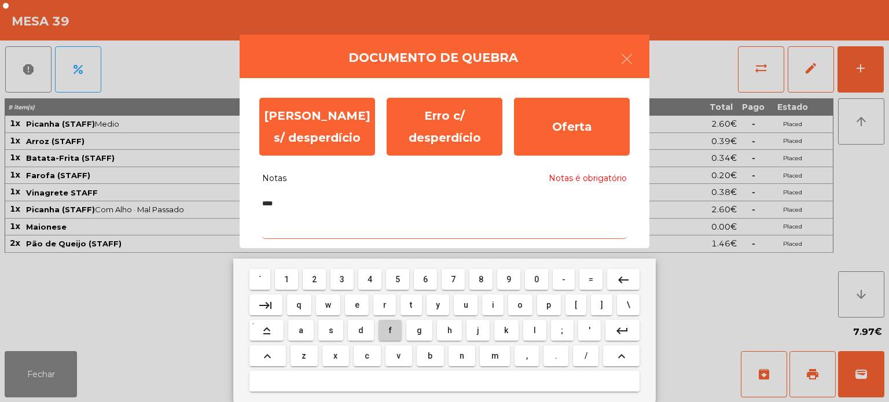
type textarea "*****"
click at [375, 211] on textarea "*****" at bounding box center [444, 215] width 365 height 48
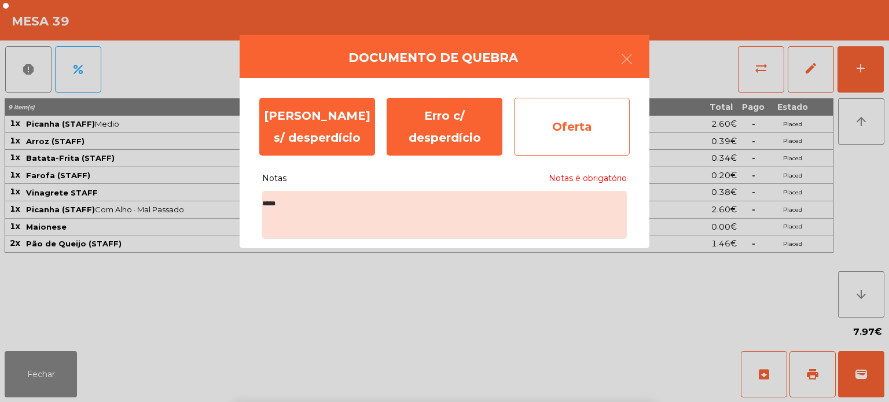
click at [589, 118] on div "Oferta" at bounding box center [572, 127] width 116 height 58
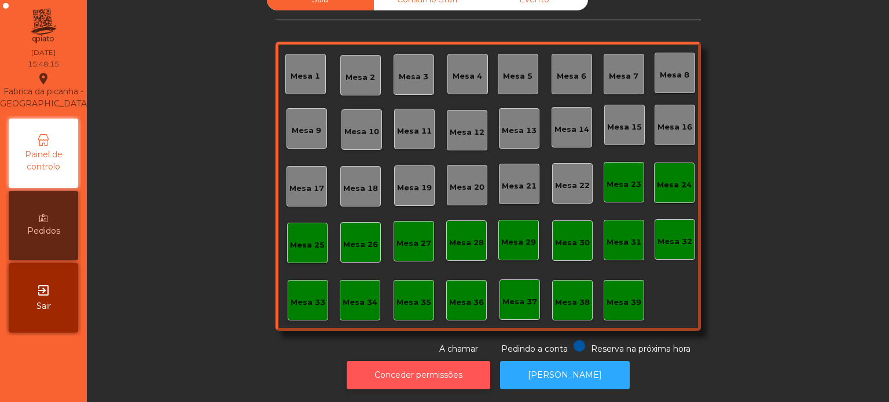
click at [419, 370] on button "Conceder permissões" at bounding box center [419, 375] width 144 height 28
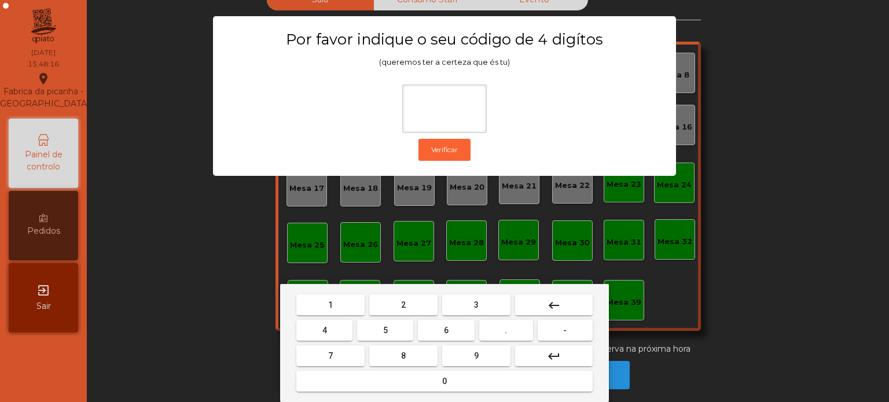
click at [341, 311] on button "1" at bounding box center [330, 305] width 68 height 21
click at [474, 305] on span "3" at bounding box center [476, 304] width 5 height 9
click at [385, 332] on span "5" at bounding box center [385, 330] width 5 height 9
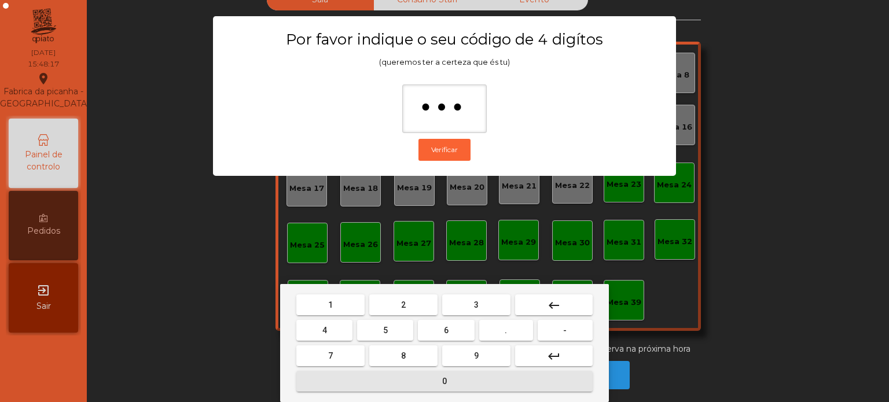
click at [394, 377] on button "0" at bounding box center [444, 381] width 296 height 21
type input "****"
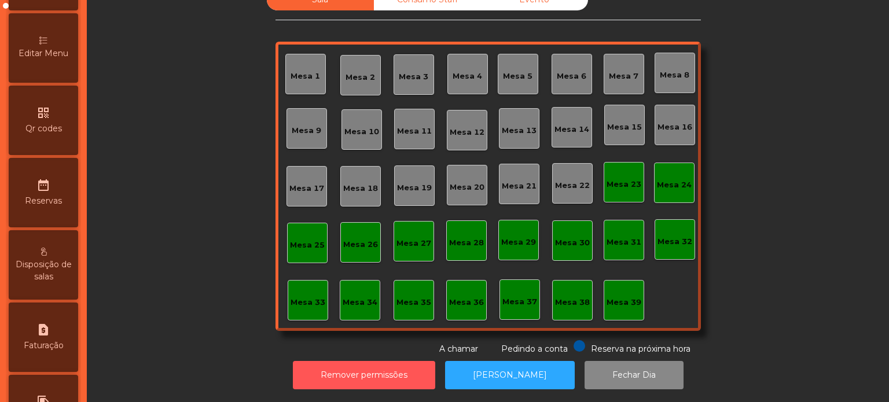
scroll to position [251, 0]
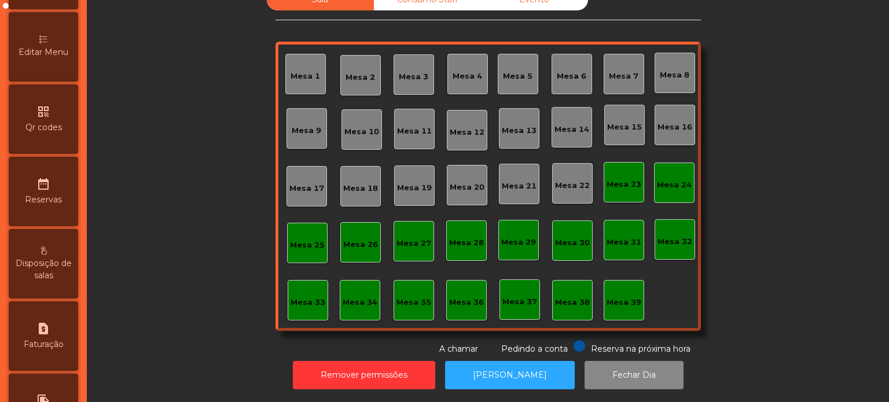
click at [51, 58] on span "Editar Menu" at bounding box center [44, 52] width 50 height 12
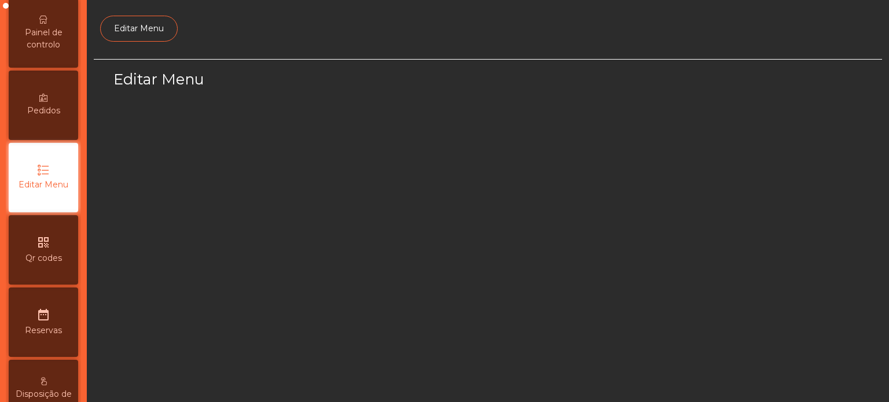
select select "*"
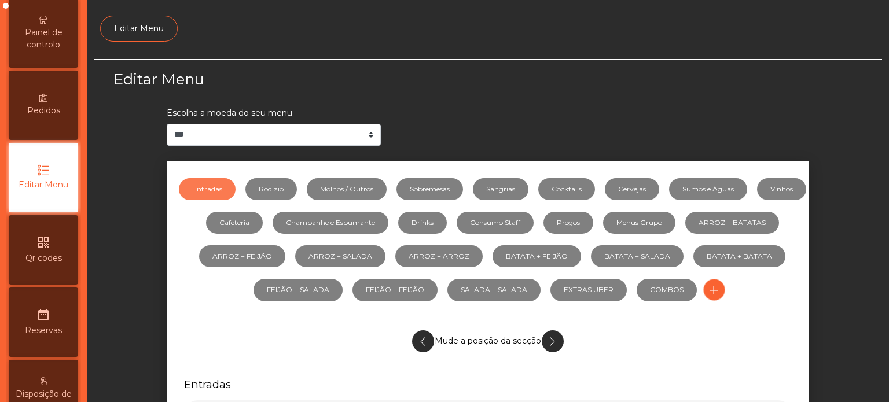
scroll to position [109, 0]
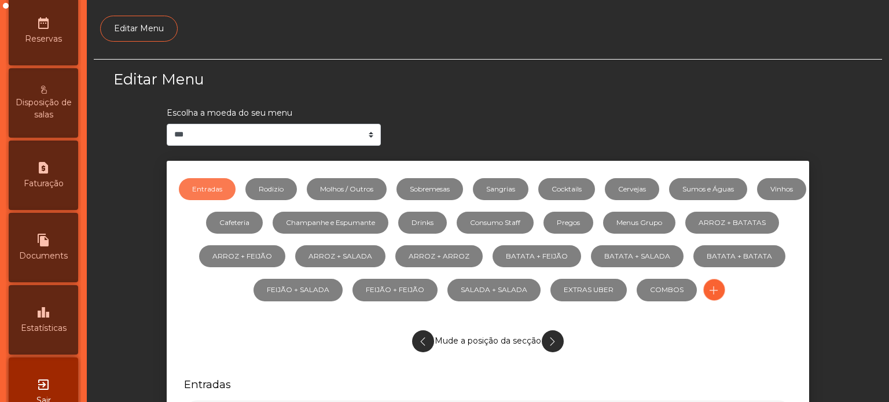
click at [53, 335] on span "Estatísticas" at bounding box center [44, 328] width 46 height 12
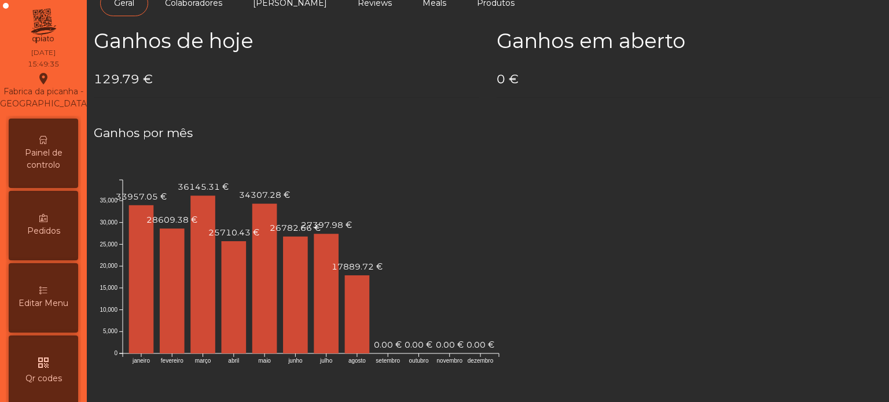
click at [64, 171] on span "Painel de controlo" at bounding box center [44, 159] width 64 height 24
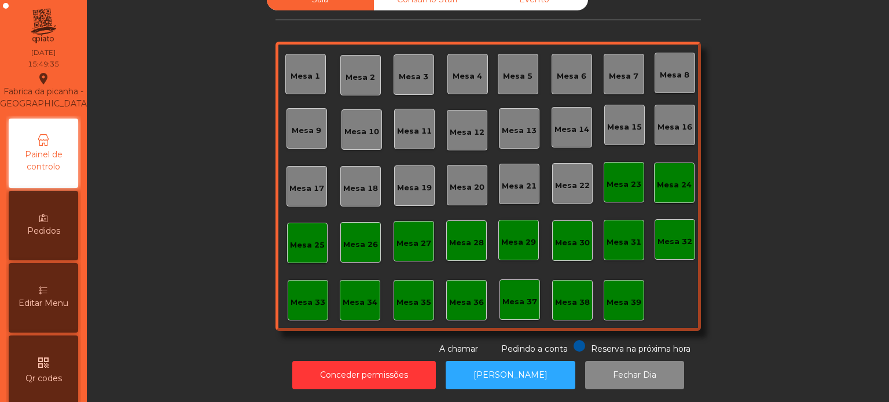
scroll to position [32, 0]
click at [170, 204] on div "Sala Consumo Staff Evento Mesa 1 [GEOGRAPHIC_DATA] 3 Mesa 4 Mesa 5 Mesa 6 [GEOG…" at bounding box center [487, 172] width 771 height 366
